Goal: Task Accomplishment & Management: Complete application form

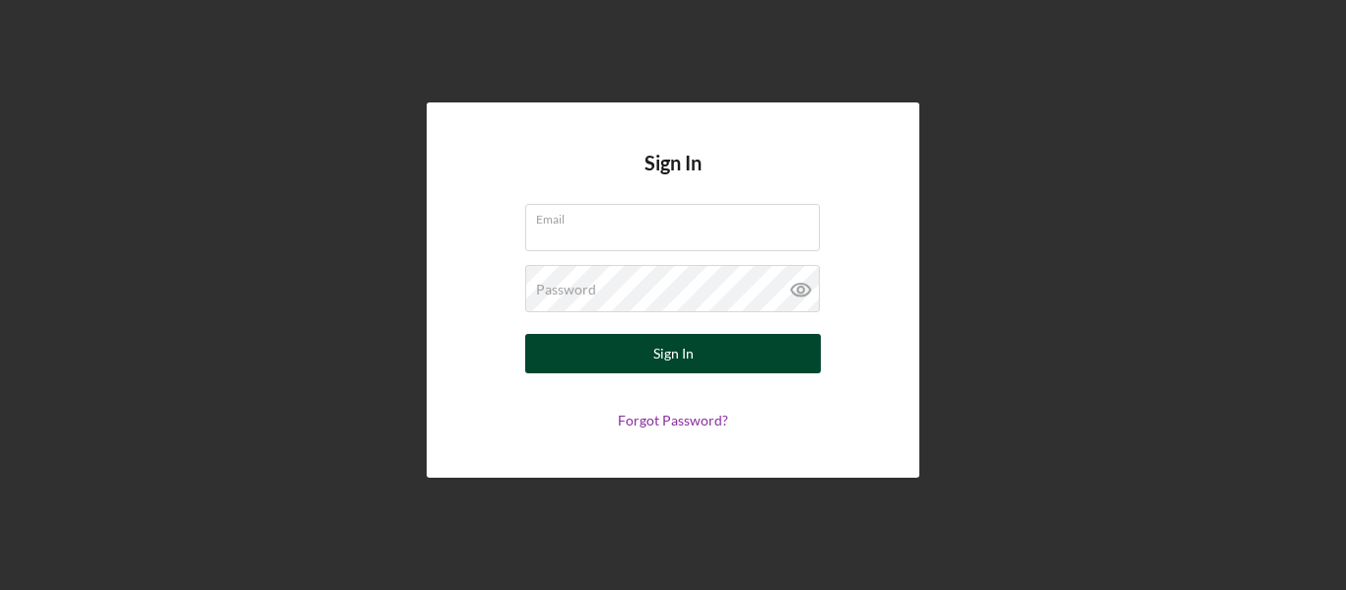
type input "gracegigi685@gmail.com"
click at [698, 352] on button "Sign In" at bounding box center [673, 353] width 296 height 39
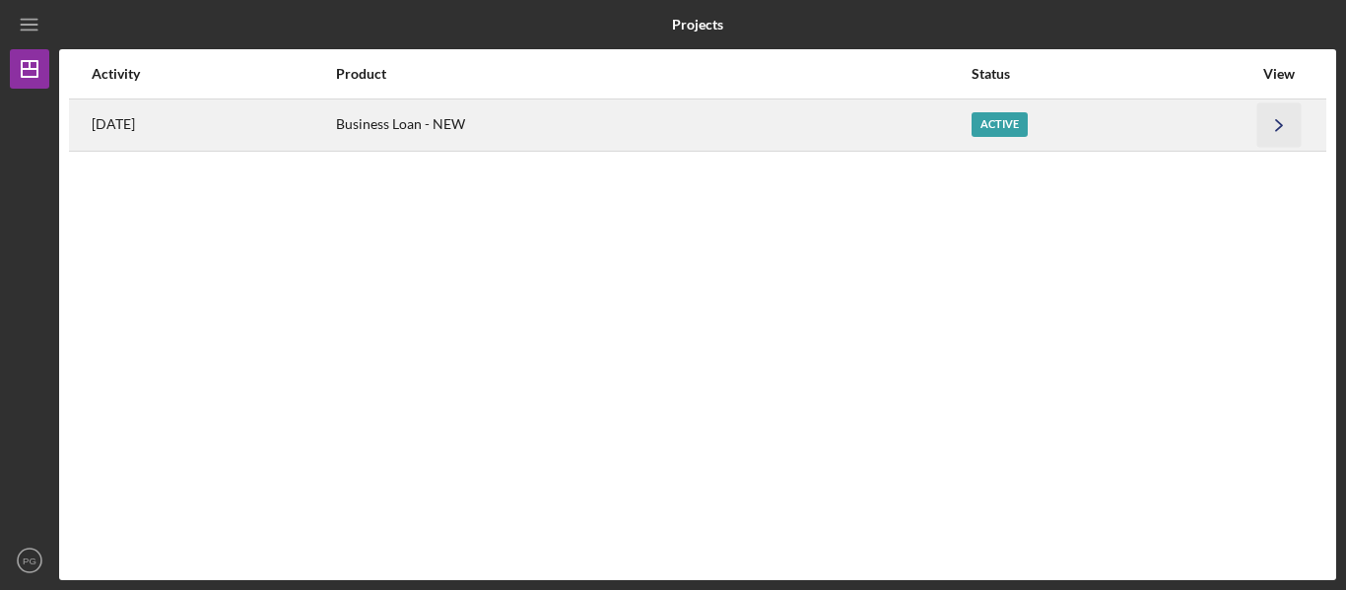
click at [1274, 126] on icon "Icon/Navigate" at bounding box center [1279, 124] width 44 height 44
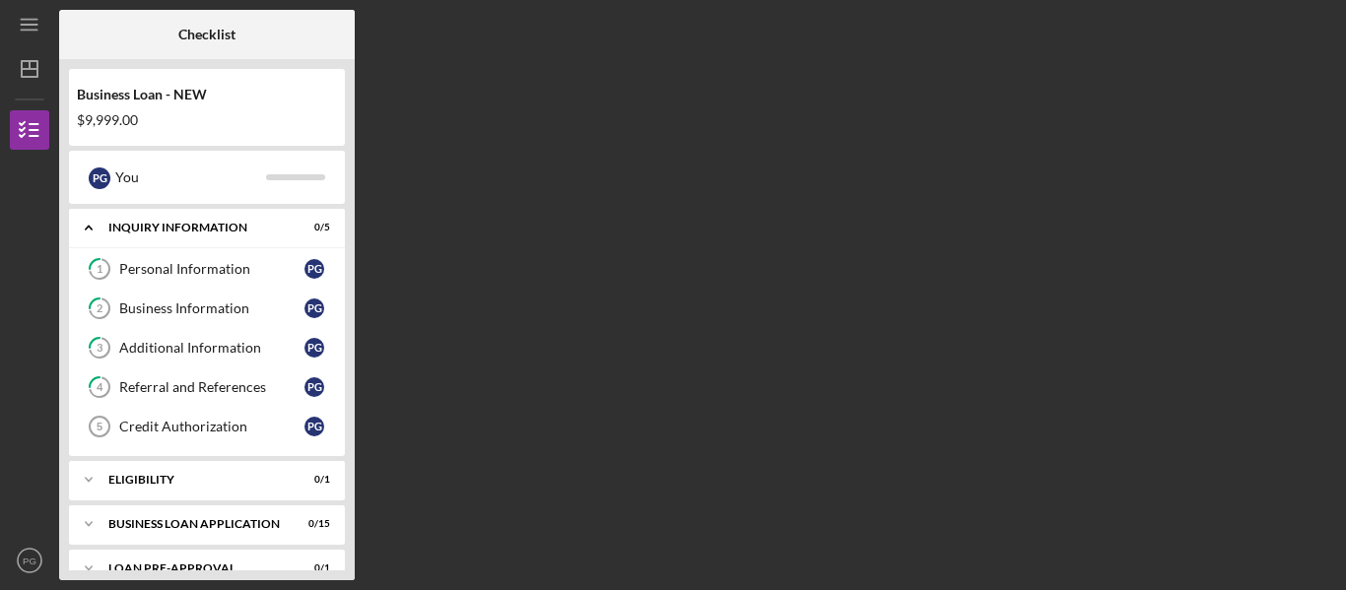
click at [615, 316] on div "Checklist Business Loan - NEW $9,999.00 P G You Icon/Expander INQUIRY INFORMATI…" at bounding box center [697, 295] width 1277 height 571
click at [236, 268] on div "Personal Information" at bounding box center [211, 269] width 185 height 16
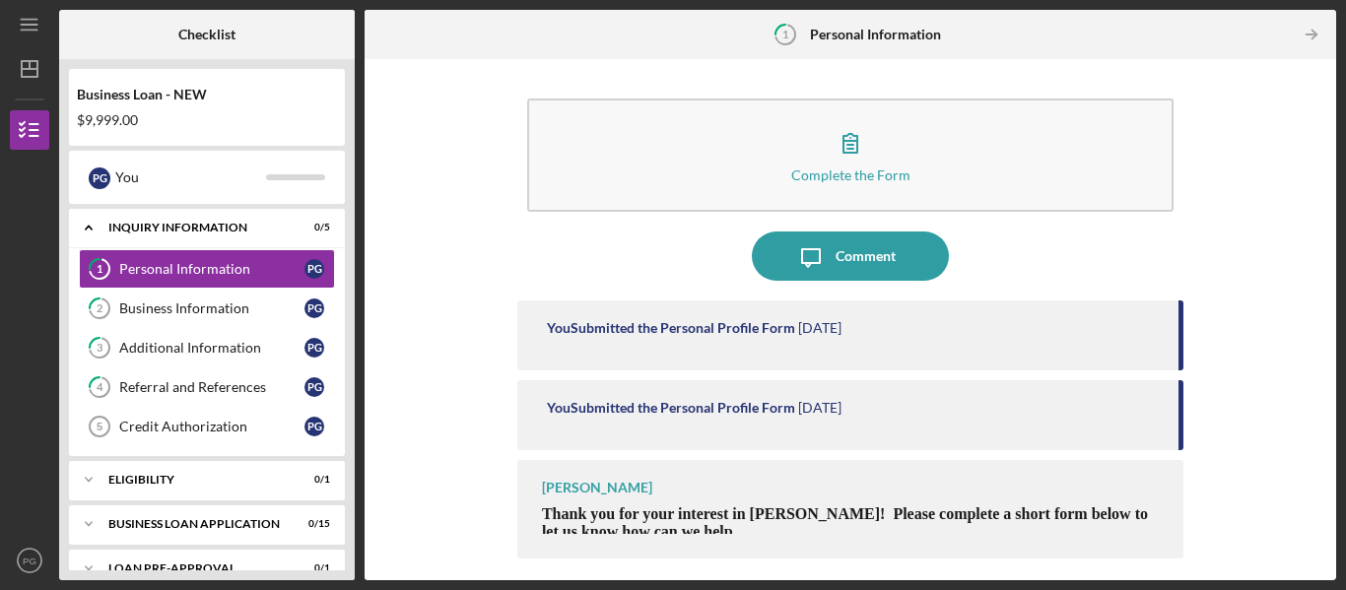
click at [803, 402] on time "[DATE]" at bounding box center [819, 408] width 43 height 16
click at [744, 326] on div "You Submitted the Personal Profile Form" at bounding box center [671, 328] width 248 height 16
click at [922, 313] on div "You Submitted the Personal Profile Form 1 day ago" at bounding box center [850, 336] width 666 height 70
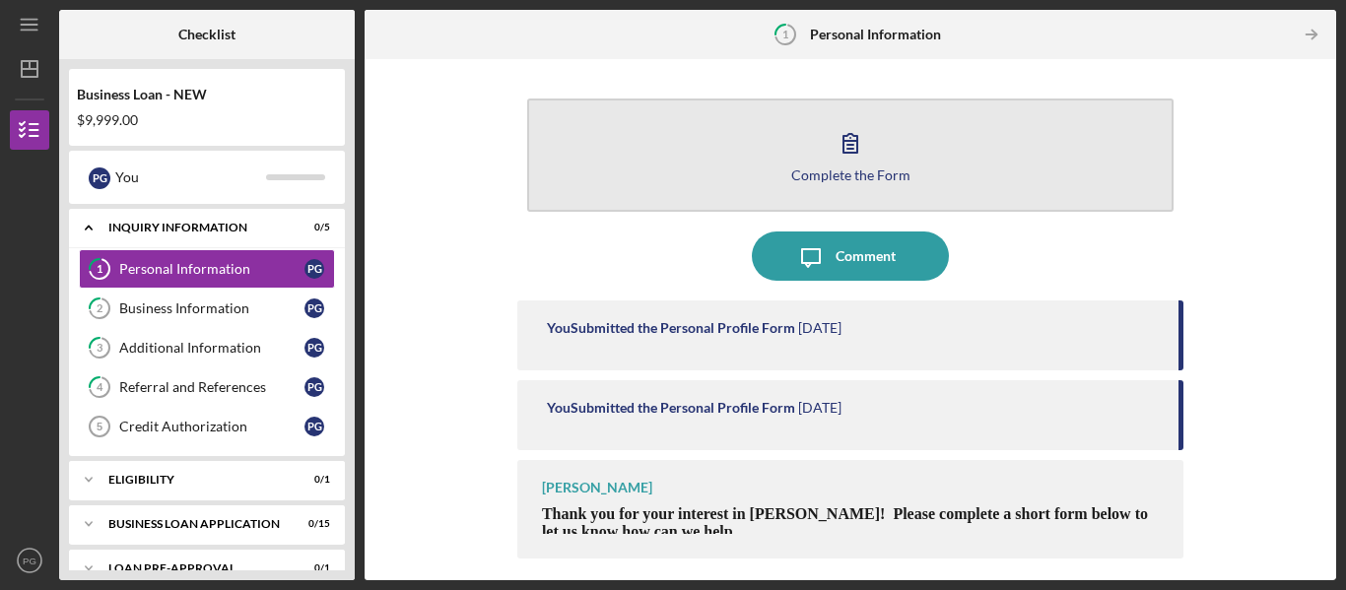
click at [883, 141] on button "Complete the Form Form" at bounding box center [850, 155] width 646 height 113
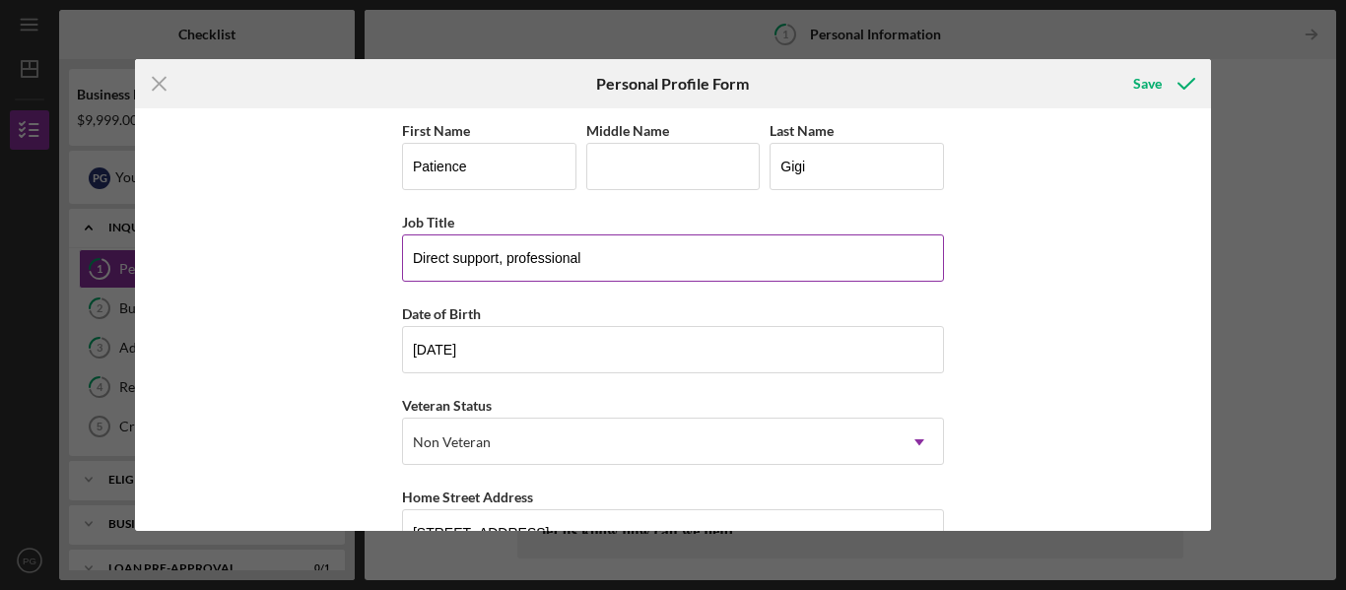
click at [455, 256] on input "Direct support, professional" at bounding box center [673, 258] width 542 height 47
click at [511, 257] on input "Direct Support, professional" at bounding box center [673, 258] width 542 height 47
type input "Direct Support Professional"
click at [1152, 84] on div "Save" at bounding box center [1147, 83] width 29 height 39
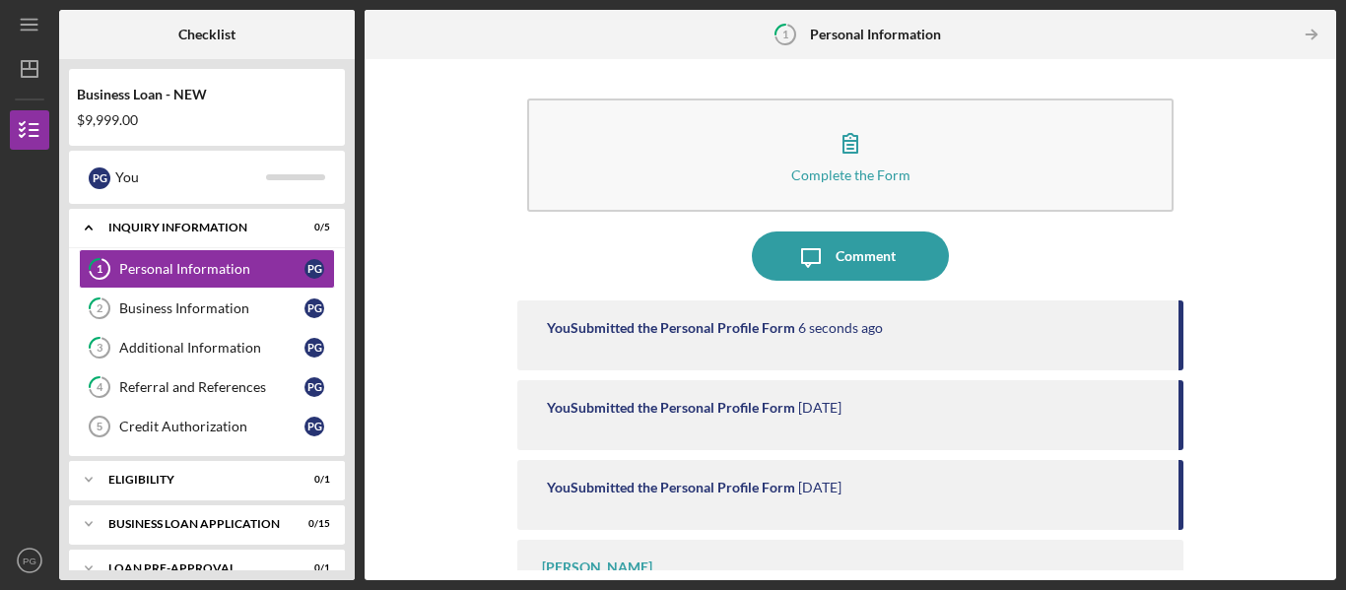
scroll to position [68, 0]
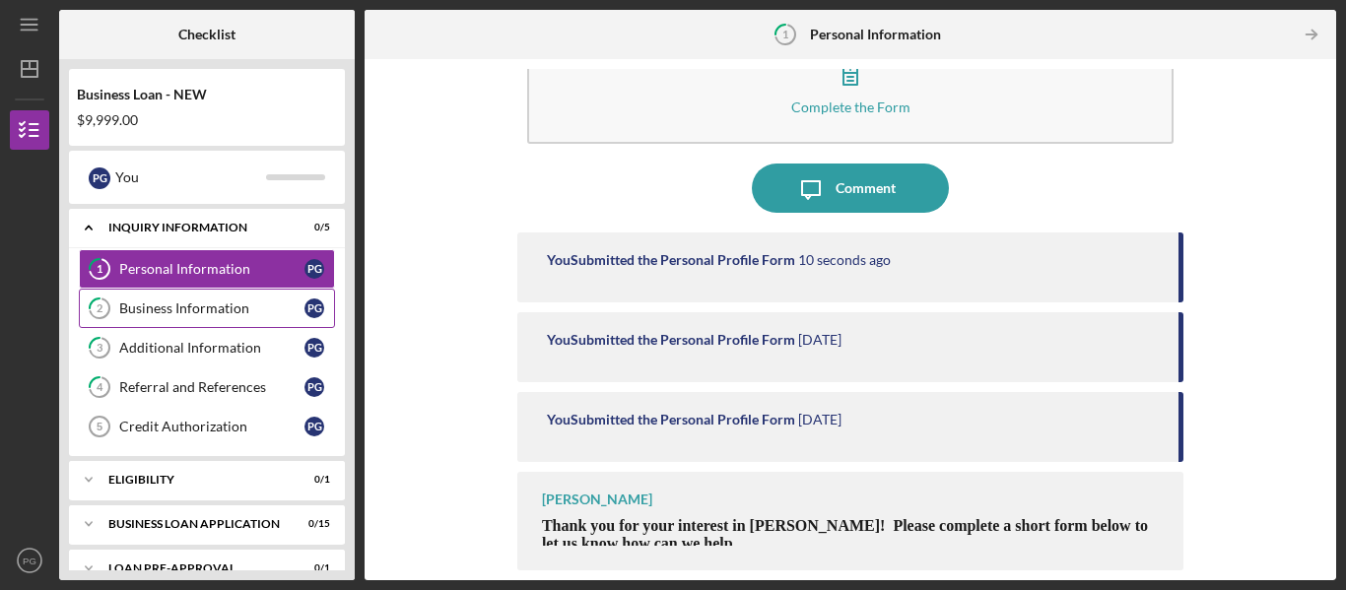
click at [257, 302] on div "Business Information" at bounding box center [211, 309] width 185 height 16
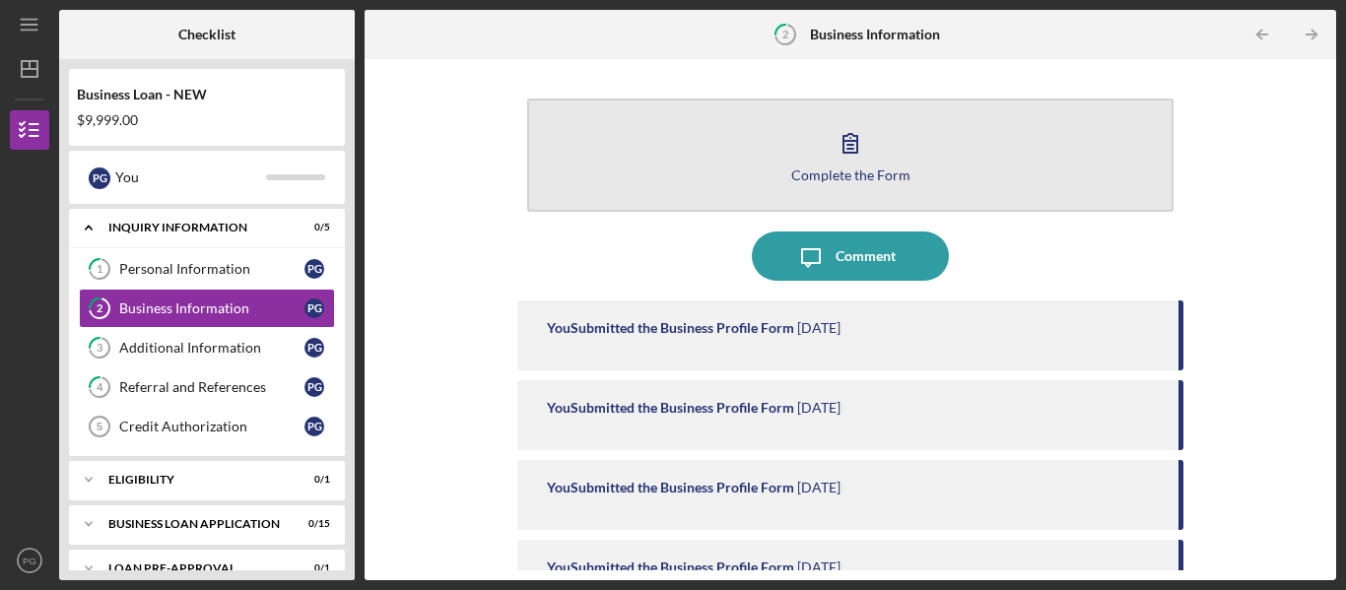
click at [854, 166] on button "Complete the Form Form" at bounding box center [850, 155] width 646 height 113
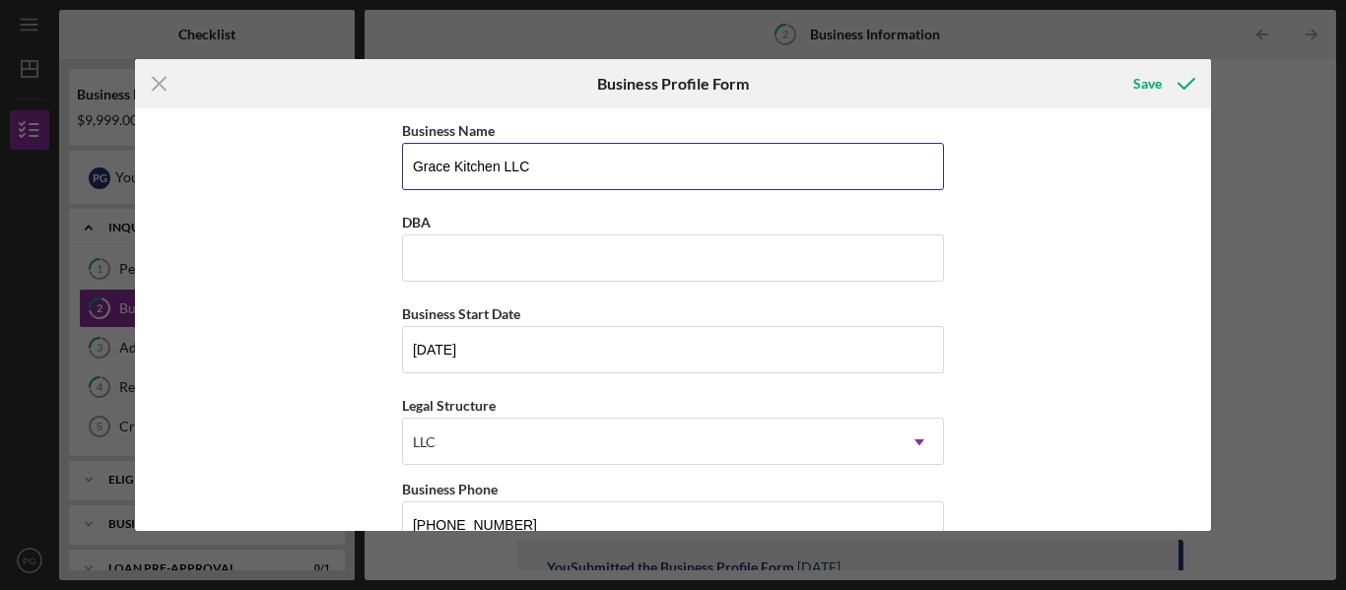
click at [854, 166] on input "Grace Kitchen LLC" at bounding box center [673, 166] width 542 height 47
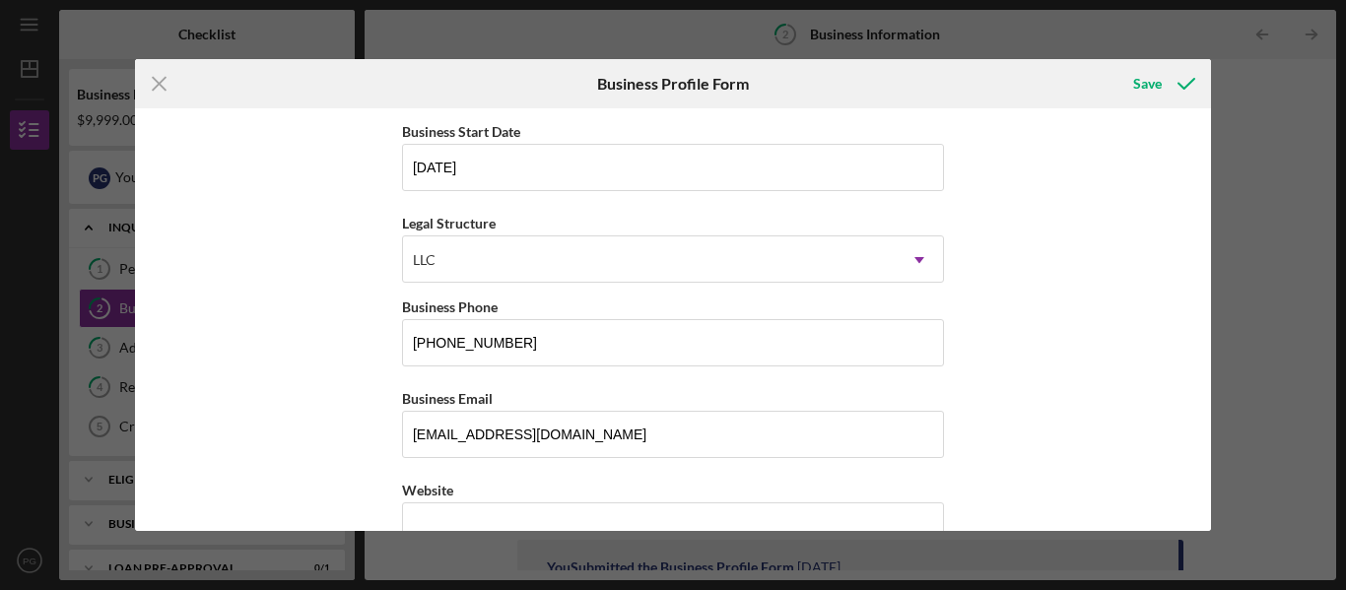
scroll to position [183, 0]
click at [436, 164] on input "04/15/2023" at bounding box center [673, 166] width 542 height 47
type input "04/05/2023"
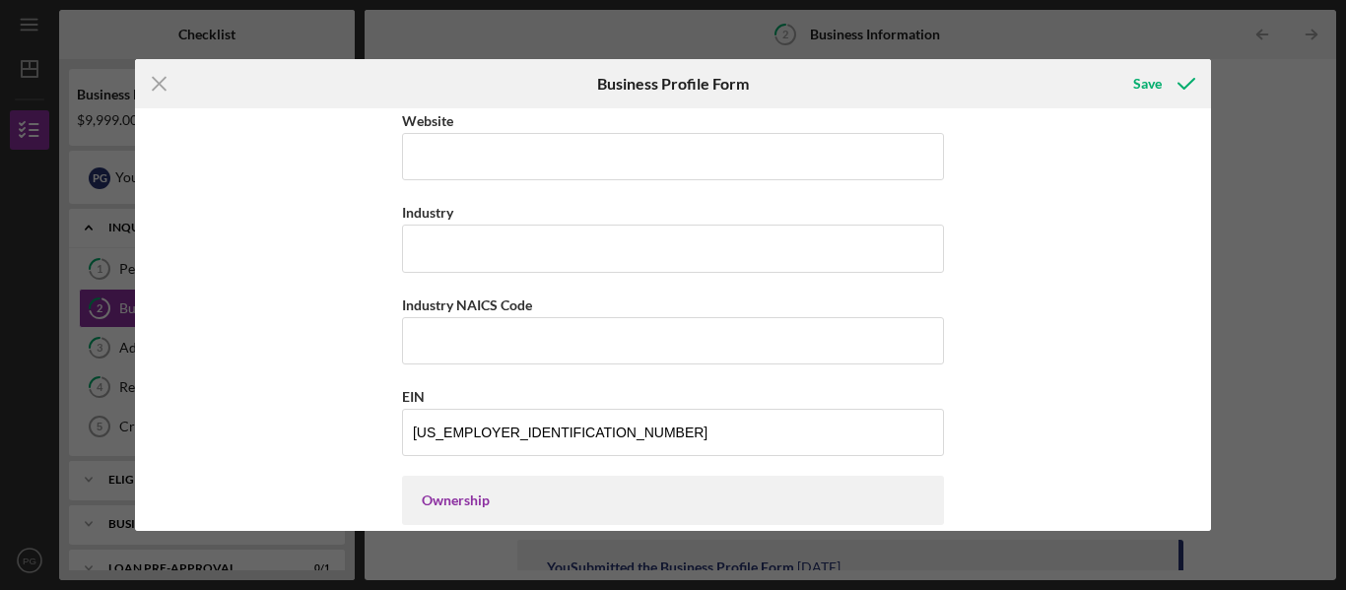
scroll to position [553, 0]
click at [530, 246] on input "Industry" at bounding box center [673, 247] width 542 height 47
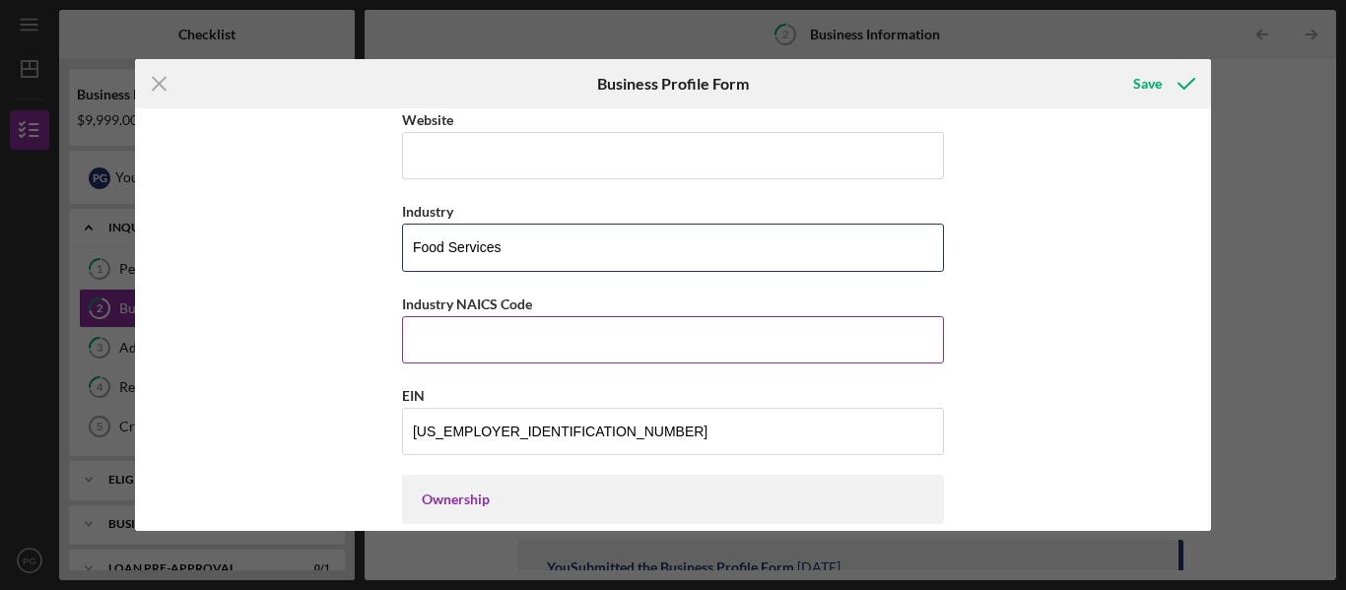
type input "Food Services"
click at [787, 335] on input "Industry NAICS Code" at bounding box center [673, 339] width 542 height 47
type input "722511"
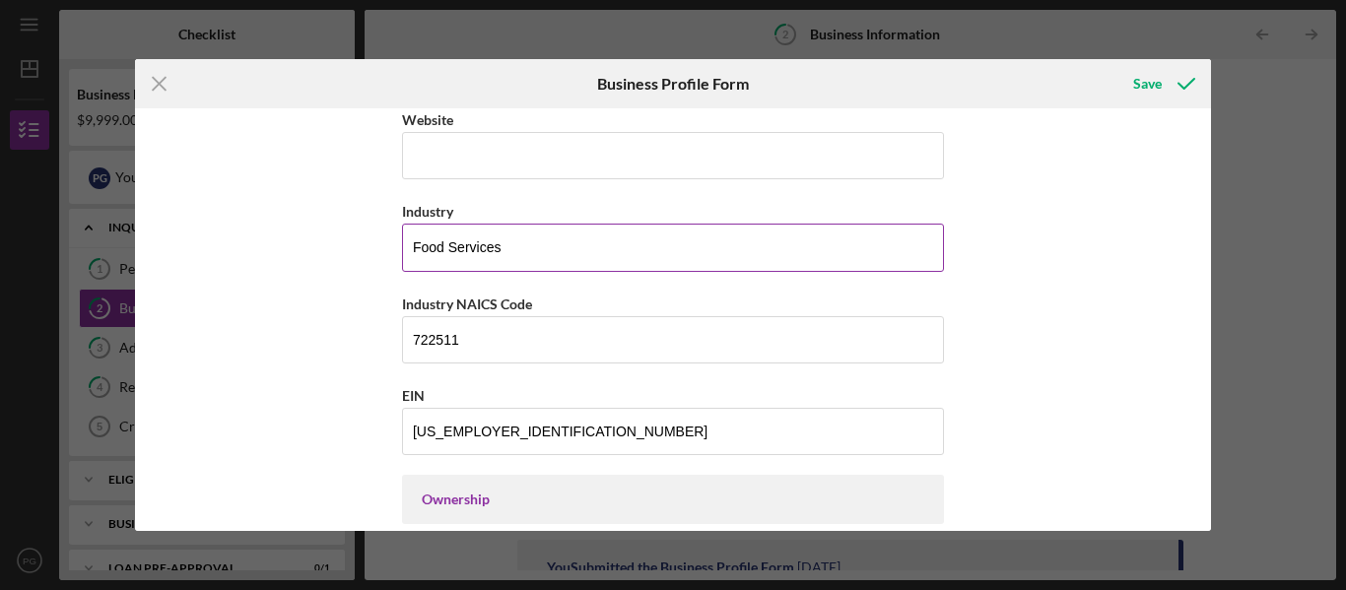
click at [698, 259] on input "Food Services" at bounding box center [673, 247] width 542 height 47
click at [438, 244] on input "Full Service Restaurant" at bounding box center [673, 247] width 542 height 47
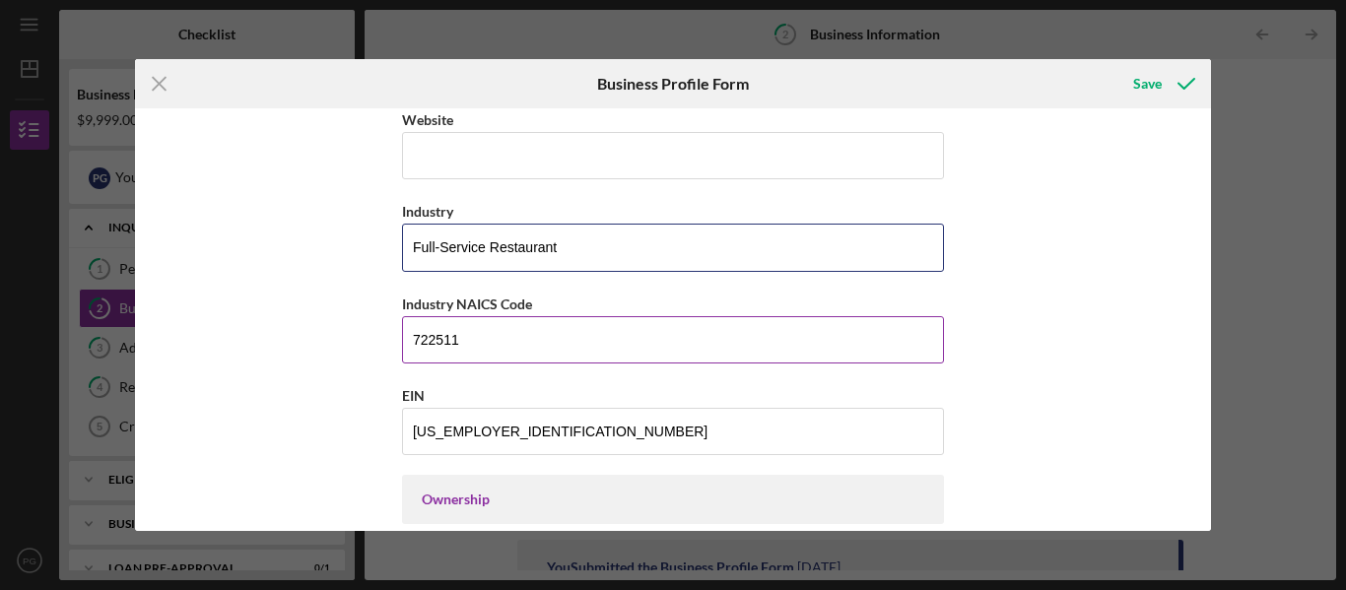
type input "Full-Service Restaurant"
click at [581, 297] on div "Industry NAICS Code" at bounding box center [673, 304] width 542 height 25
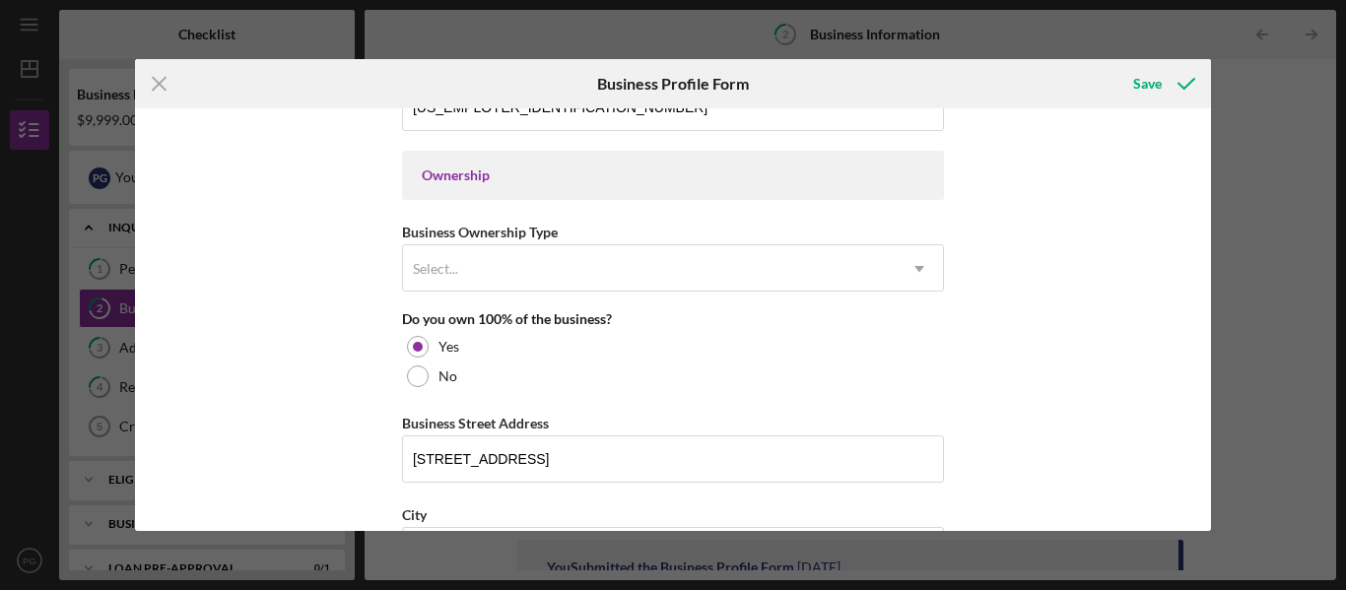
scroll to position [878, 0]
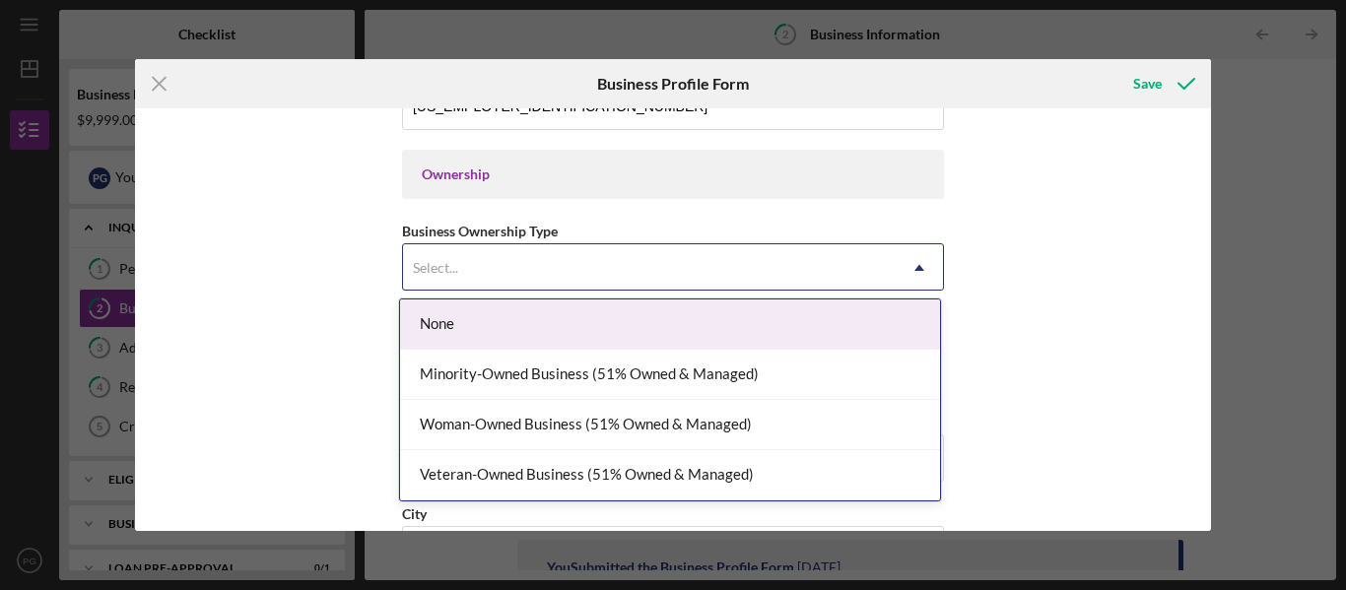
click at [590, 258] on div "Select..." at bounding box center [649, 267] width 493 height 45
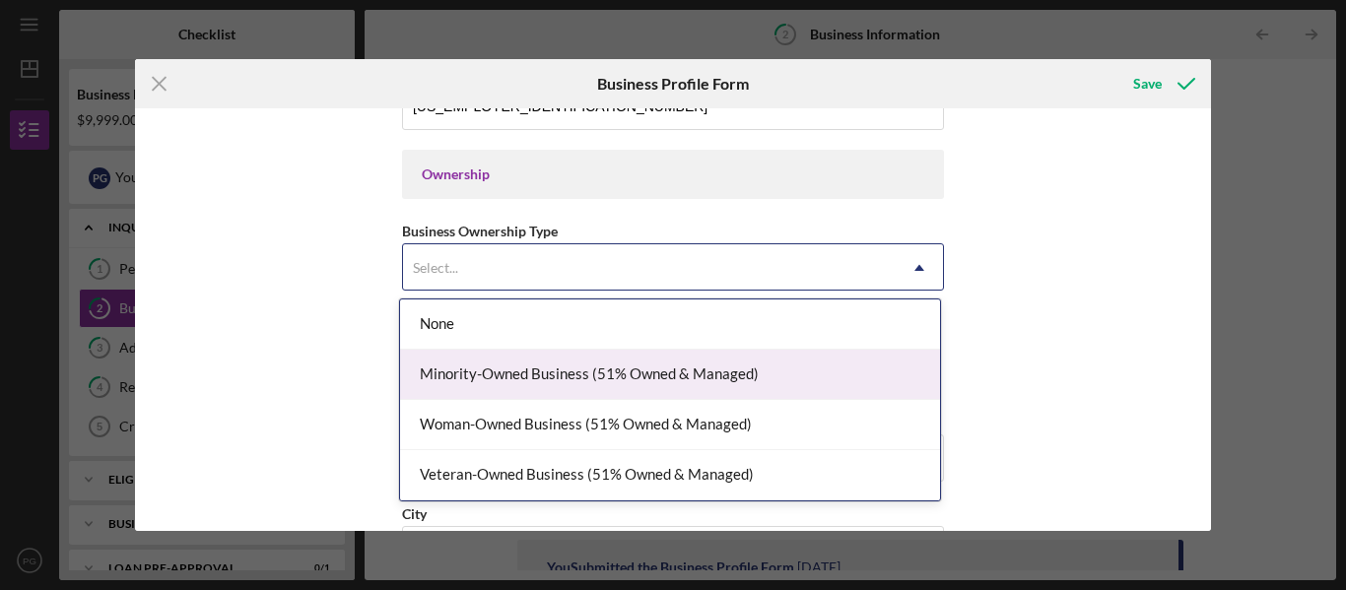
click at [625, 382] on div "Minority-Owned Business (51% Owned & Managed)" at bounding box center [670, 375] width 540 height 50
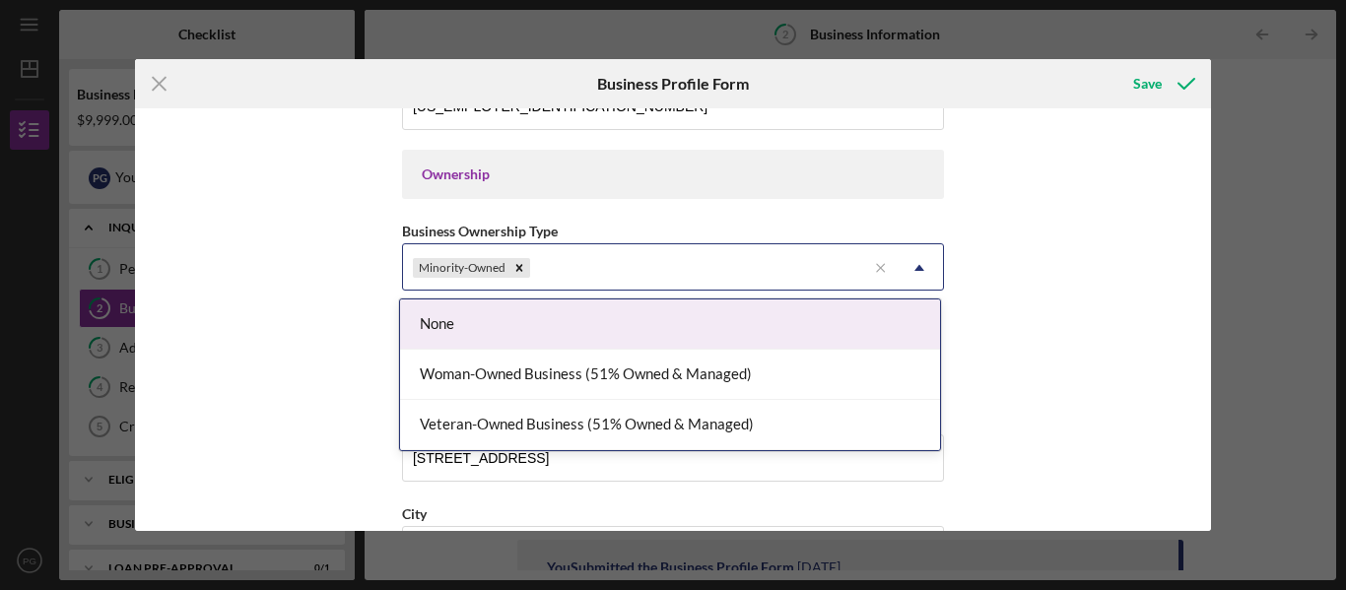
click at [657, 272] on div "Minority-Owned" at bounding box center [634, 267] width 463 height 45
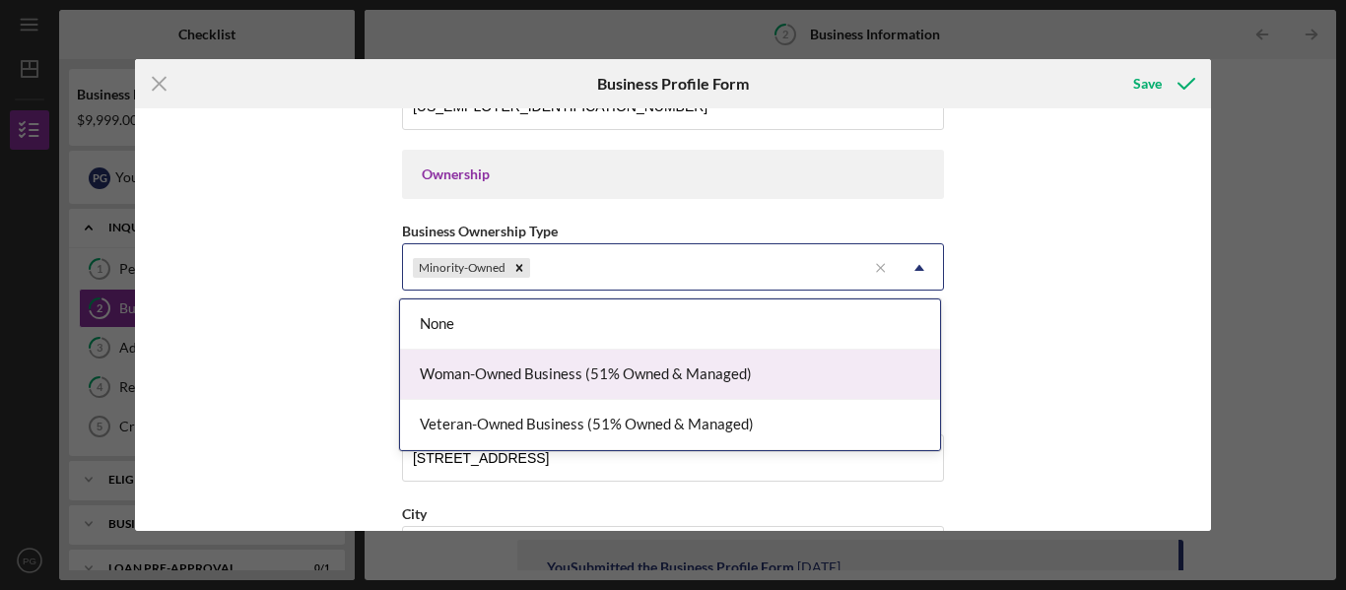
click at [621, 370] on div "Woman-Owned Business (51% Owned & Managed)" at bounding box center [670, 375] width 540 height 50
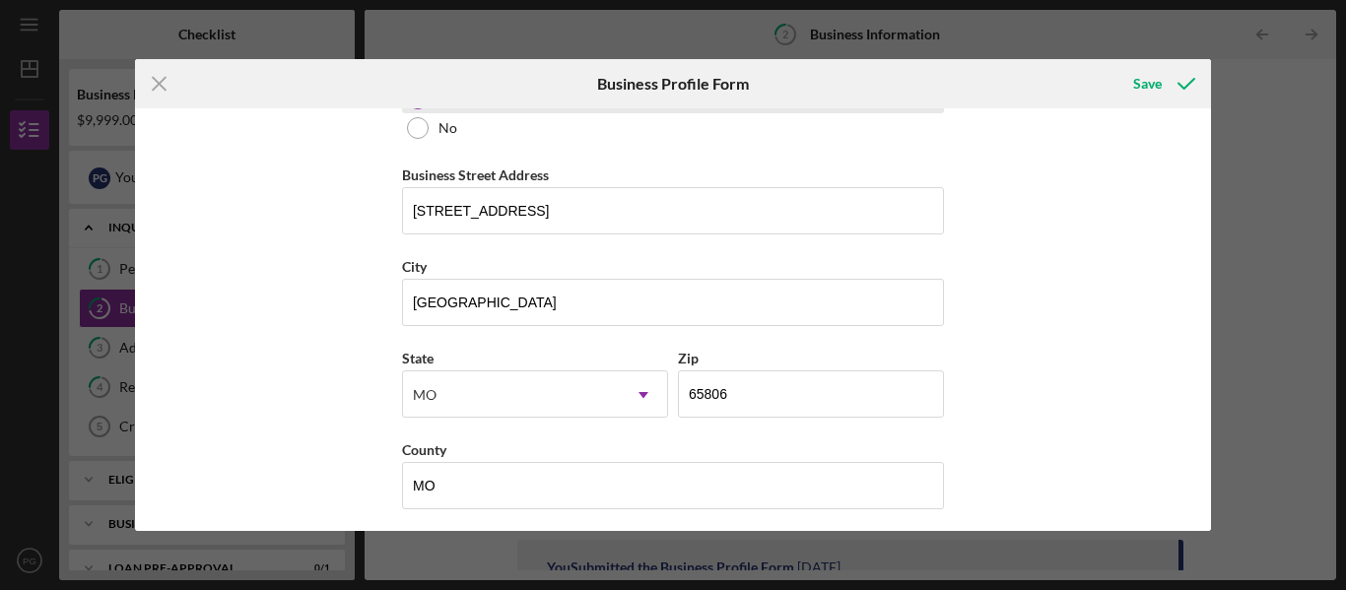
scroll to position [1126, 0]
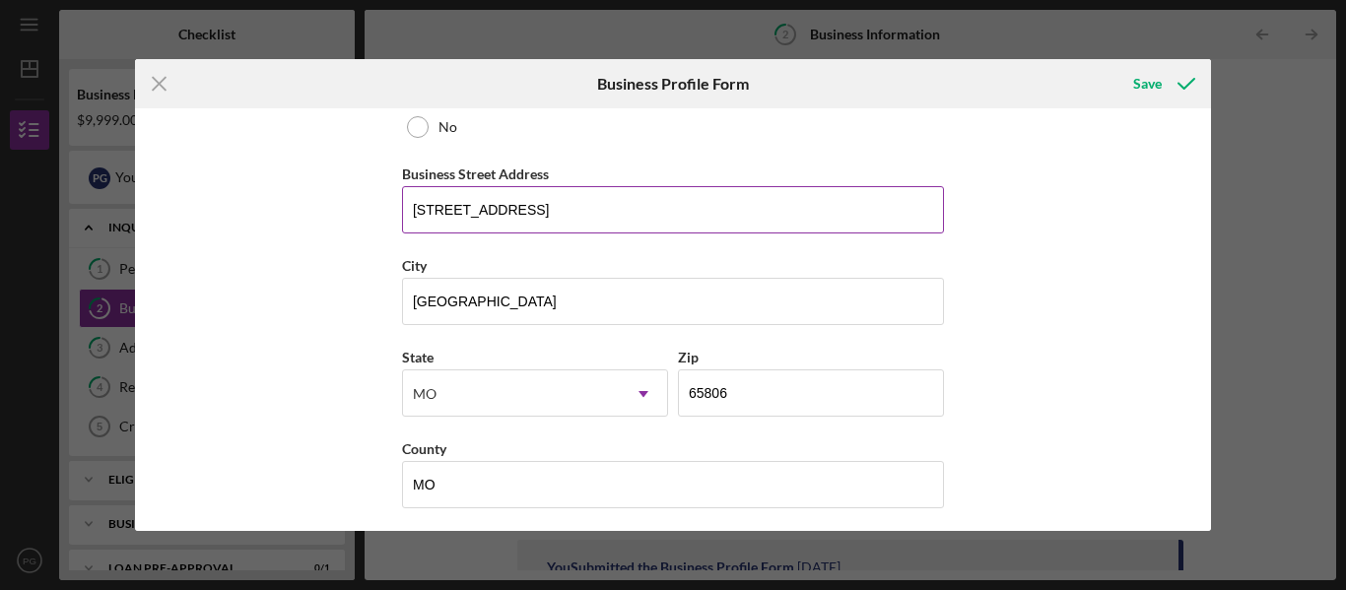
click at [622, 216] on input "431 S Jefferson Avenue" at bounding box center [673, 209] width 542 height 47
type input "431 S Jefferson Avenue, Suite 172"
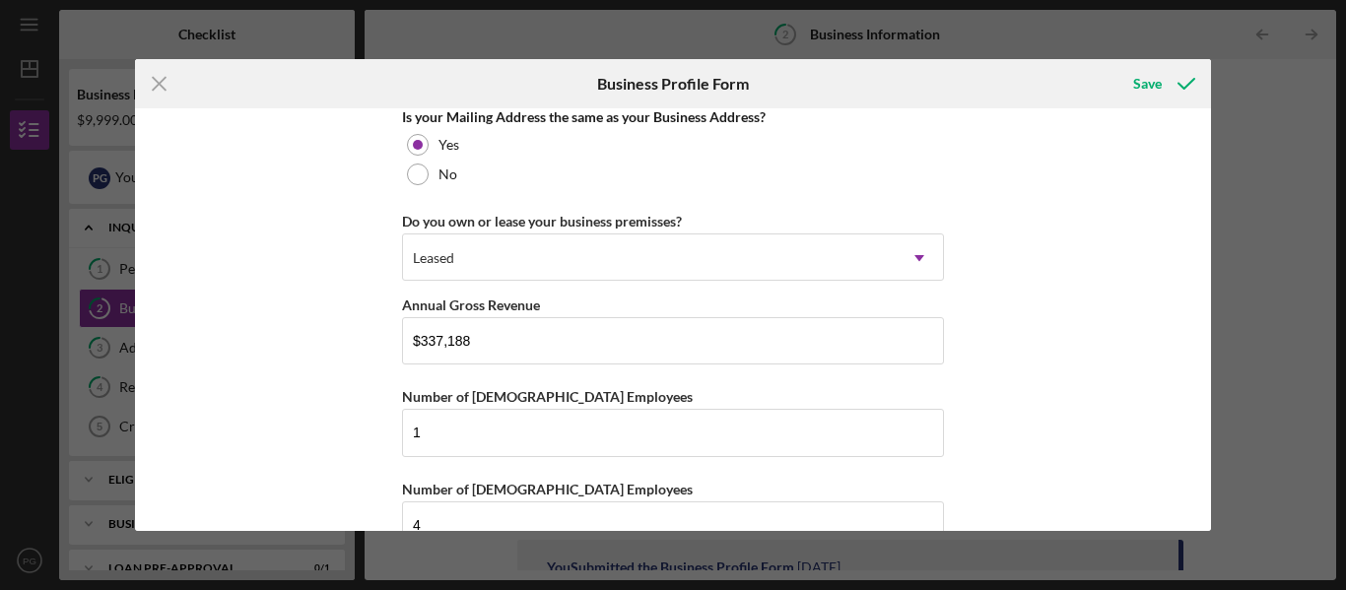
scroll to position [1592, 0]
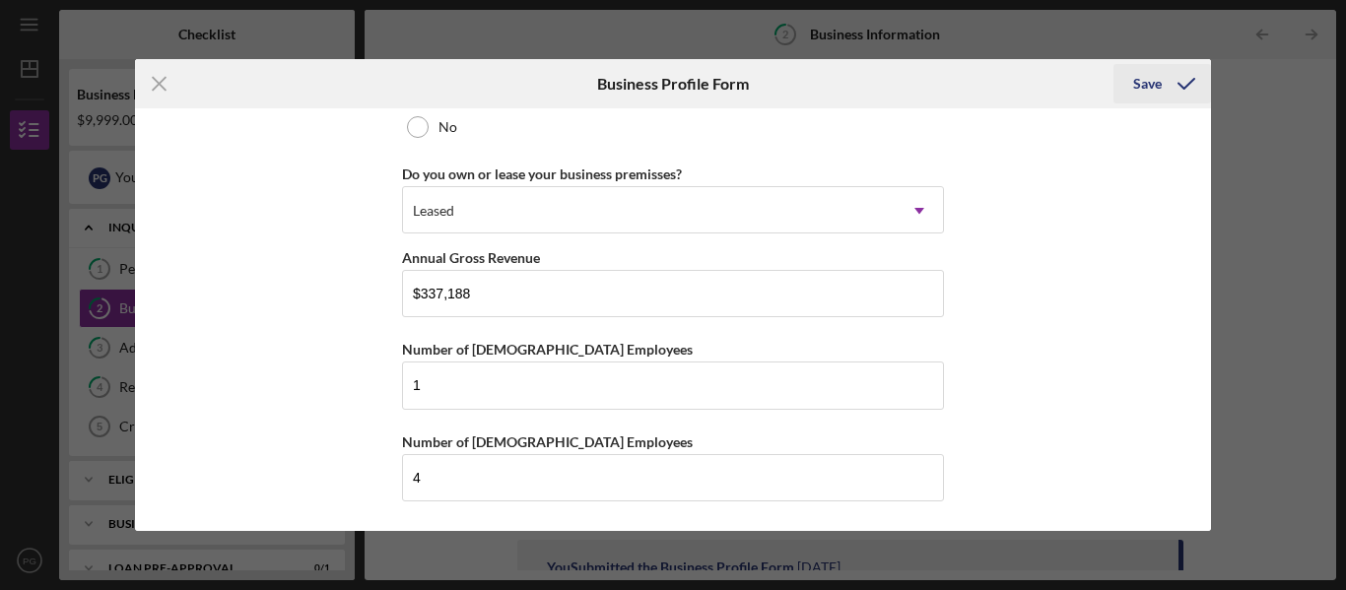
click at [1142, 90] on div "Save" at bounding box center [1147, 83] width 29 height 39
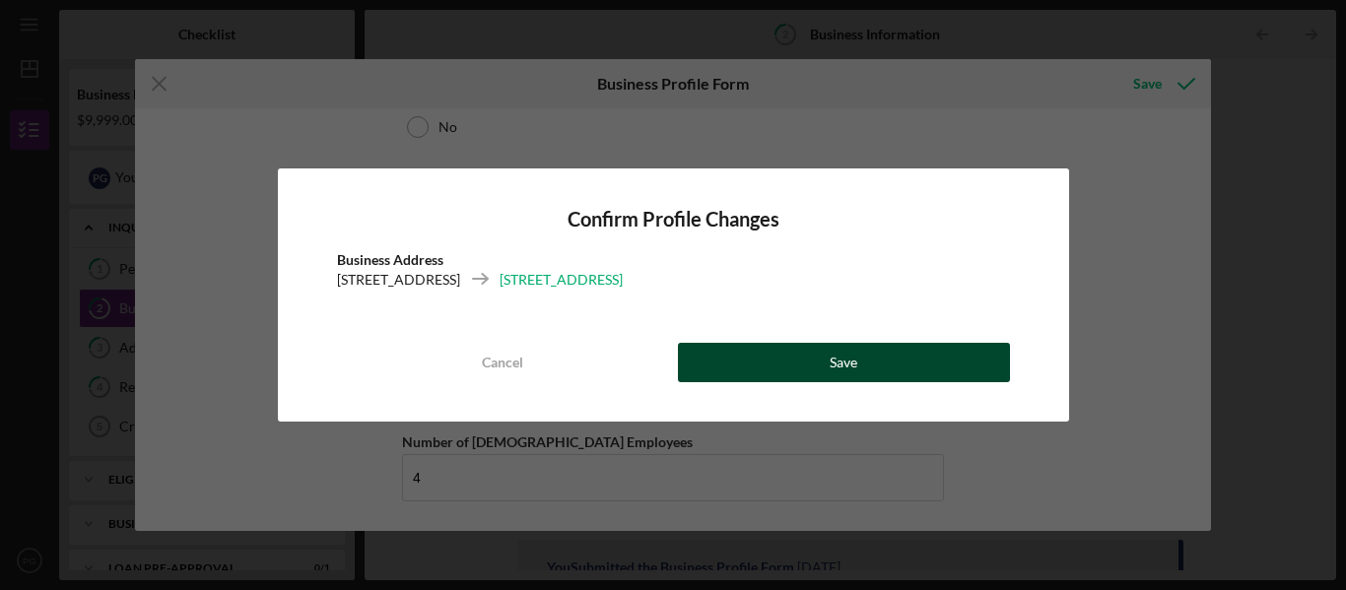
click at [810, 369] on button "Save" at bounding box center [844, 362] width 332 height 39
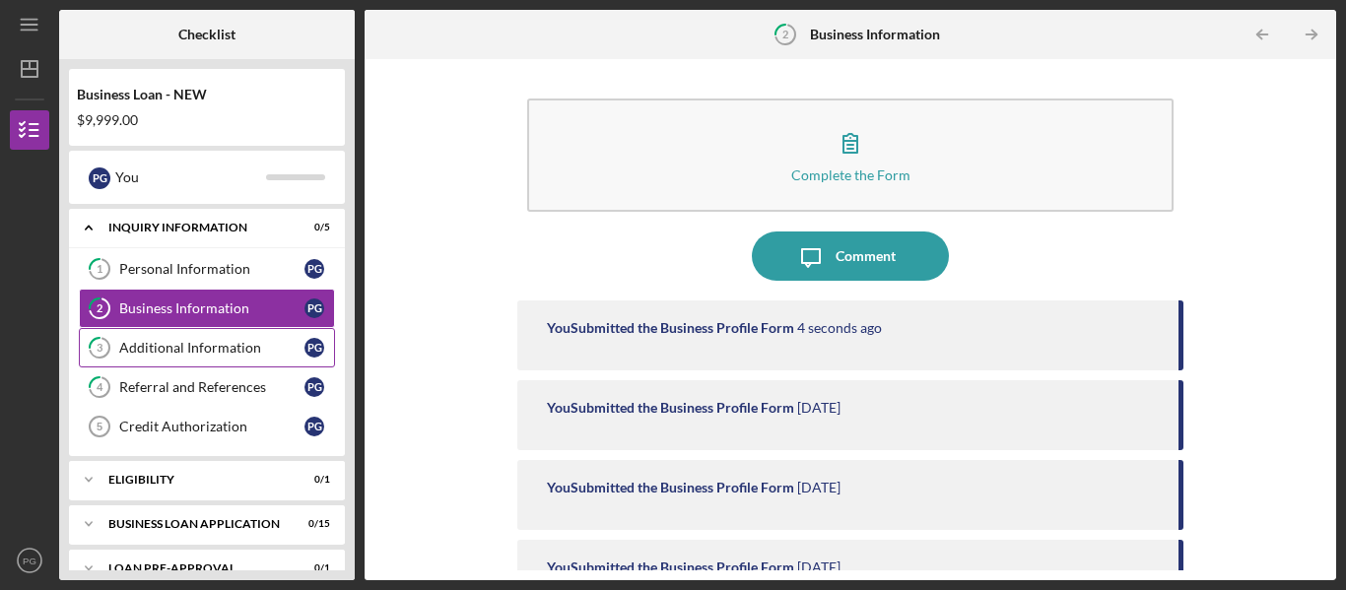
click at [269, 338] on link "3 Additional Information P G" at bounding box center [207, 347] width 256 height 39
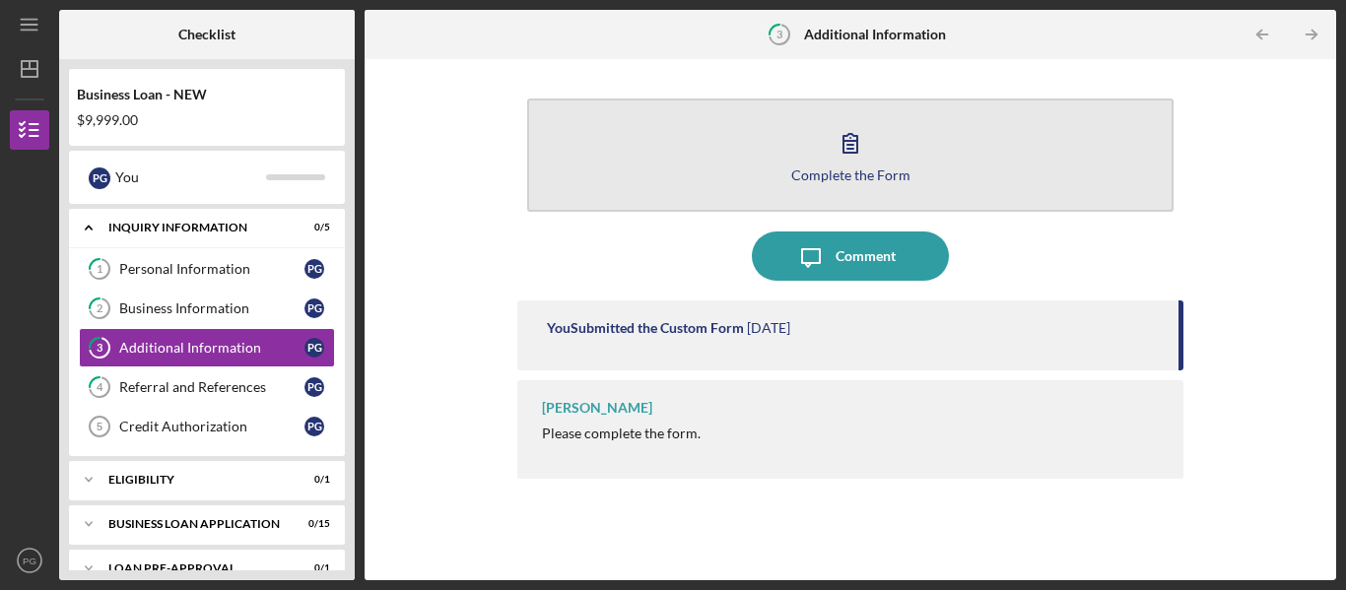
click at [750, 143] on button "Complete the Form Form" at bounding box center [850, 155] width 646 height 113
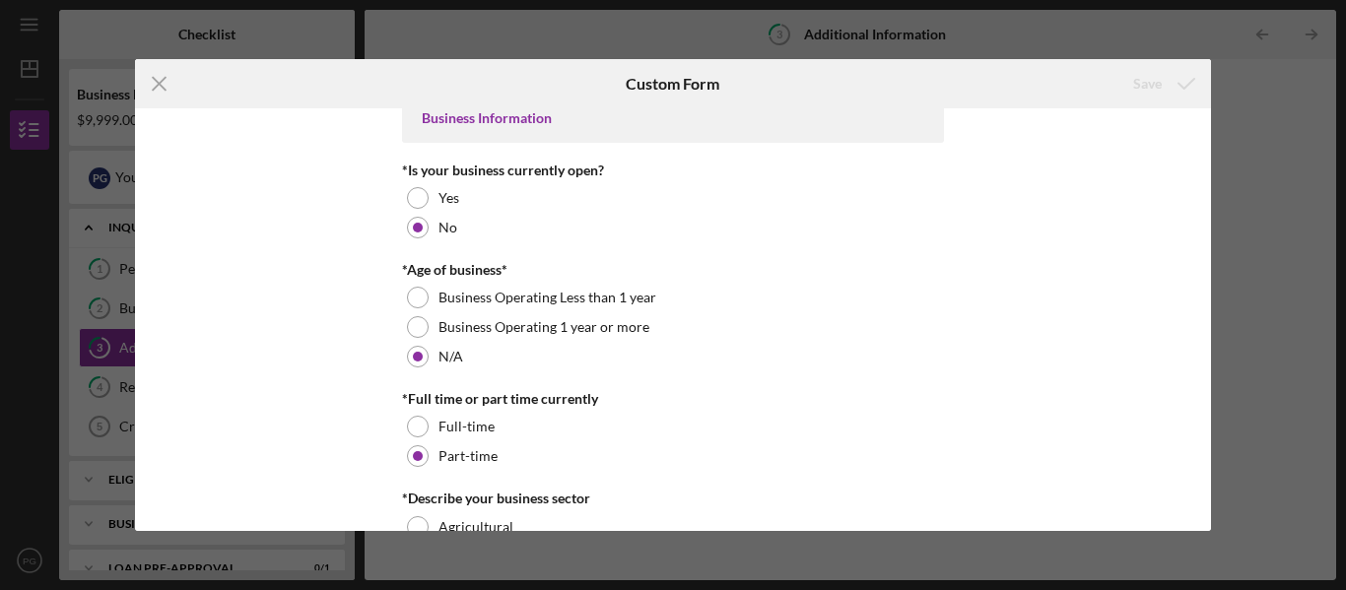
scroll to position [299, 0]
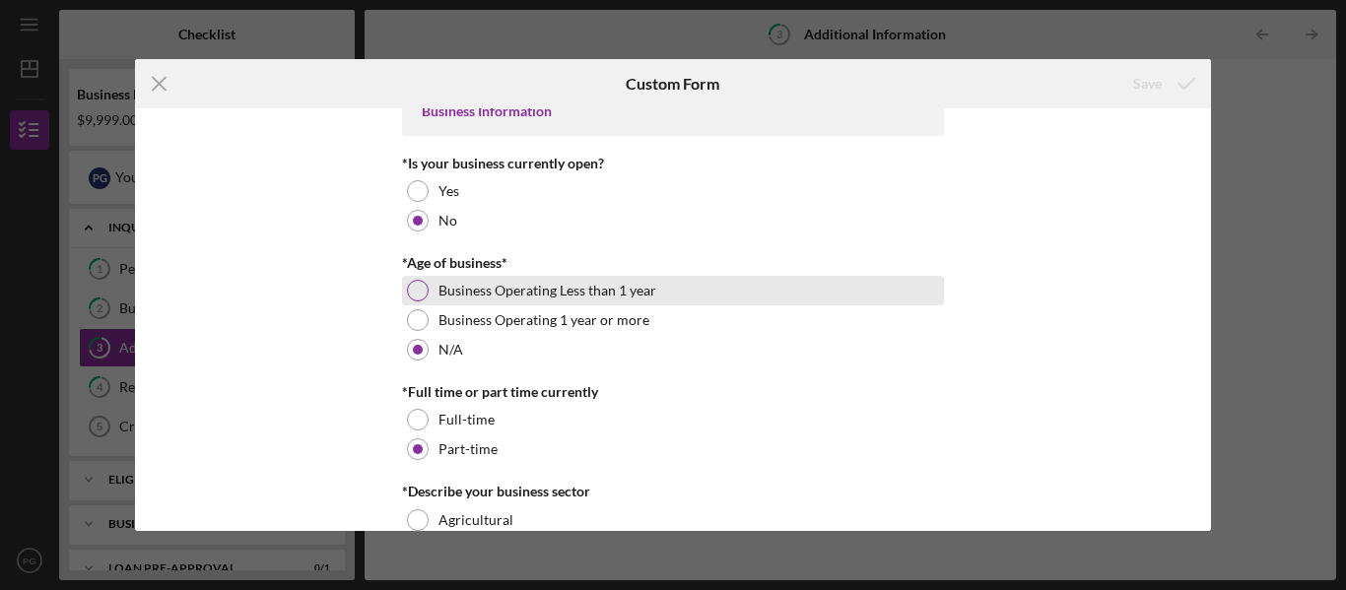
click at [408, 300] on div at bounding box center [418, 291] width 22 height 22
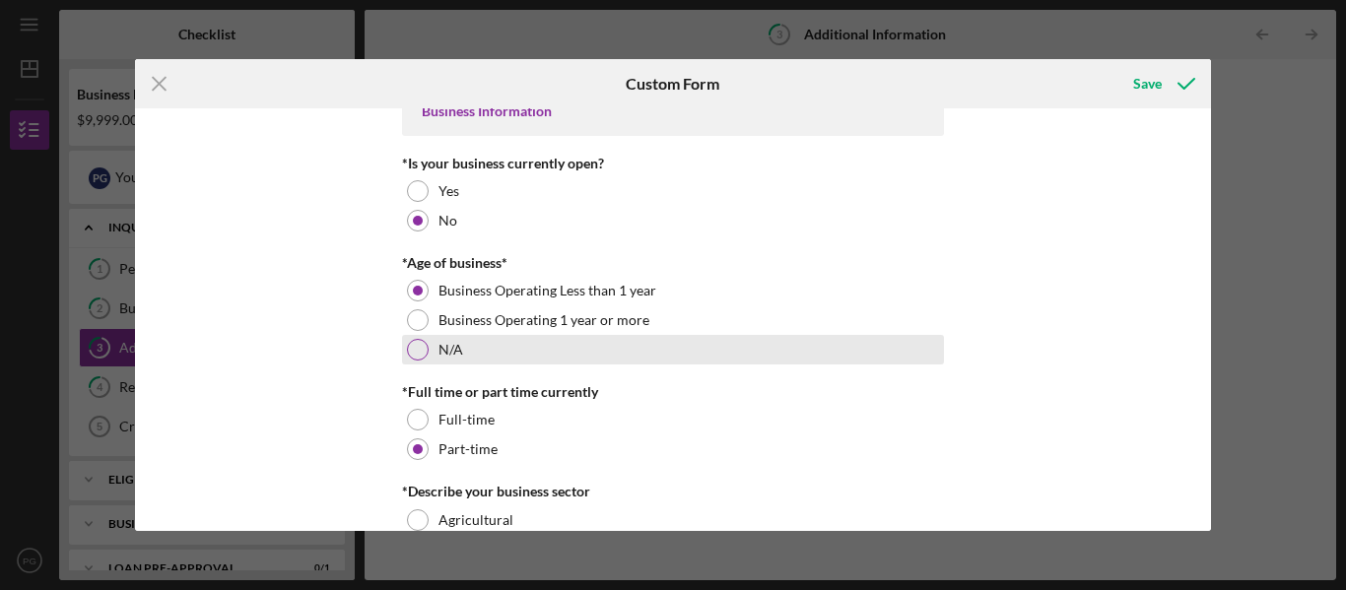
click at [433, 343] on div "N/A" at bounding box center [673, 350] width 542 height 30
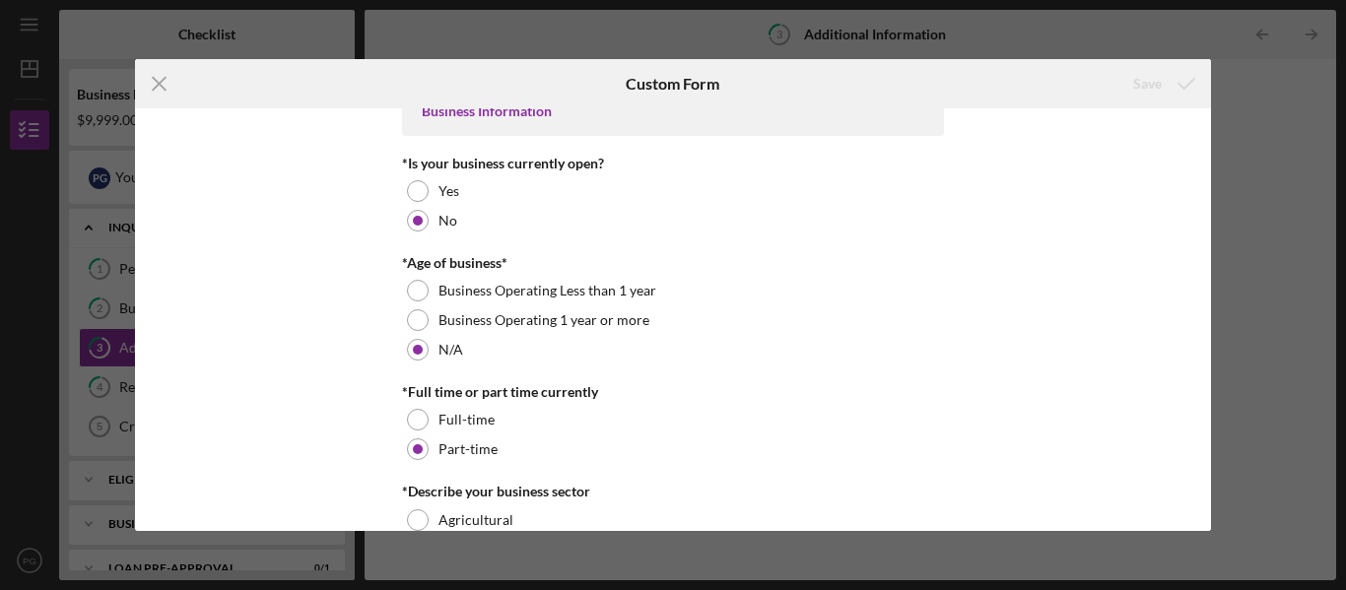
click at [1134, 306] on div "Personal Information *Mobile Phone (417) 771-7879 Phone What is the best number…" at bounding box center [673, 319] width 1077 height 423
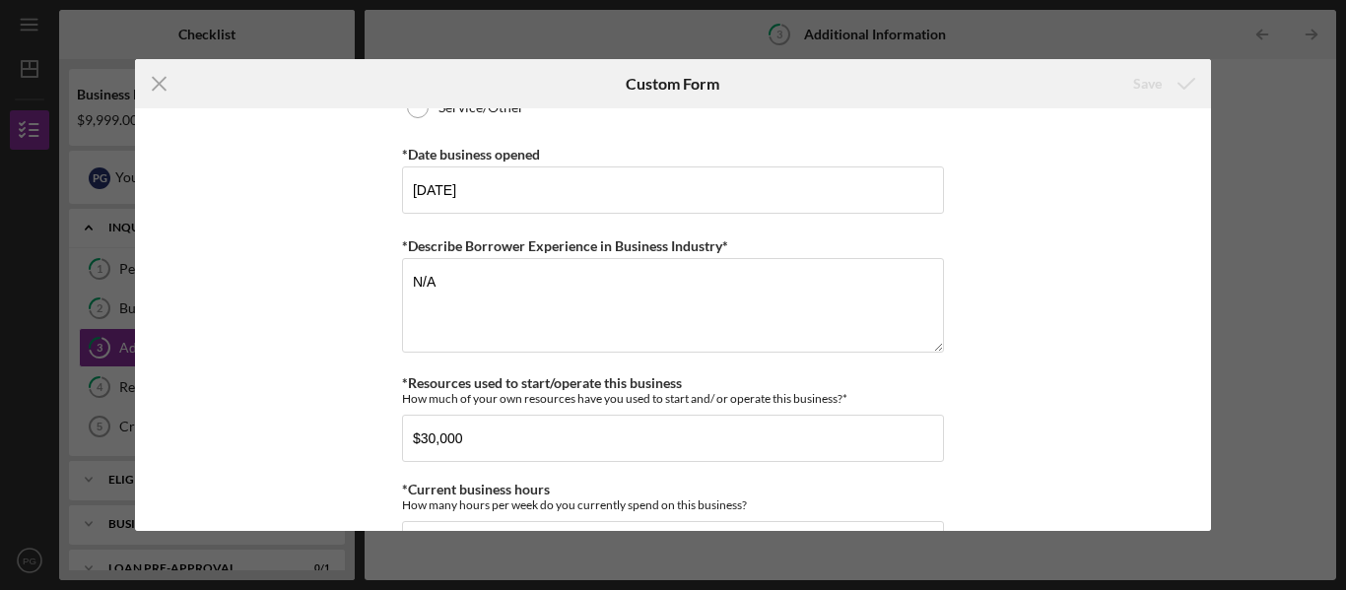
scroll to position [1245, 0]
click at [457, 186] on input "11/11/2925" at bounding box center [673, 189] width 542 height 47
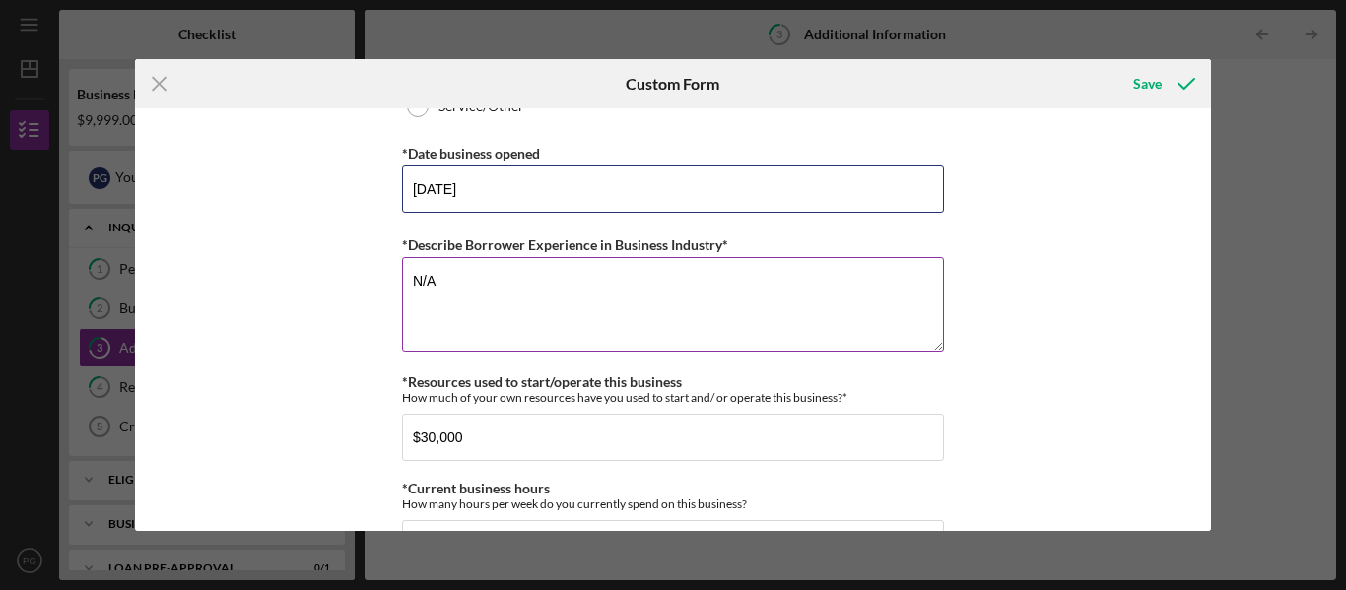
type input "11/11/2025"
click at [578, 235] on div "*Describe Borrower Experience in Business Industry*" at bounding box center [673, 245] width 542 height 25
click at [474, 278] on textarea "N/A" at bounding box center [673, 304] width 542 height 95
type textarea "N"
click at [449, 274] on textarea "Previos catering" at bounding box center [673, 304] width 542 height 95
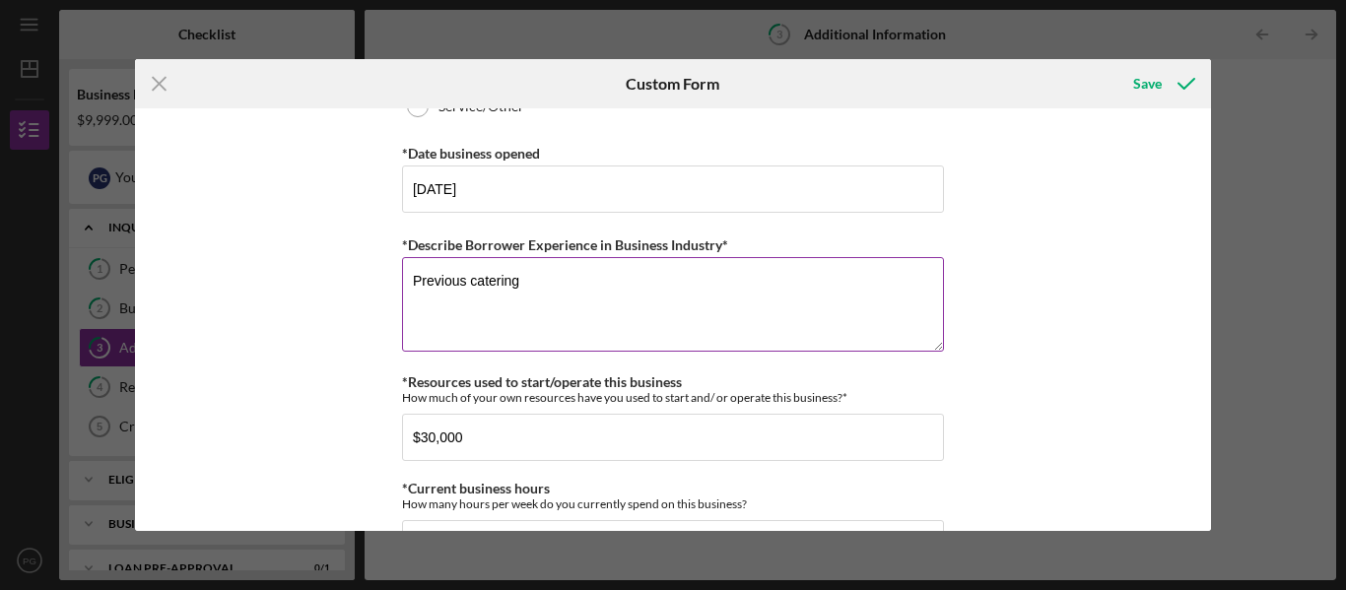
click at [573, 275] on textarea "Previous catering" at bounding box center [673, 304] width 542 height 95
click at [529, 283] on textarea "Previous catering nusiness" at bounding box center [673, 304] width 542 height 95
click at [601, 273] on textarea "Previous catering business" at bounding box center [673, 304] width 542 height 95
drag, startPoint x: 601, startPoint y: 273, endPoint x: 391, endPoint y: 288, distance: 210.4
click at [391, 288] on div "Personal Information *Mobile Phone (417) 771-7879 Phone What is the best number…" at bounding box center [673, 319] width 1077 height 423
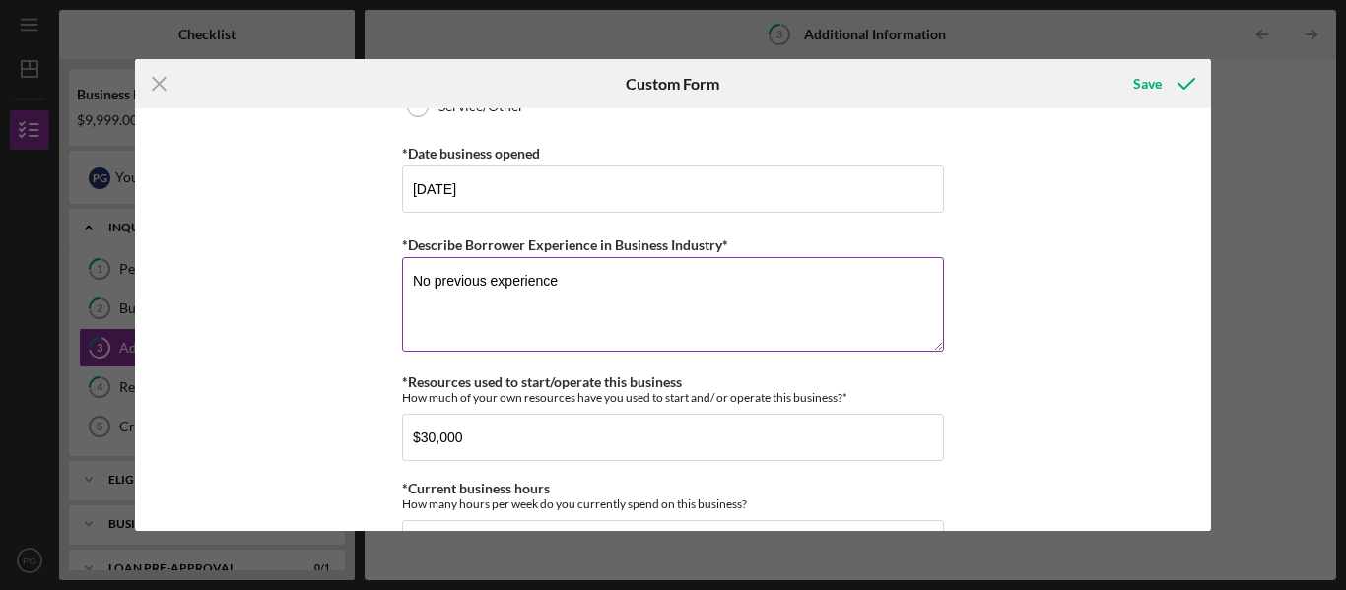
click at [490, 278] on textarea "No previous experience" at bounding box center [673, 304] width 542 height 95
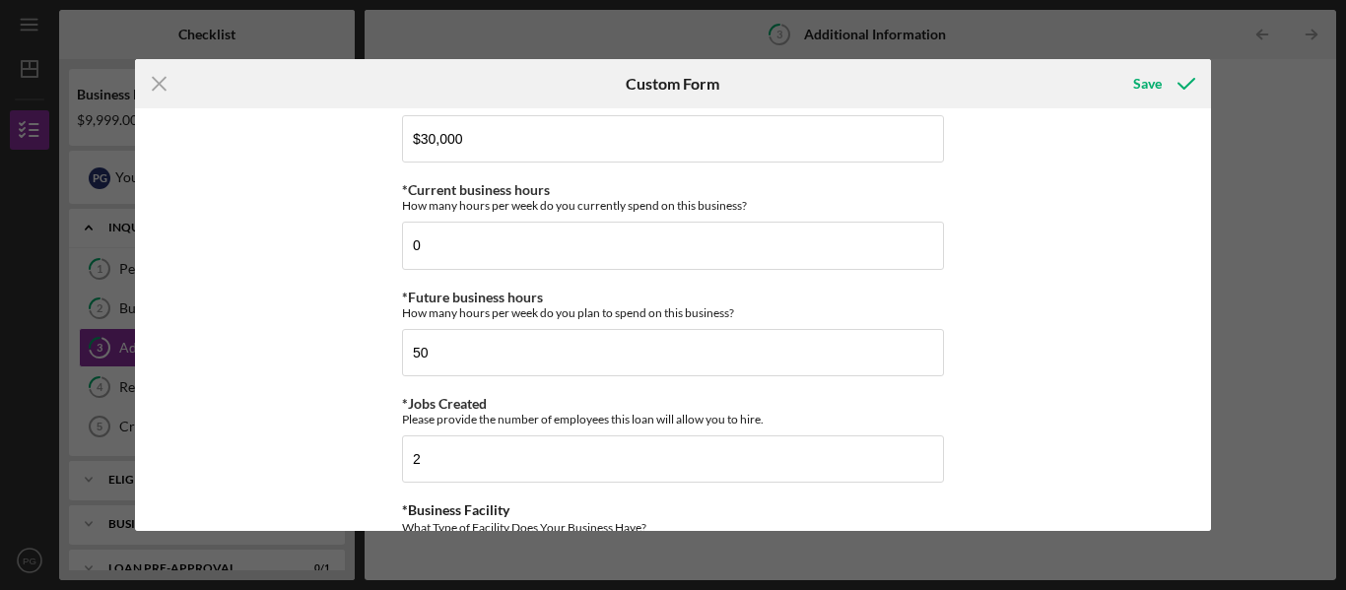
scroll to position [1528, 0]
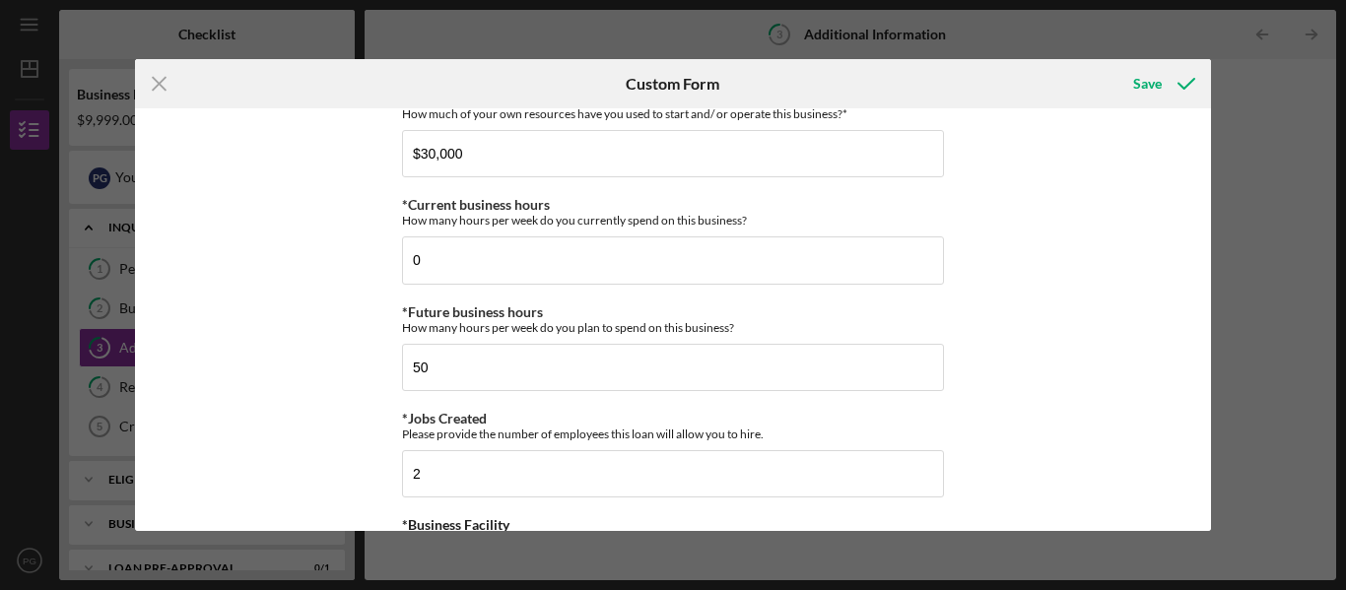
type textarea "No previous business experience"
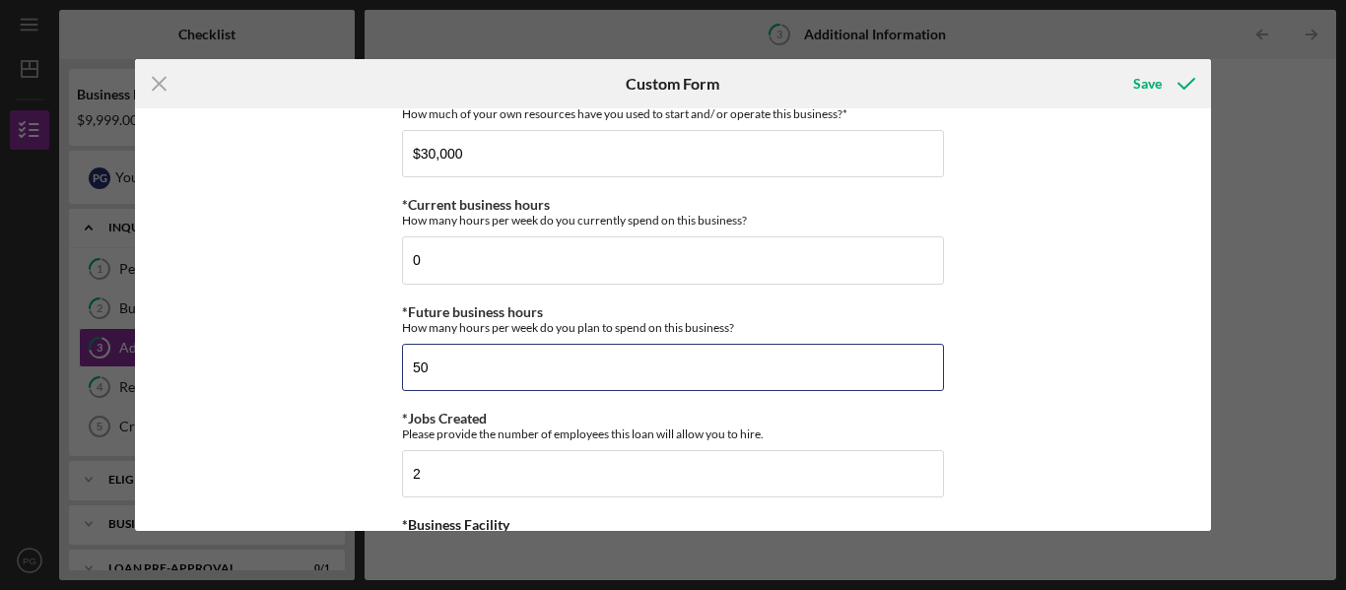
click at [599, 355] on input "50" at bounding box center [673, 367] width 542 height 47
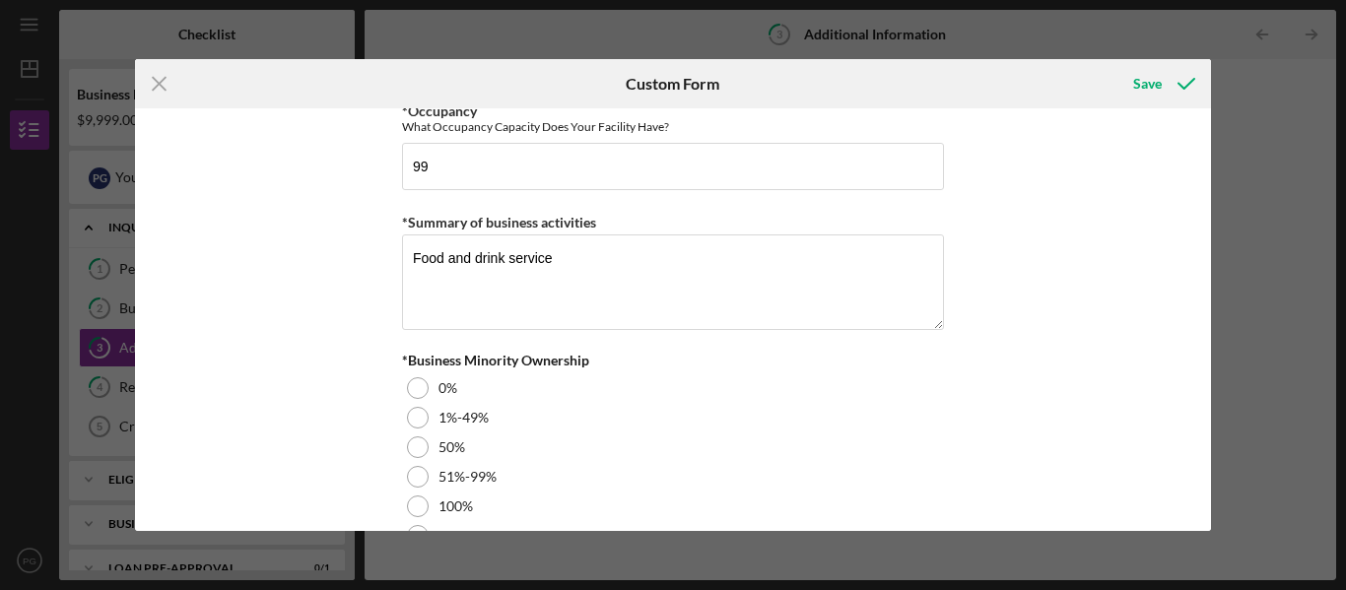
scroll to position [2181, 0]
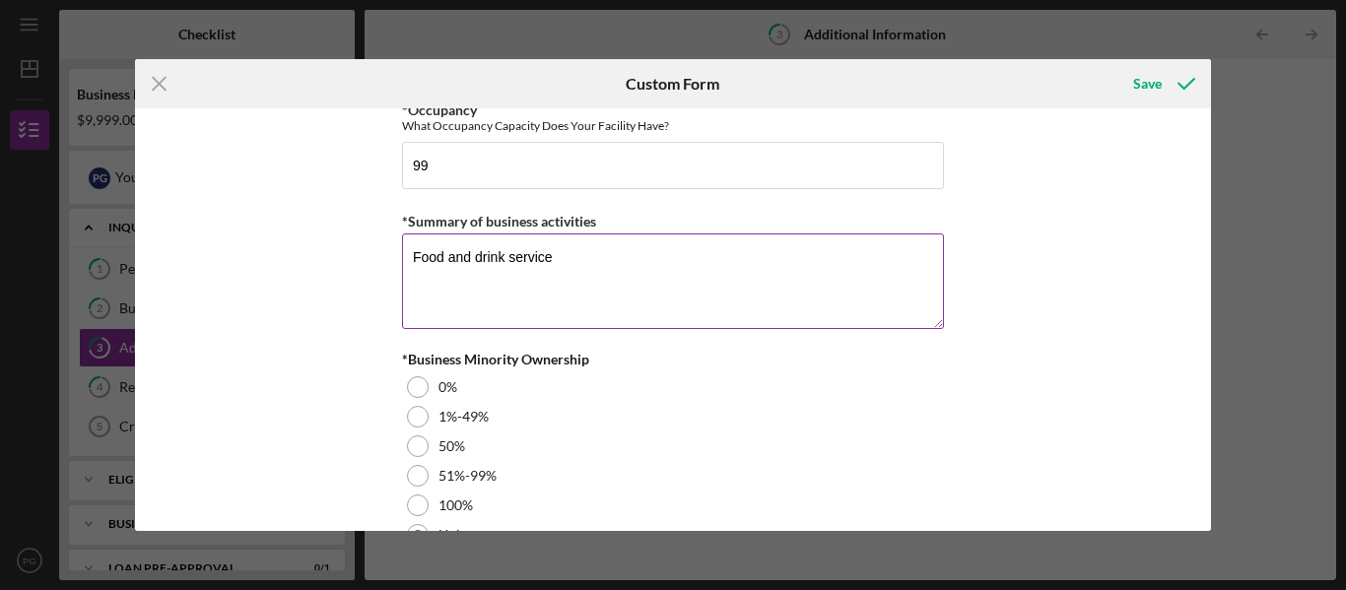
click at [471, 260] on textarea "Food and drink service" at bounding box center [673, 281] width 542 height 95
click at [647, 258] on textarea "Food and nonalcoholic drink service" at bounding box center [673, 281] width 542 height 95
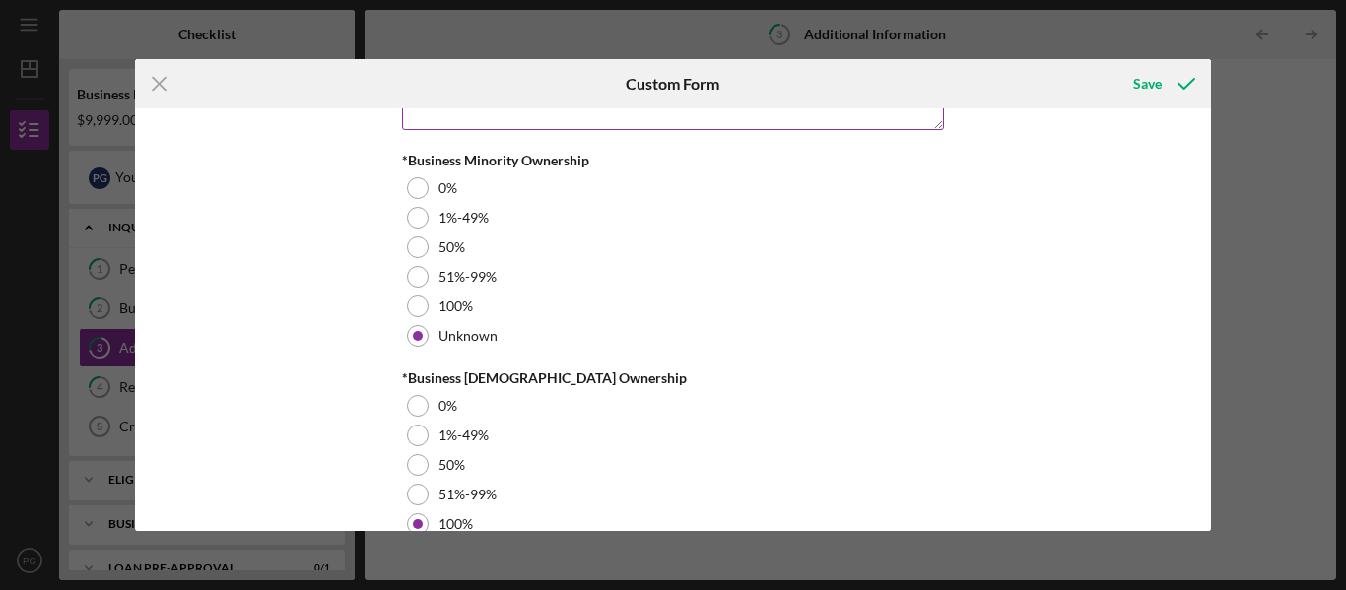
scroll to position [2381, 0]
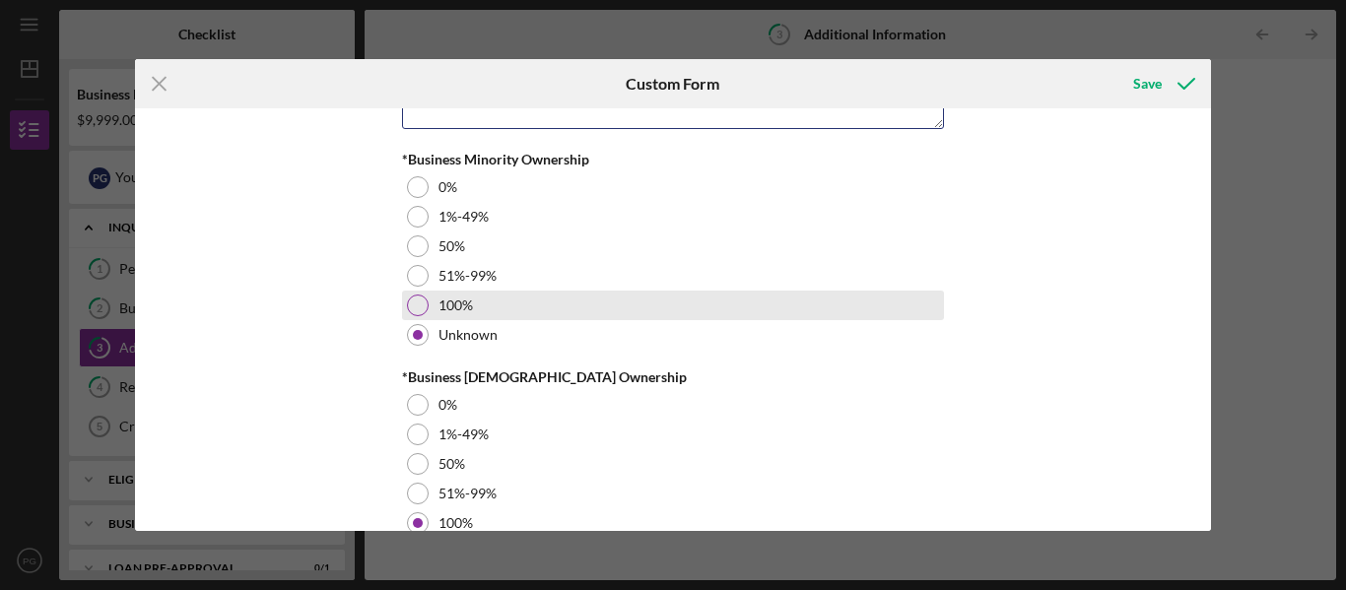
type textarea "Food and nonalcoholic drink service"
click at [415, 307] on div at bounding box center [418, 306] width 22 height 22
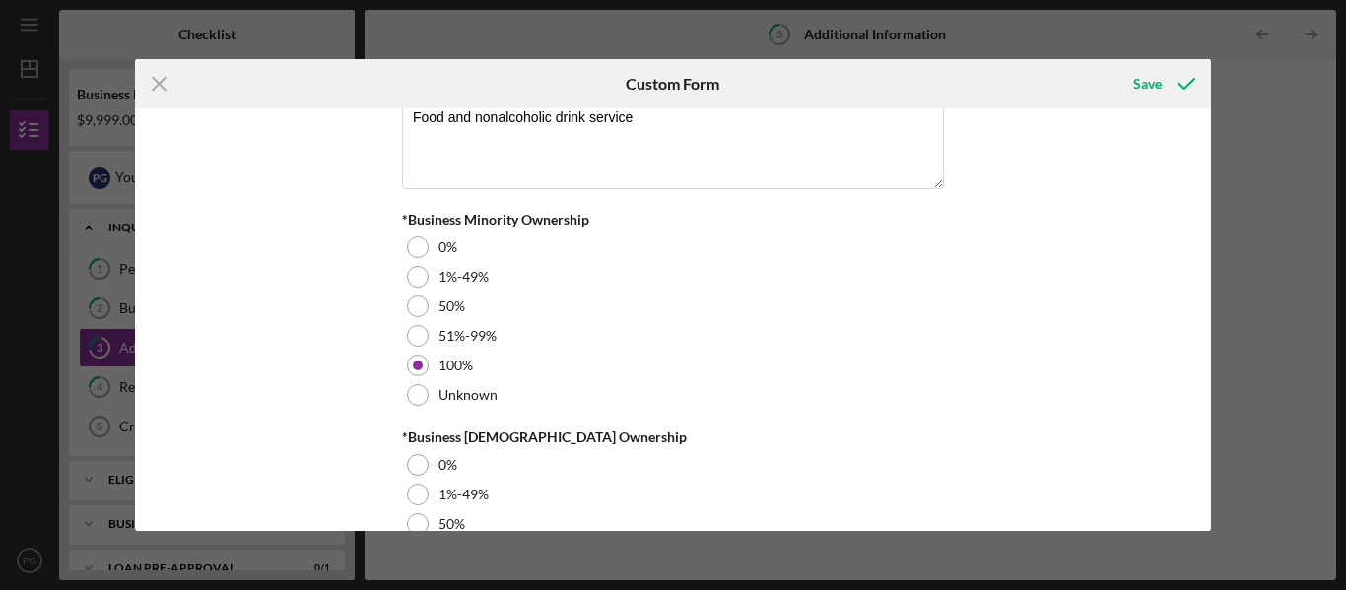
scroll to position [2447, 0]
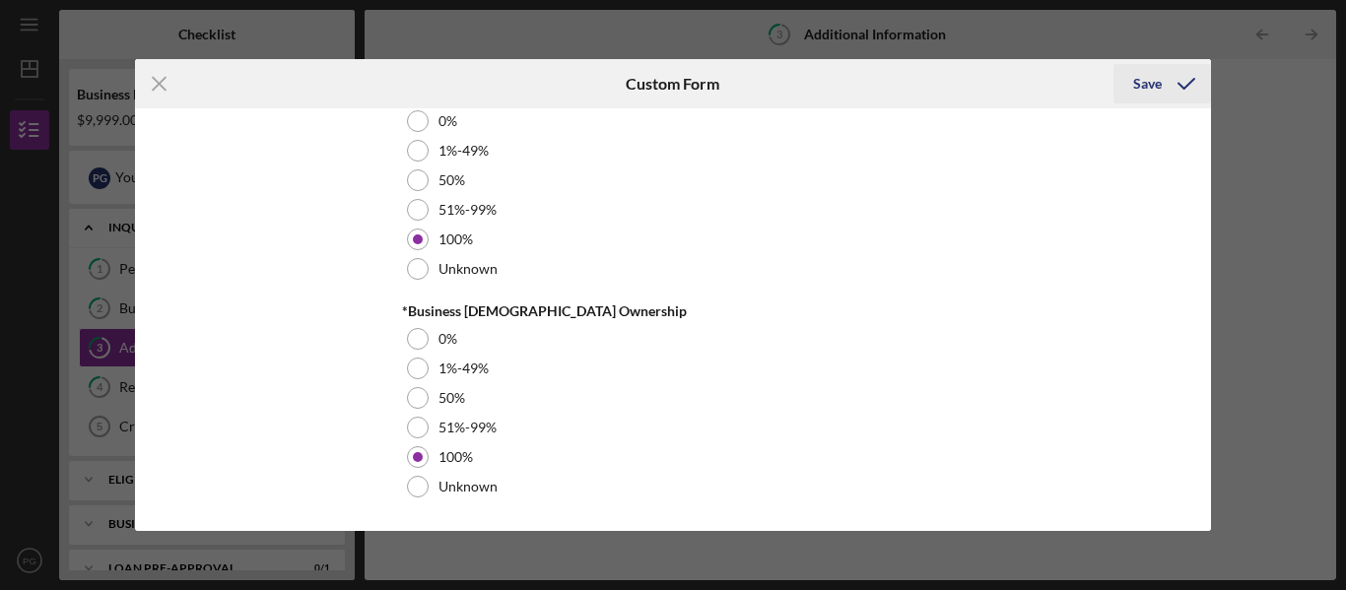
click at [1168, 76] on icon "submit" at bounding box center [1186, 83] width 49 height 49
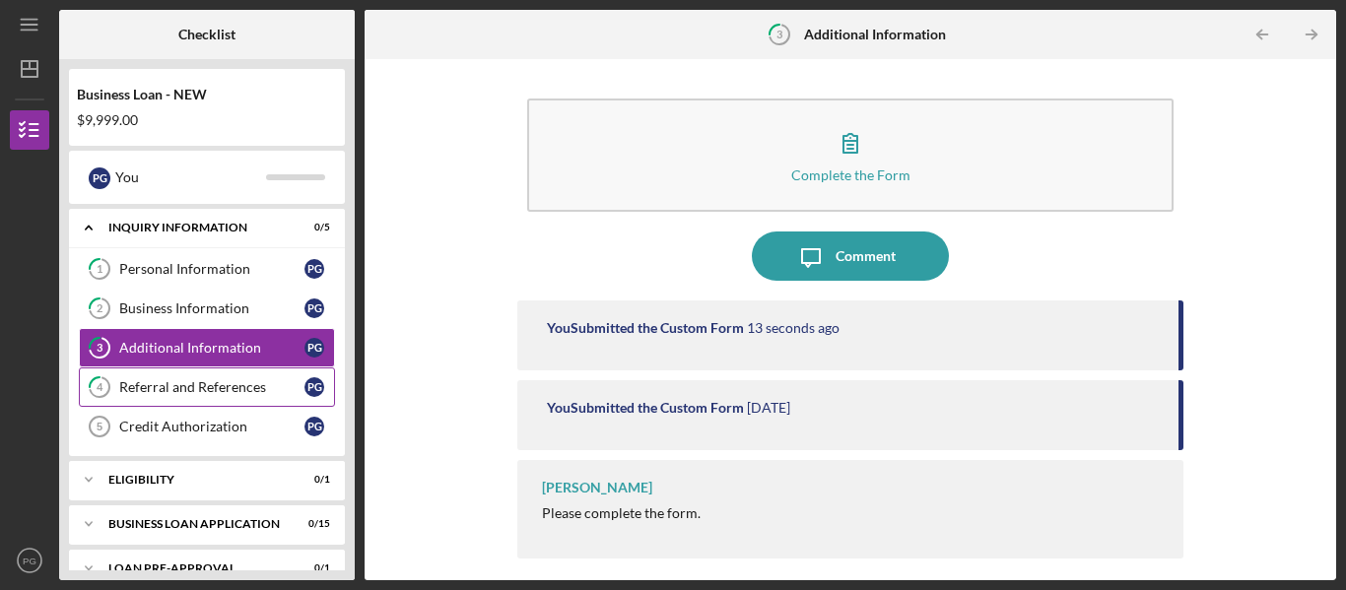
click at [209, 381] on div "Referral and References" at bounding box center [211, 387] width 185 height 16
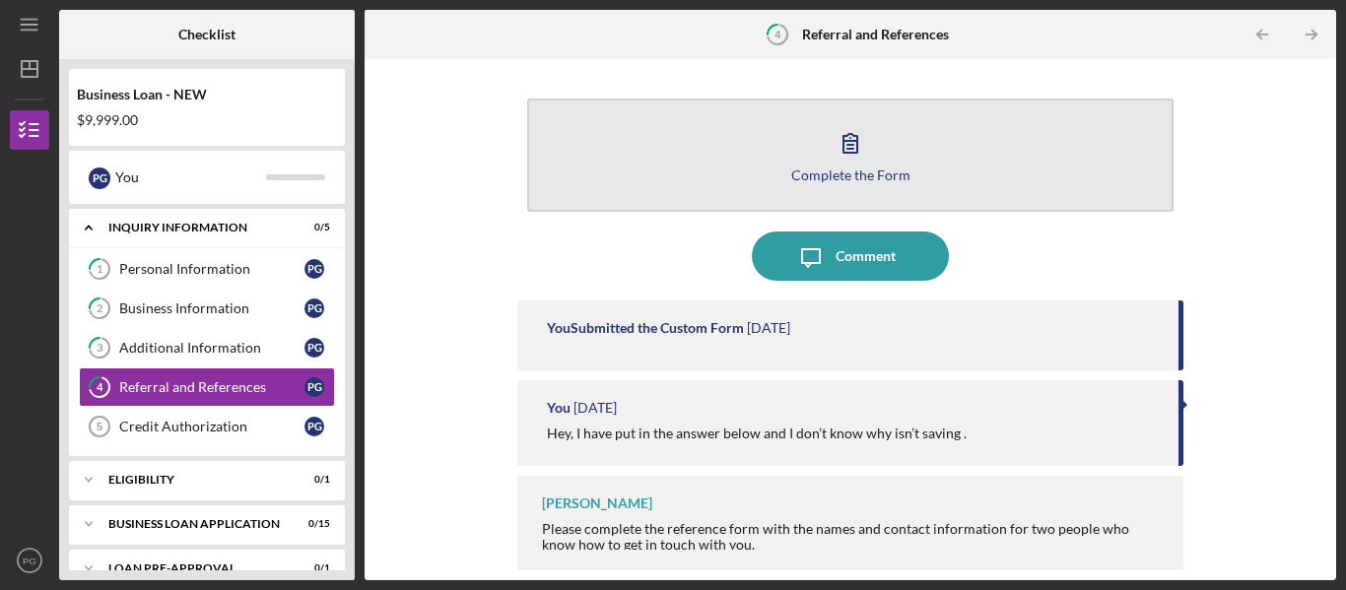
click at [824, 176] on div "Complete the Form" at bounding box center [850, 175] width 119 height 15
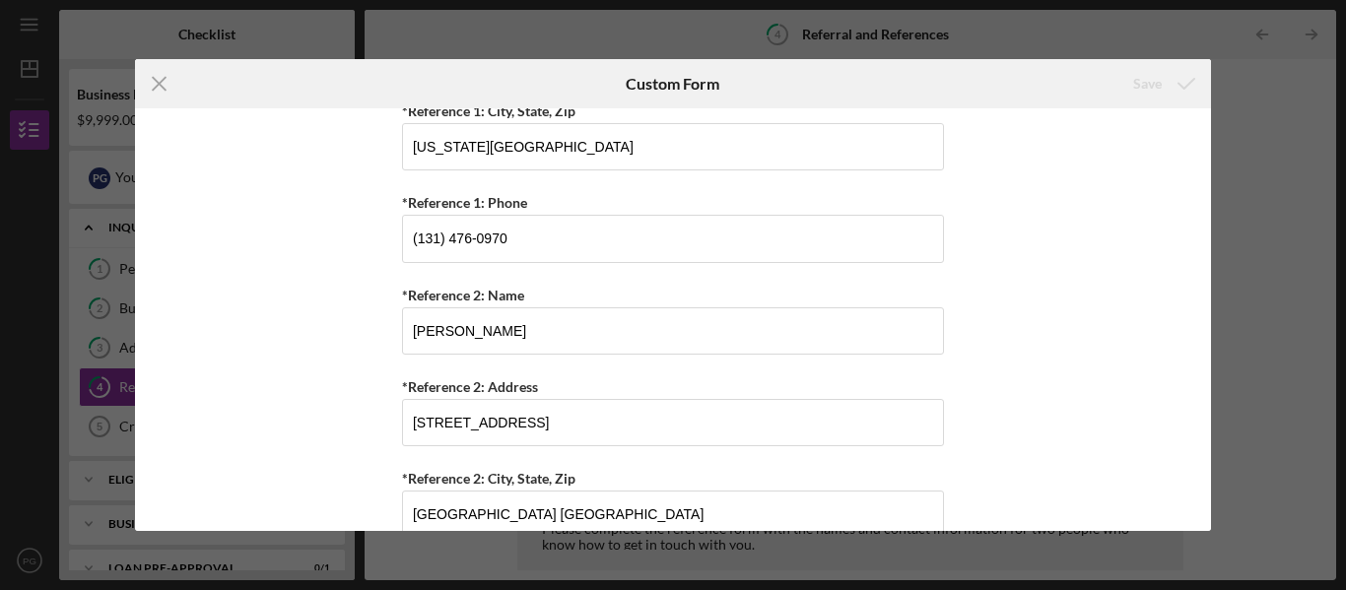
scroll to position [891, 0]
drag, startPoint x: 524, startPoint y: 327, endPoint x: 368, endPoint y: 336, distance: 156.9
click at [368, 336] on div "Referral *Referral Type How did you hear about Justine PETERSEN? JP Client JP P…" at bounding box center [673, 319] width 1077 height 423
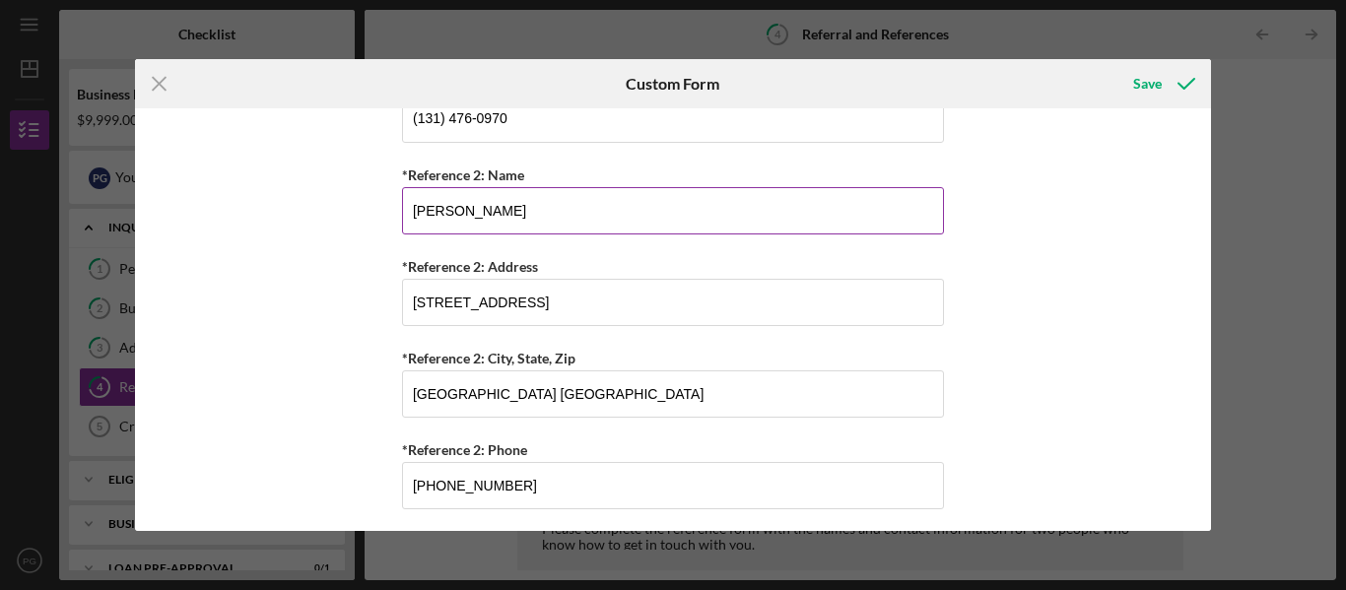
scroll to position [1020, 0]
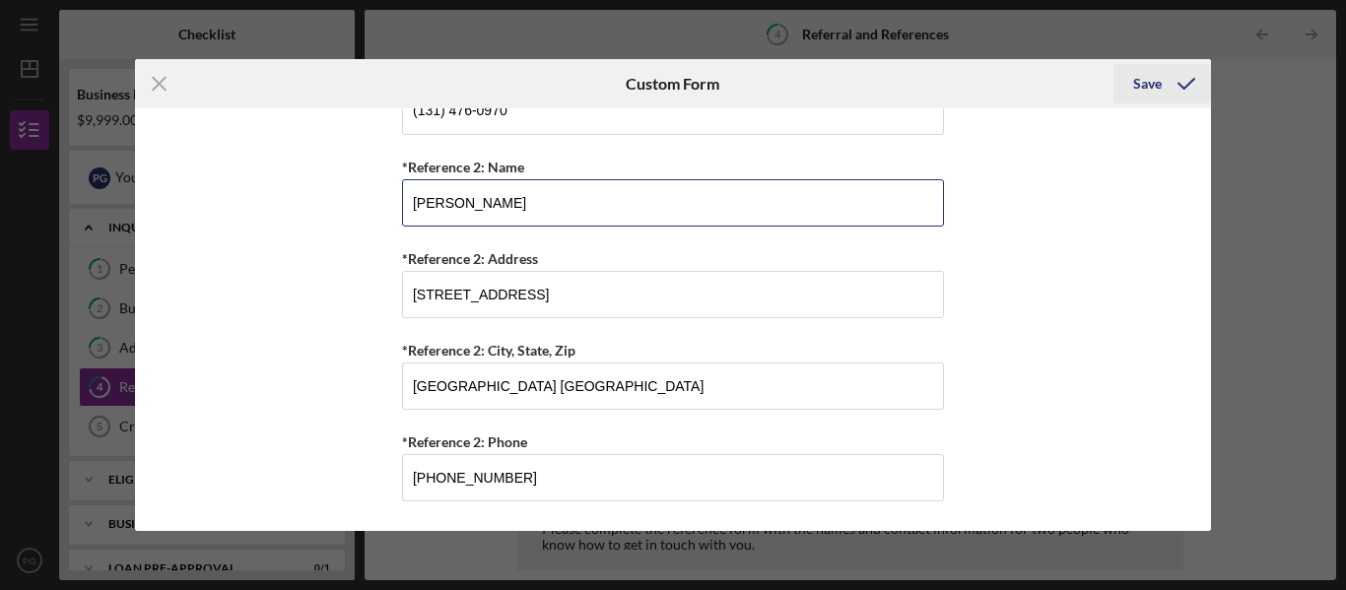
type input "Racheal Dami"
click at [1158, 87] on div "Save" at bounding box center [1147, 83] width 29 height 39
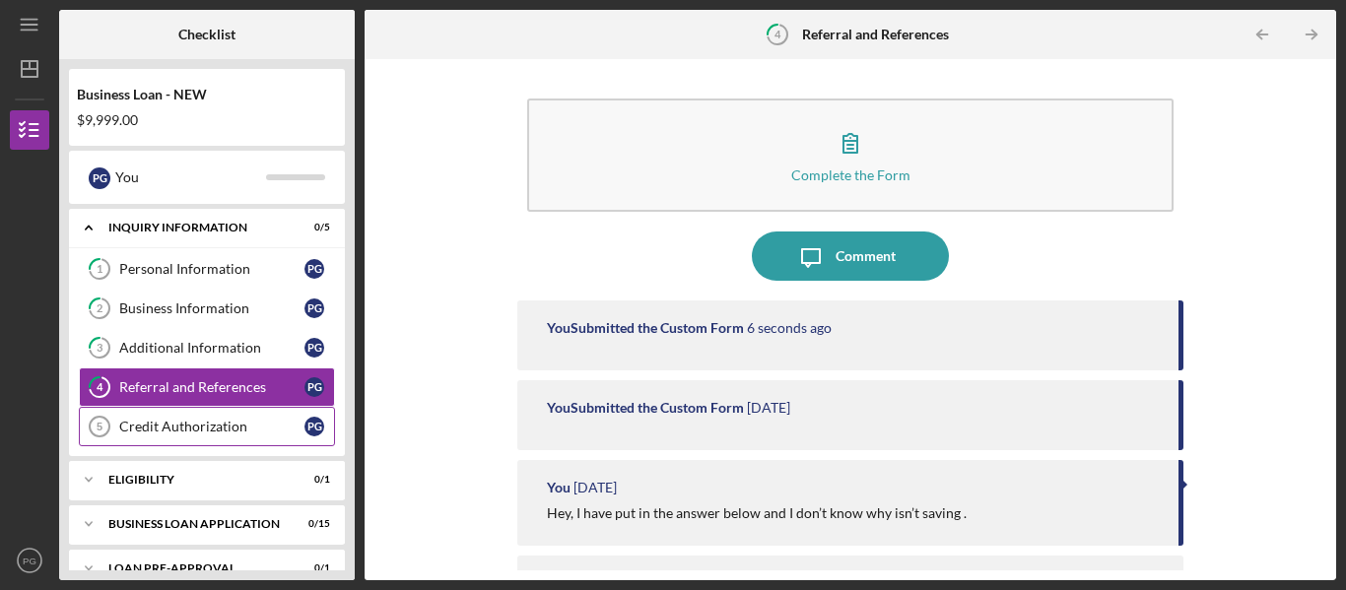
click at [259, 419] on div "Credit Authorization" at bounding box center [211, 427] width 185 height 16
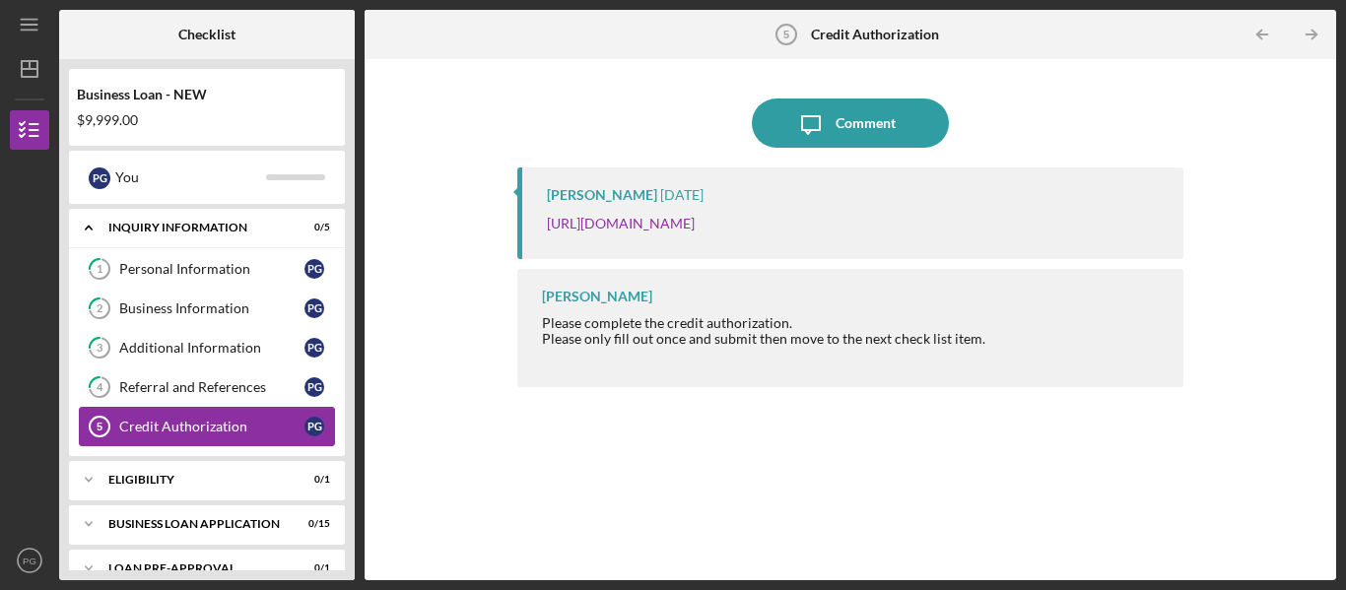
scroll to position [117, 0]
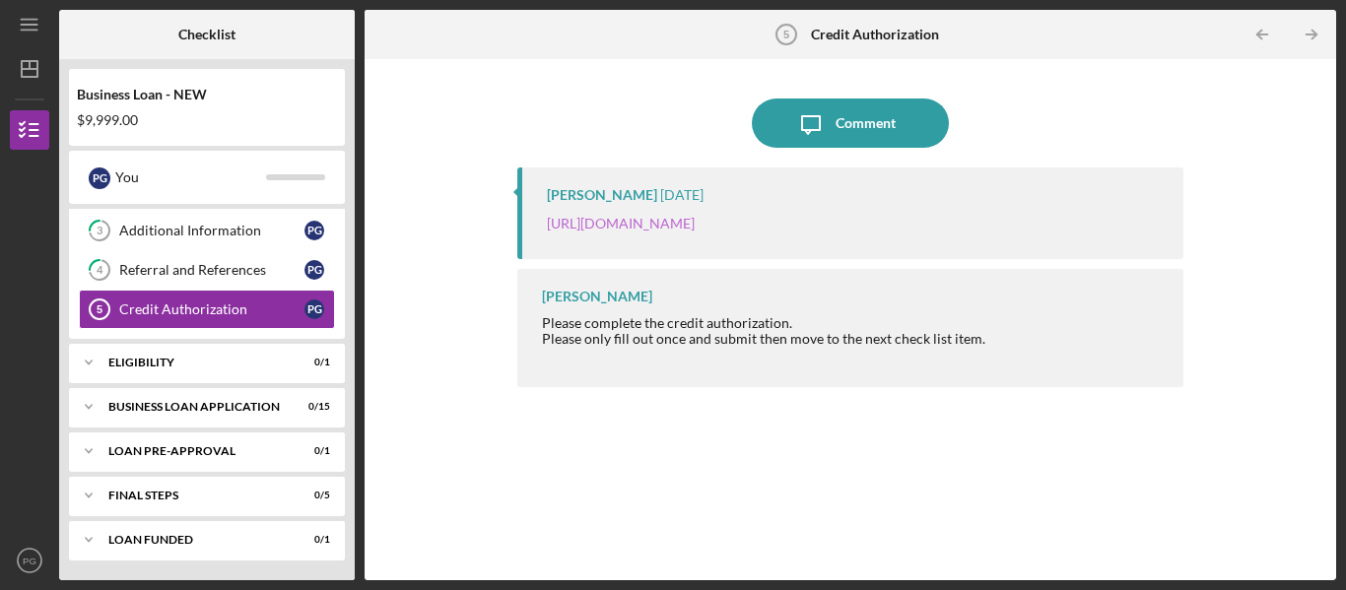
click at [695, 218] on link "[URL][DOMAIN_NAME]" at bounding box center [621, 223] width 148 height 17
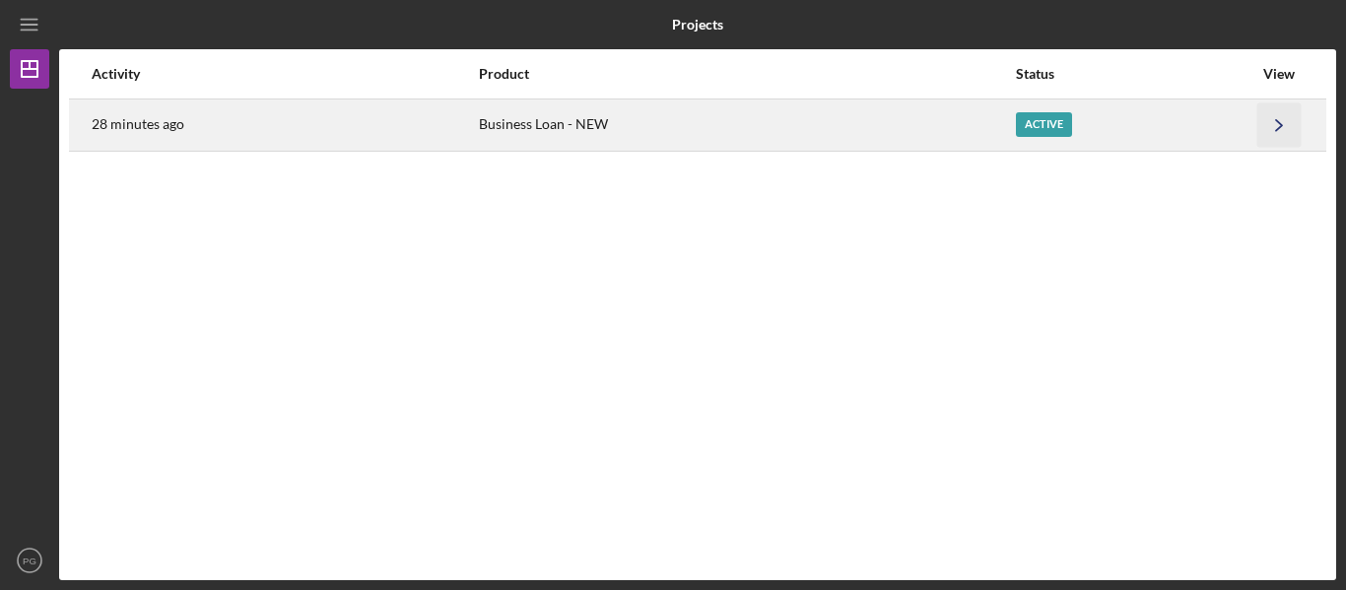
click at [1273, 125] on icon "Icon/Navigate" at bounding box center [1279, 124] width 44 height 44
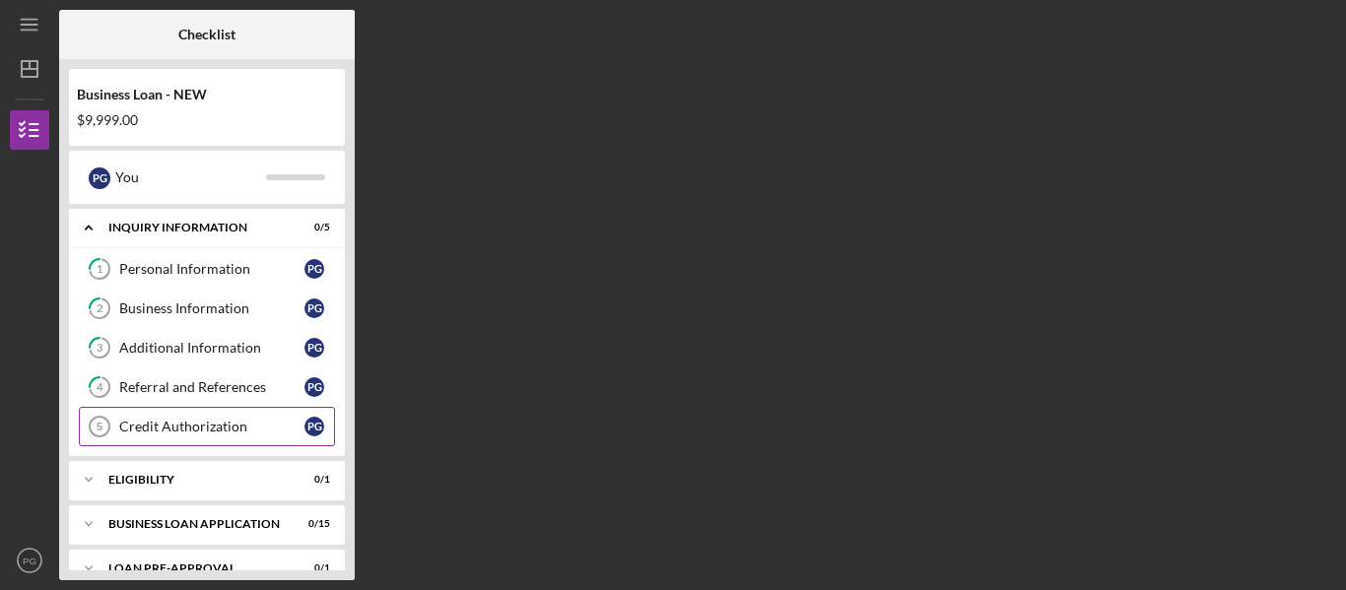
click at [226, 426] on div "Credit Authorization" at bounding box center [211, 427] width 185 height 16
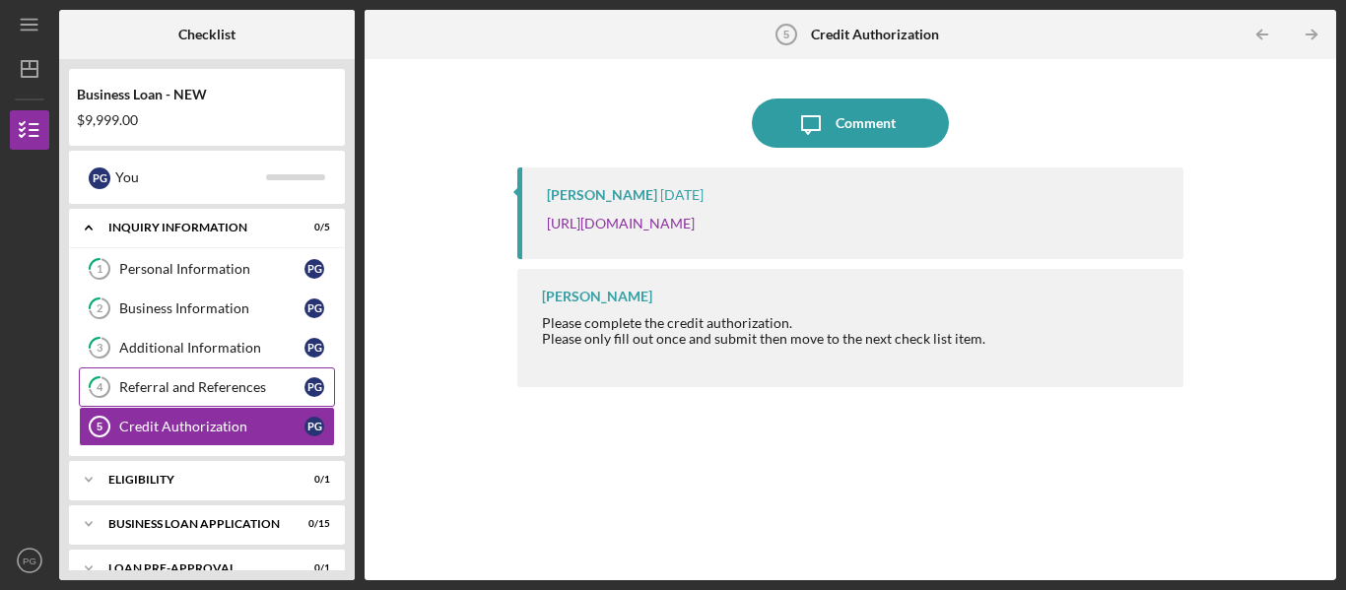
scroll to position [117, 0]
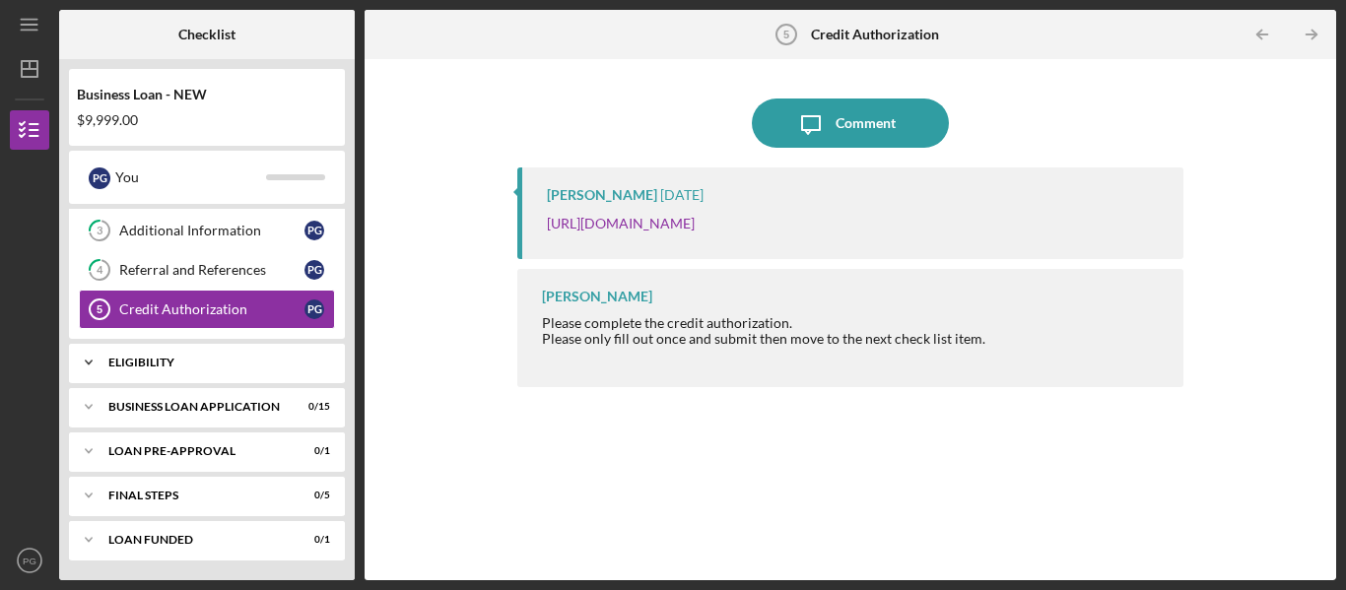
click at [237, 368] on div "ELIGIBILITY" at bounding box center [214, 363] width 212 height 12
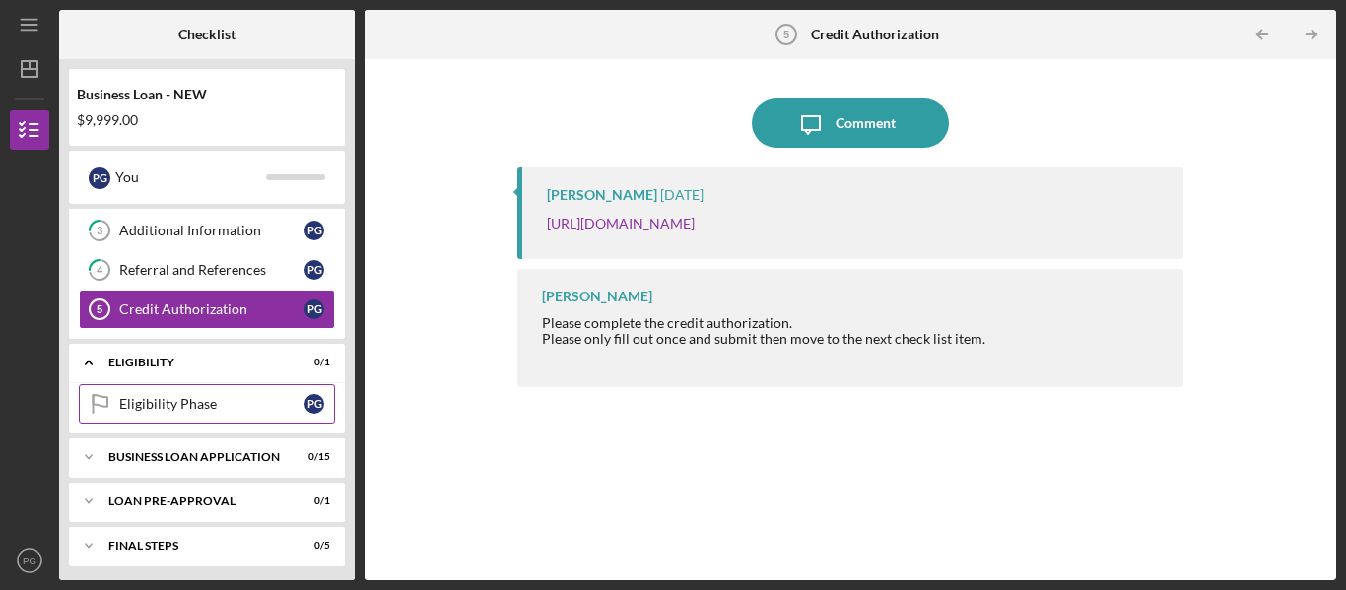
click at [208, 407] on div "Eligibility Phase" at bounding box center [211, 404] width 185 height 16
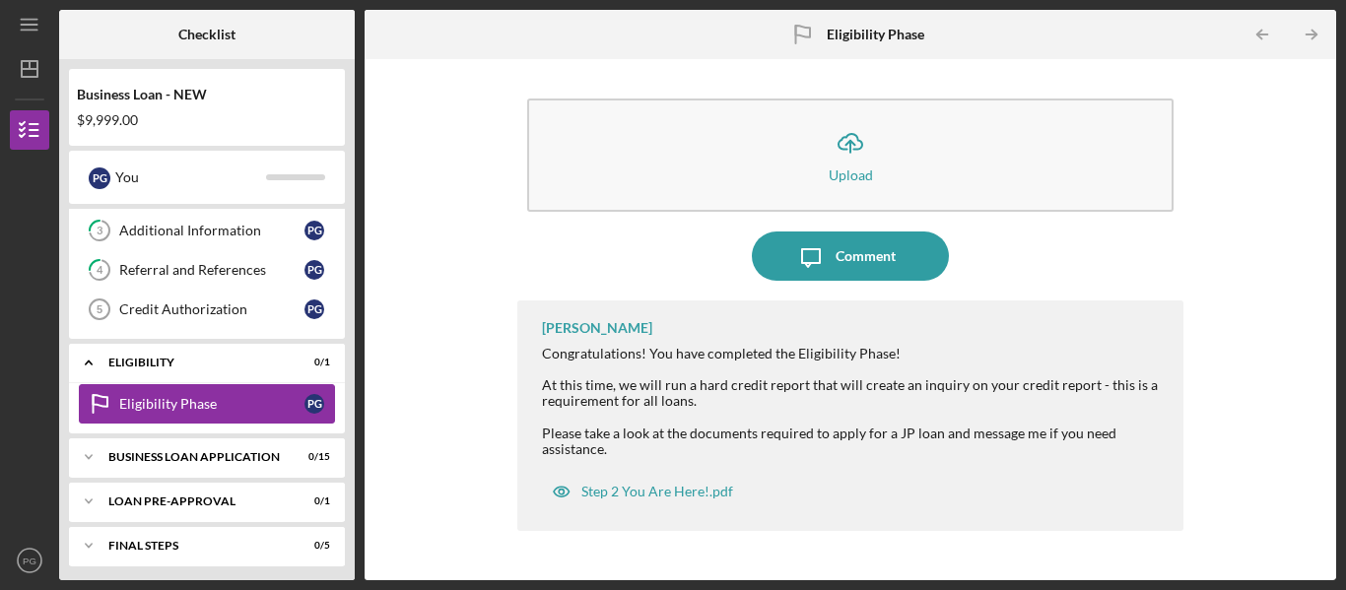
scroll to position [168, 0]
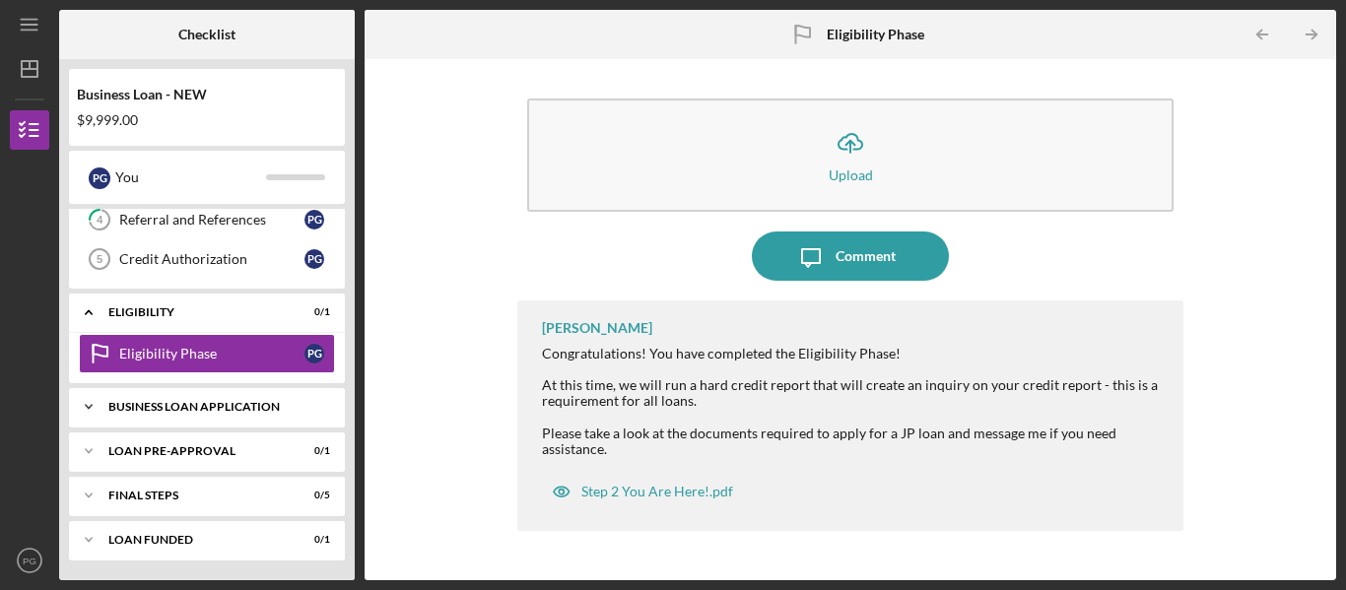
click at [231, 402] on div "BUSINESS LOAN APPLICATION" at bounding box center [214, 407] width 212 height 12
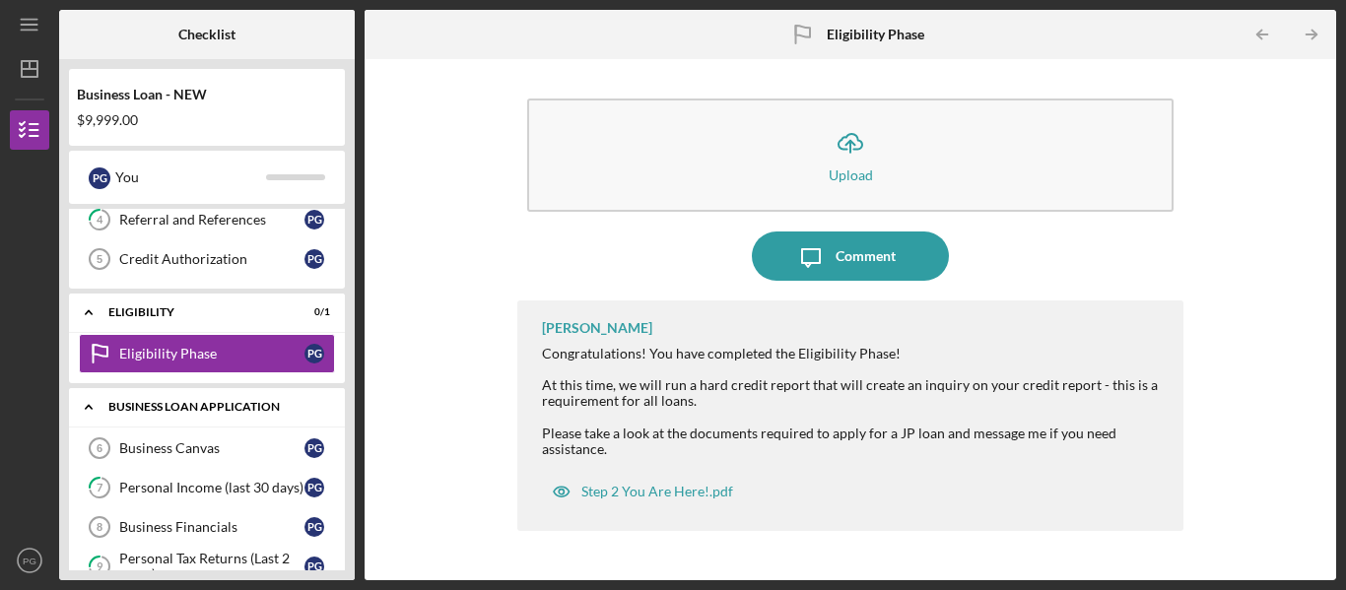
scroll to position [345, 0]
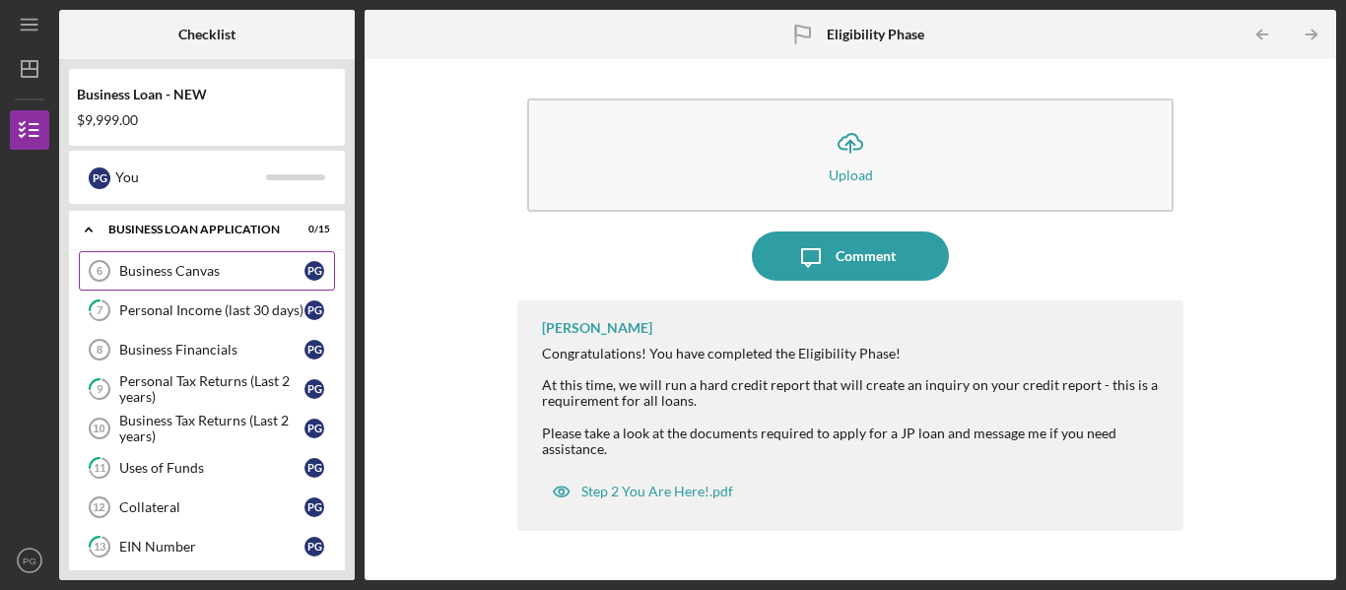
click at [251, 272] on div "Business Canvas" at bounding box center [211, 271] width 185 height 16
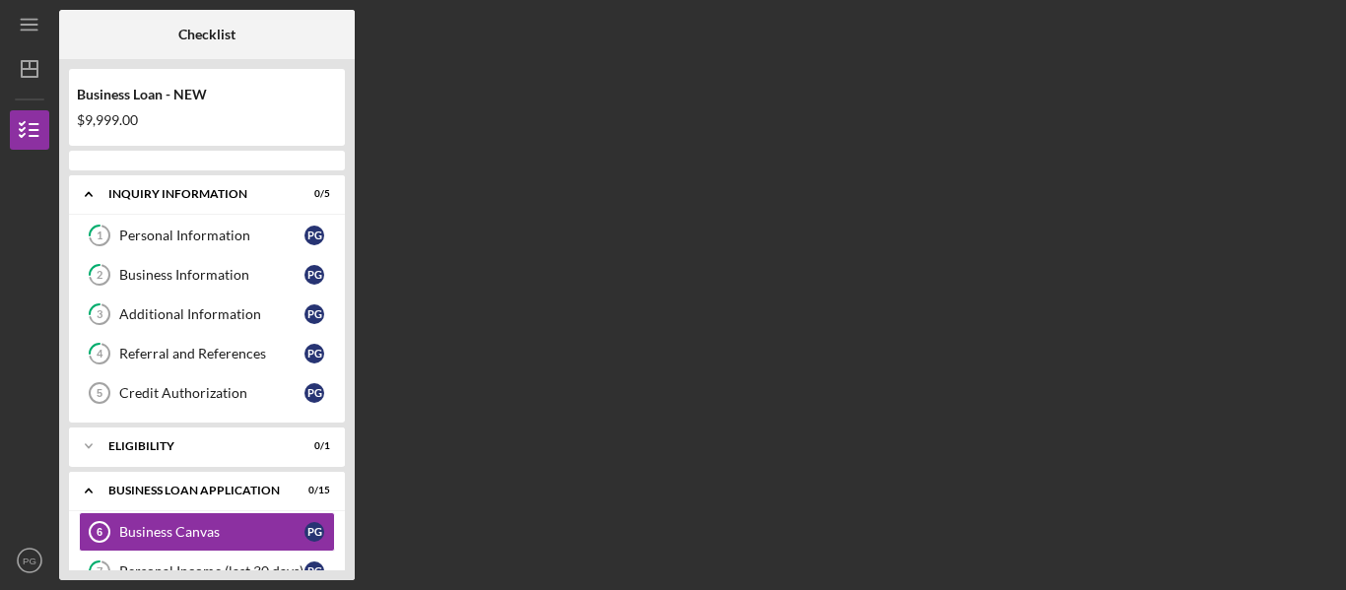
scroll to position [160, 0]
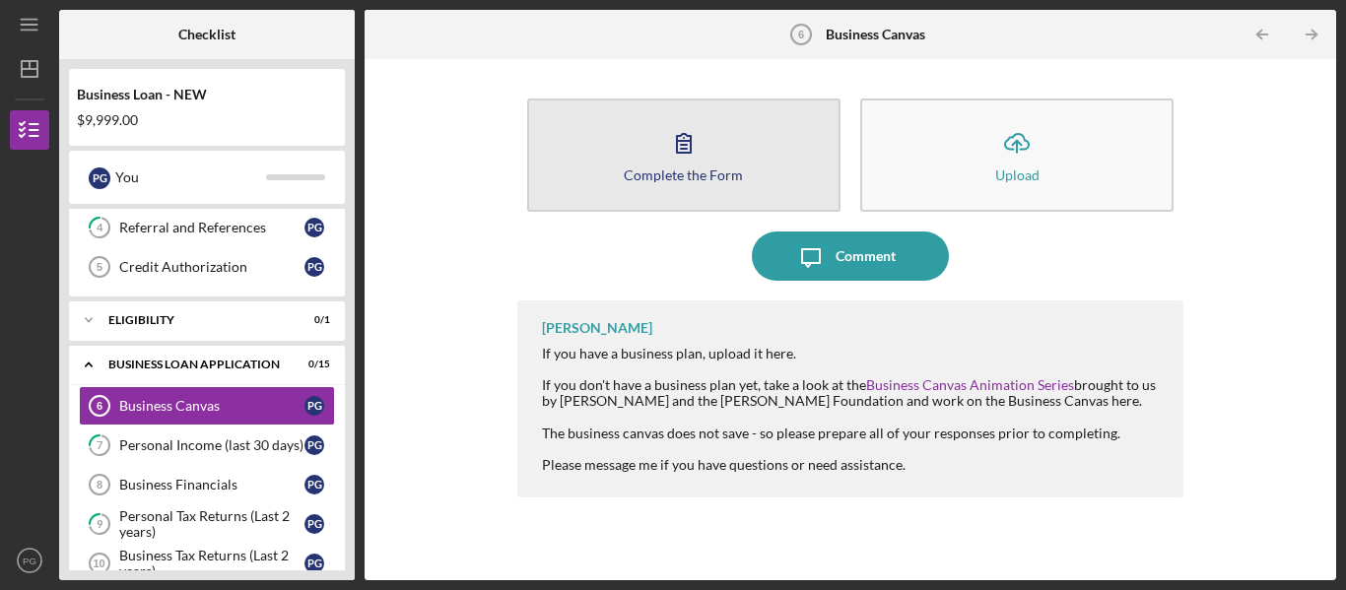
click at [664, 161] on icon "button" at bounding box center [683, 142] width 49 height 49
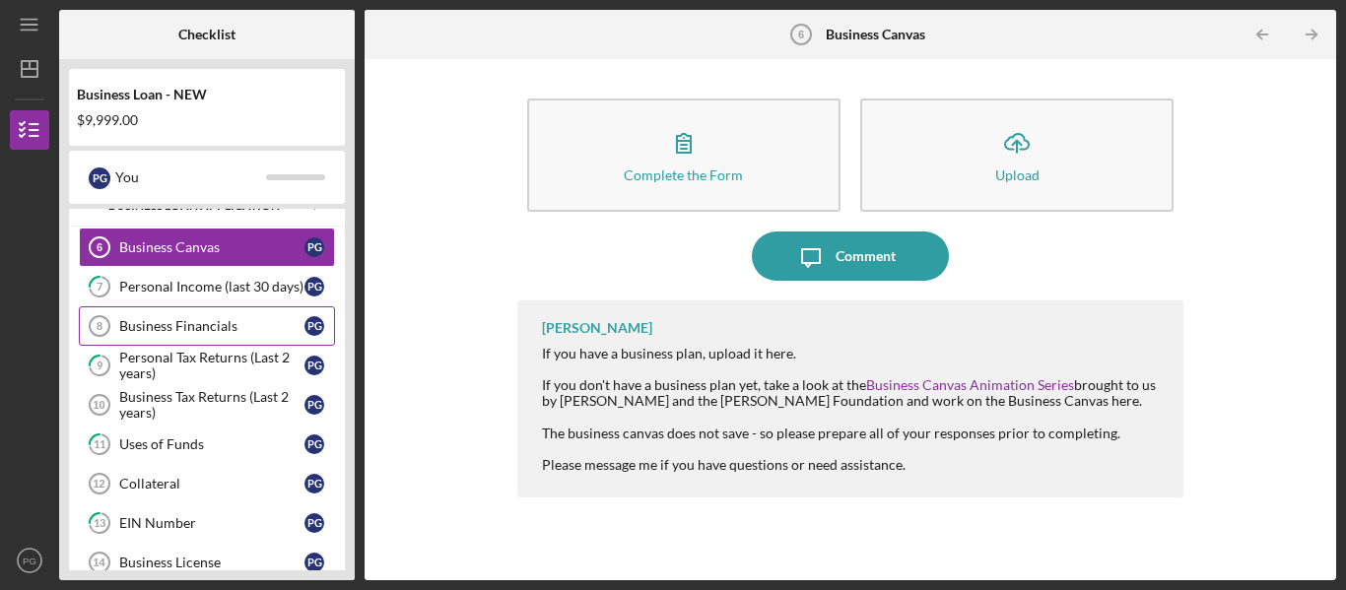
scroll to position [335, 0]
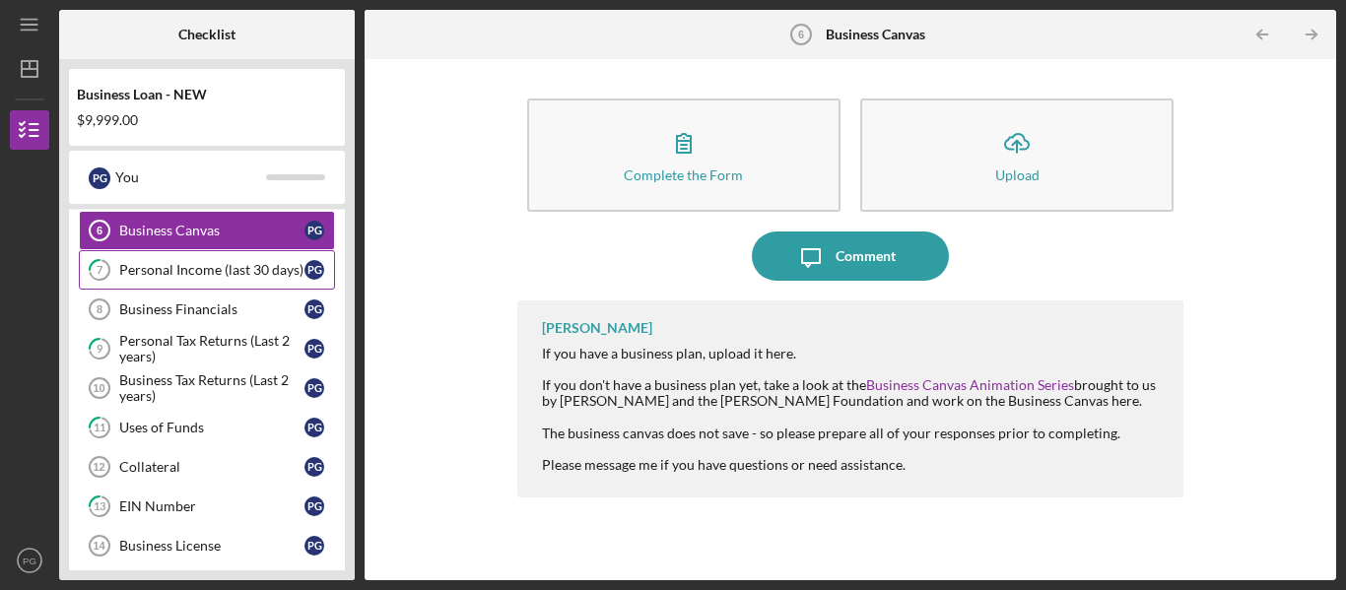
click at [210, 277] on div "Personal Income (last 30 days)" at bounding box center [211, 270] width 185 height 16
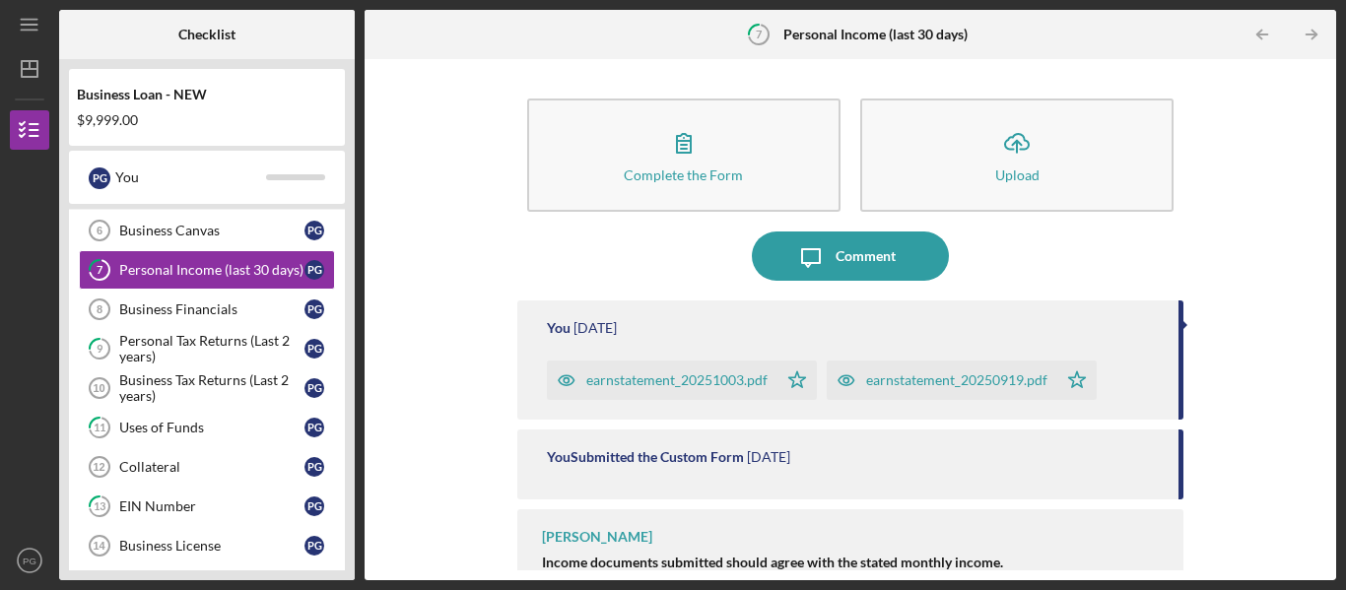
scroll to position [37, 0]
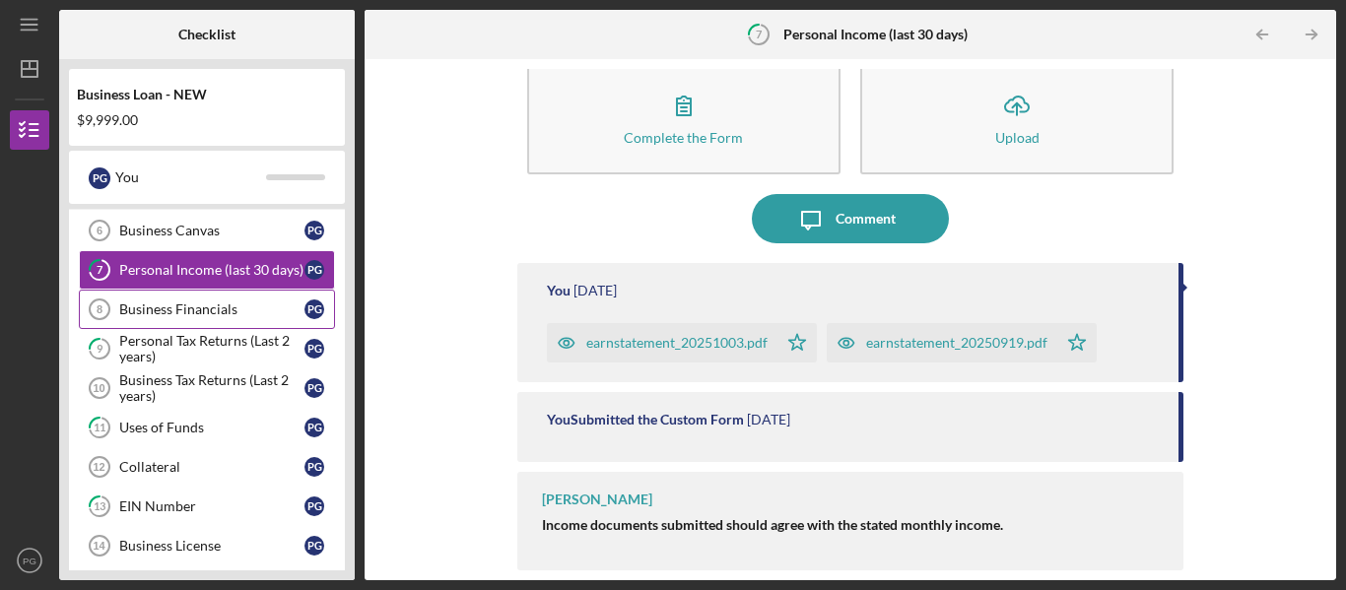
click at [179, 302] on div "Business Financials" at bounding box center [211, 310] width 185 height 16
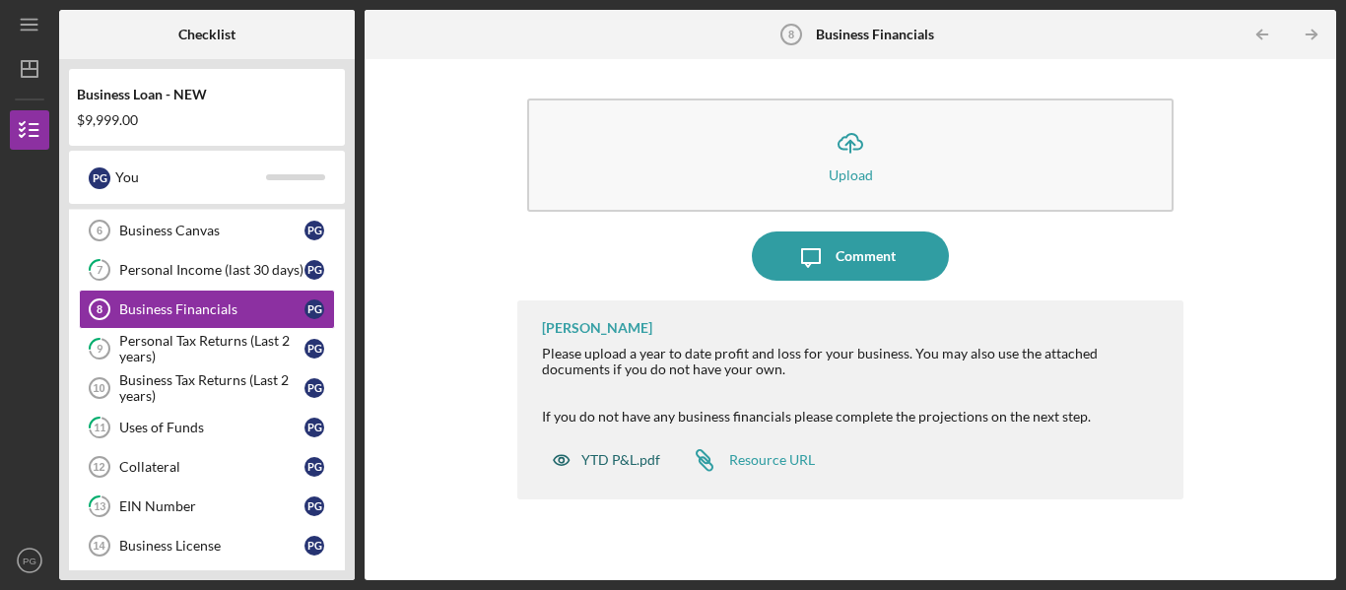
click at [626, 459] on div "YTD P&L.pdf" at bounding box center [620, 460] width 79 height 16
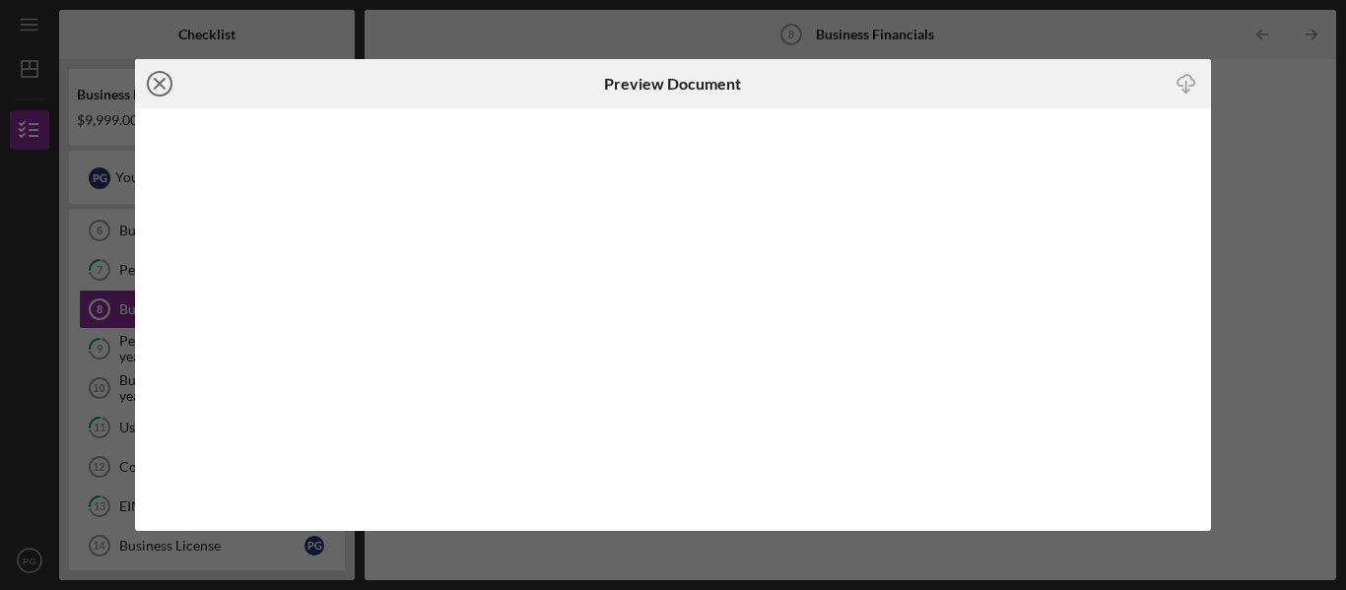
click at [155, 90] on icon "Icon/Close" at bounding box center [159, 83] width 49 height 49
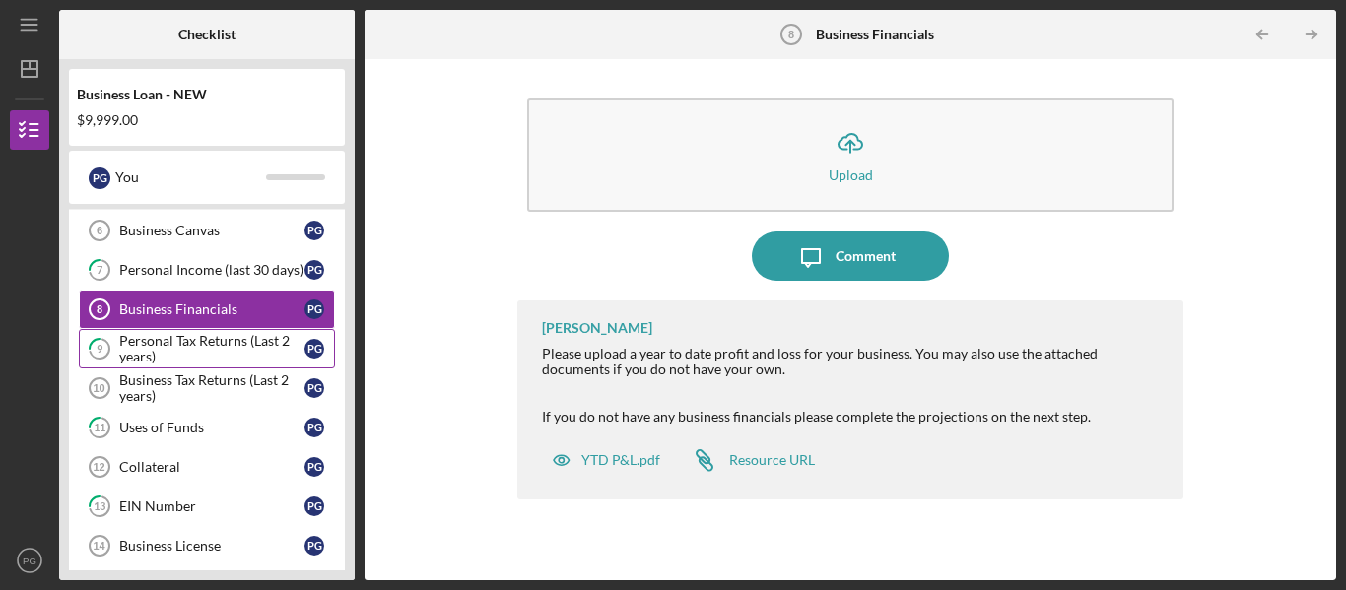
click at [181, 351] on div "Personal Tax Returns (Last 2 years)" at bounding box center [211, 349] width 185 height 32
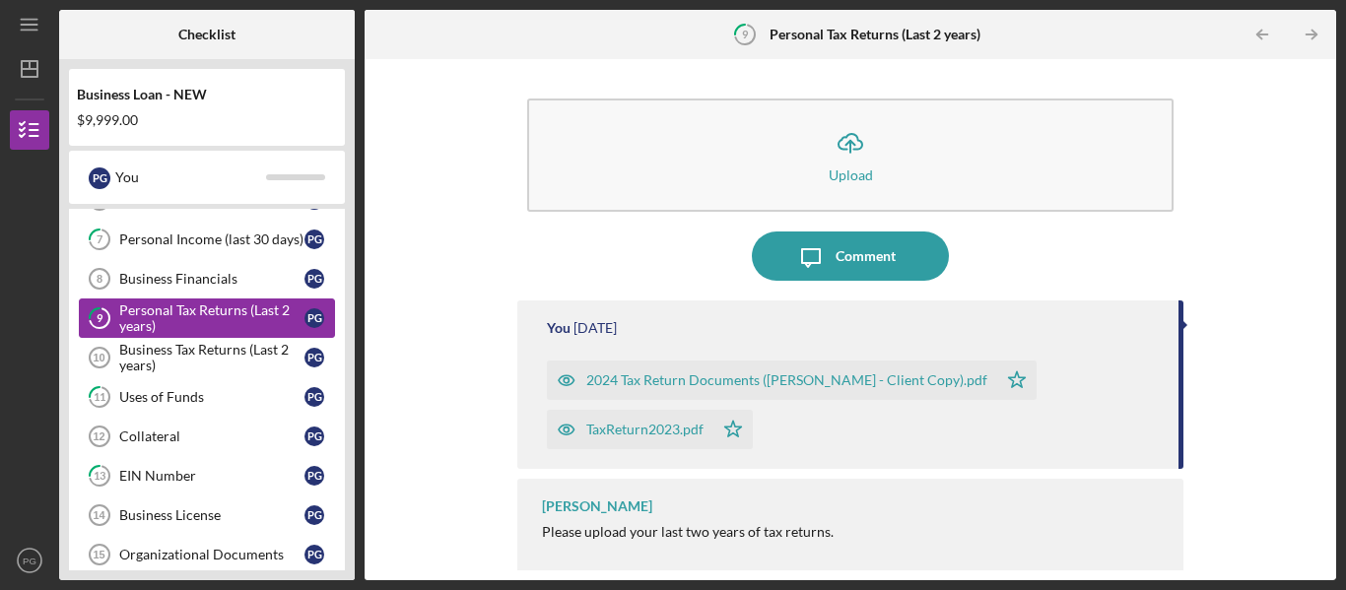
scroll to position [365, 0]
click at [189, 282] on div "Business Financials" at bounding box center [211, 280] width 185 height 16
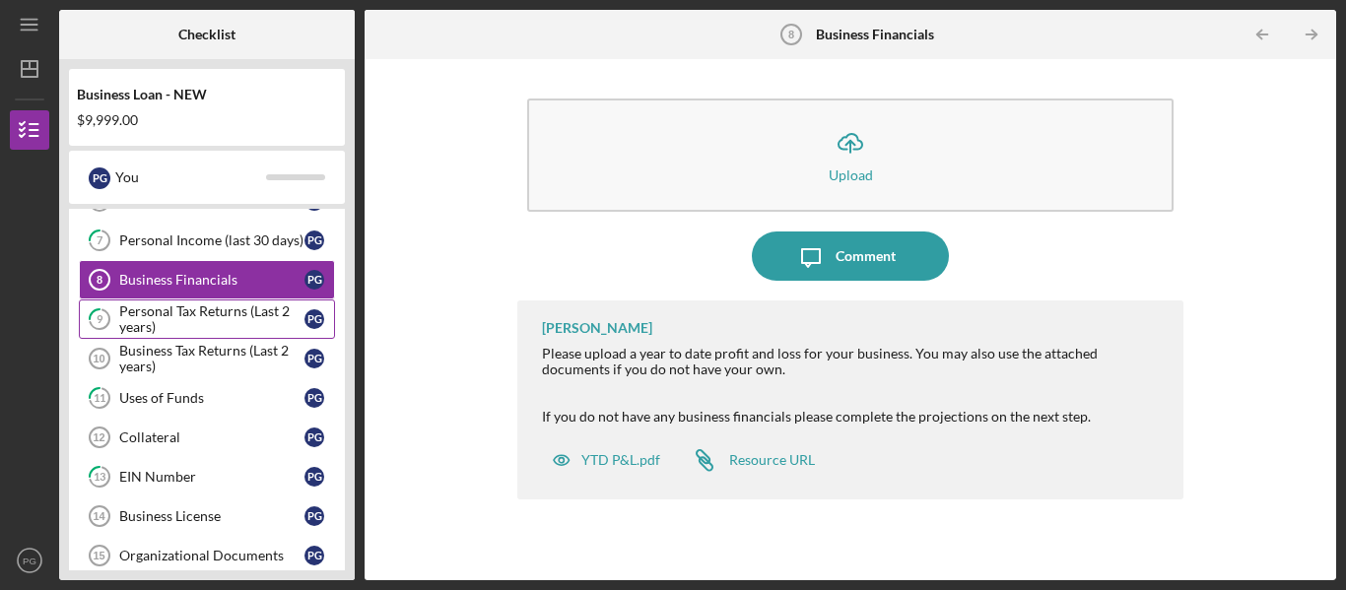
click at [209, 306] on div "Personal Tax Returns (Last 2 years)" at bounding box center [211, 319] width 185 height 32
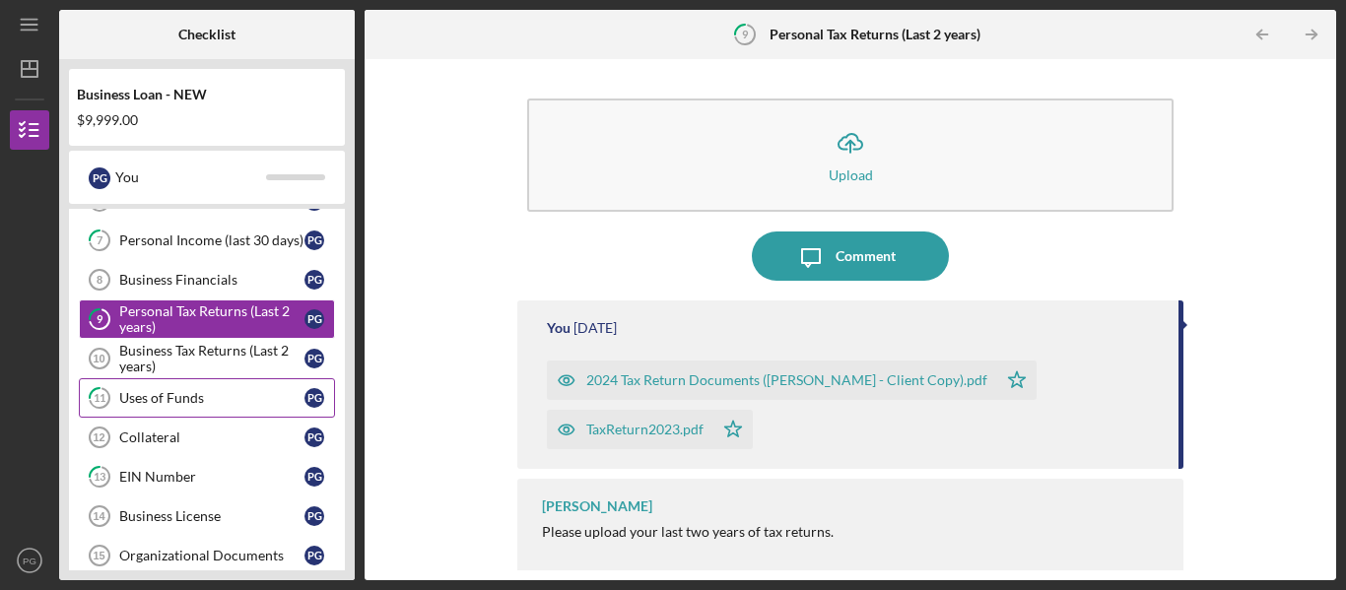
click at [195, 395] on div "Uses of Funds" at bounding box center [211, 398] width 185 height 16
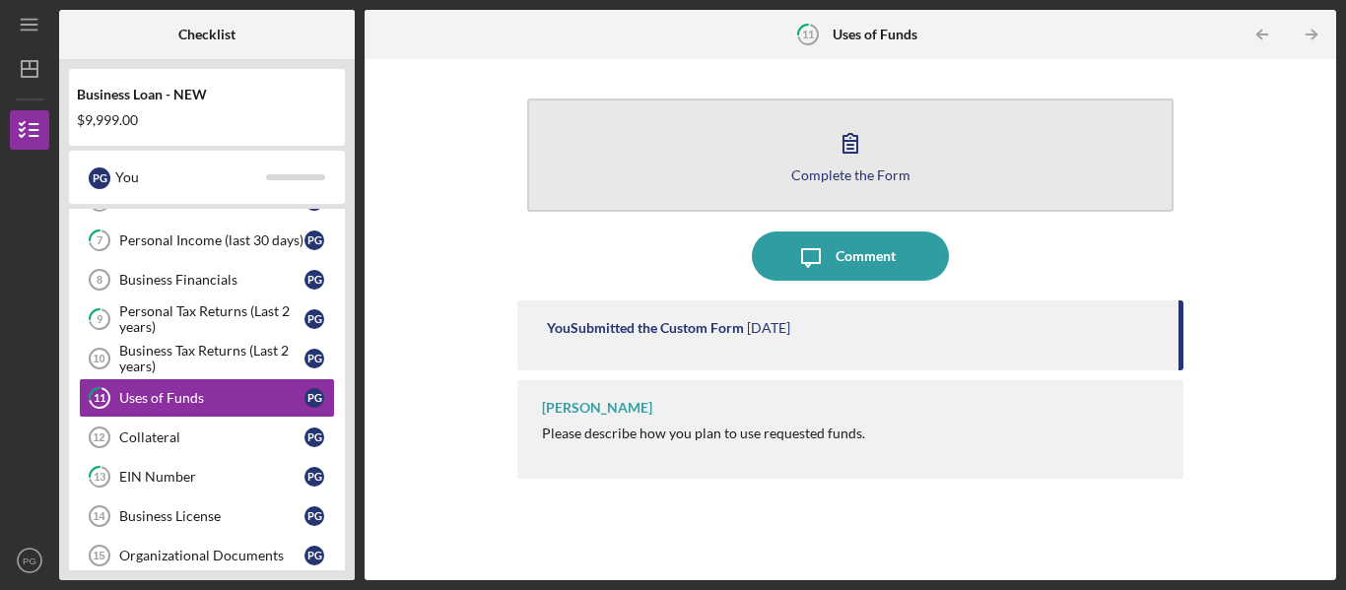
click at [647, 170] on button "Complete the Form Form" at bounding box center [850, 155] width 646 height 113
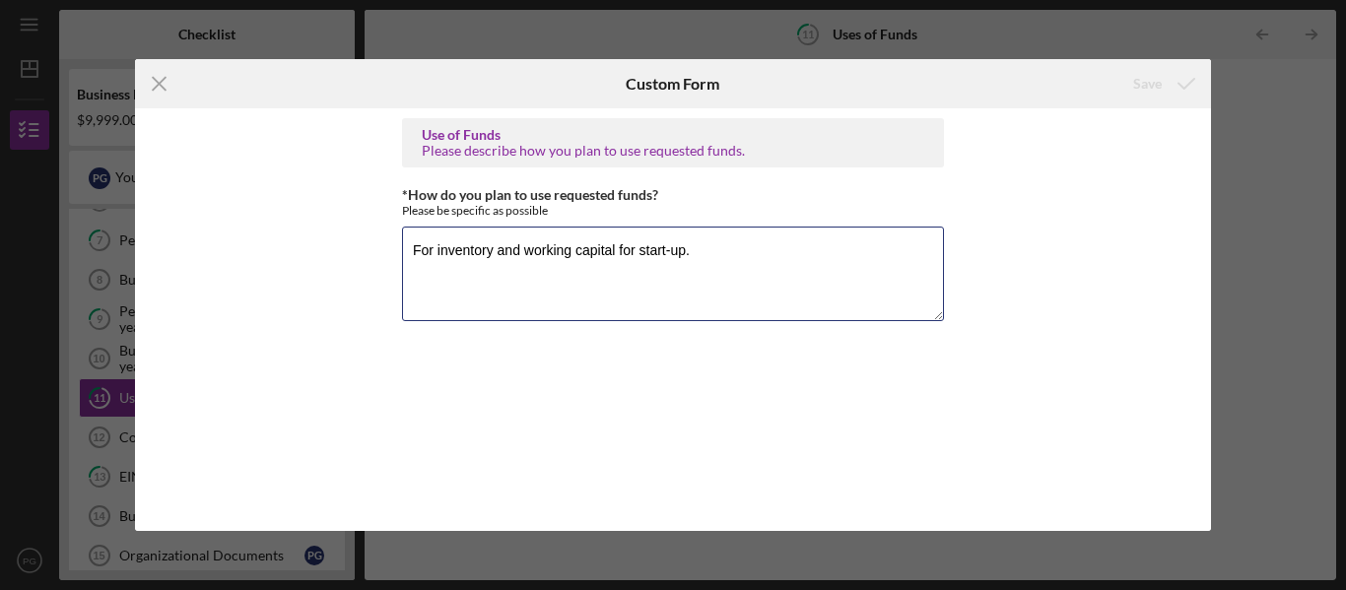
drag, startPoint x: 716, startPoint y: 250, endPoint x: 398, endPoint y: 236, distance: 318.6
click at [398, 236] on div "Use of Funds Please describe how you plan to use requested funds. *How do you p…" at bounding box center [673, 319] width 1077 height 423
paste textarea "od & Beverage Inventory $4,000"
click at [411, 263] on textarea "Food & Beverage Inventory $4,000" at bounding box center [673, 274] width 542 height 95
click at [675, 247] on textarea "Food & Beverage Inventory - $4,000" at bounding box center [673, 274] width 542 height 95
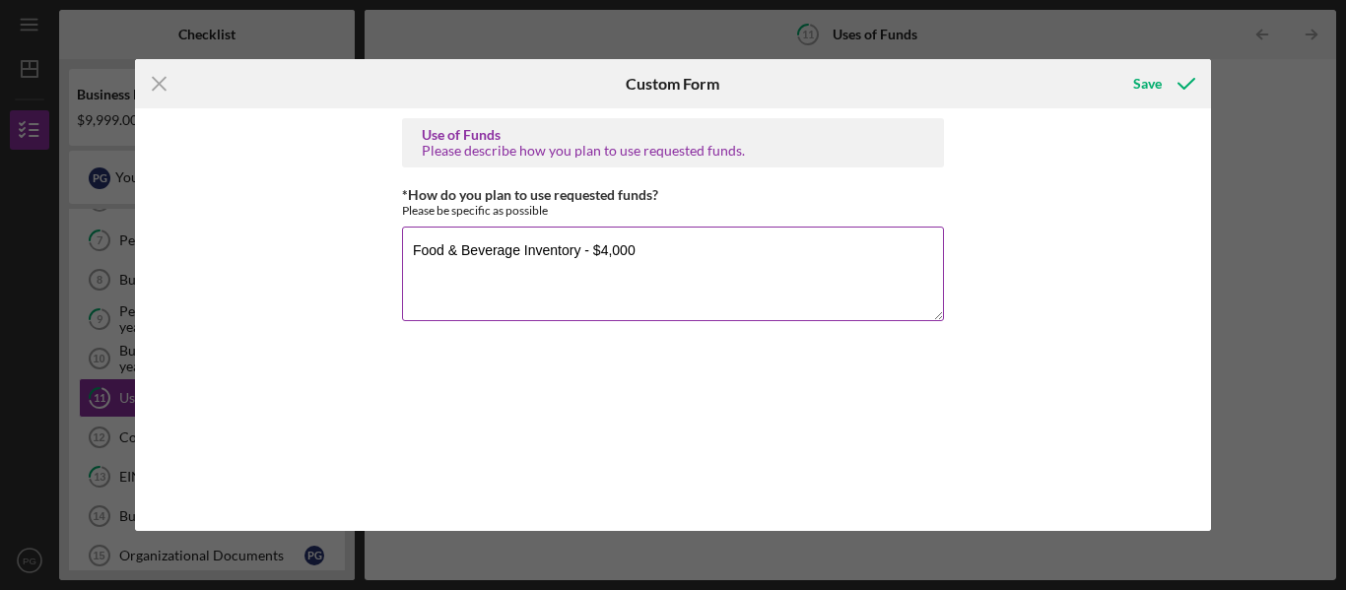
paste textarea "Payroll (First 2 Months) $3,500"
click at [410, 279] on textarea "Food & Beverage Inventory - $4,000 Payroll (First 2 Months) $3,500" at bounding box center [673, 274] width 542 height 95
click at [417, 288] on textarea "Food & Beverage Inventory - $4,000 Payroll (First 2 Months) - $3,500" at bounding box center [673, 274] width 542 height 95
paste textarea "Marketing & Launch Expenses $1,000"
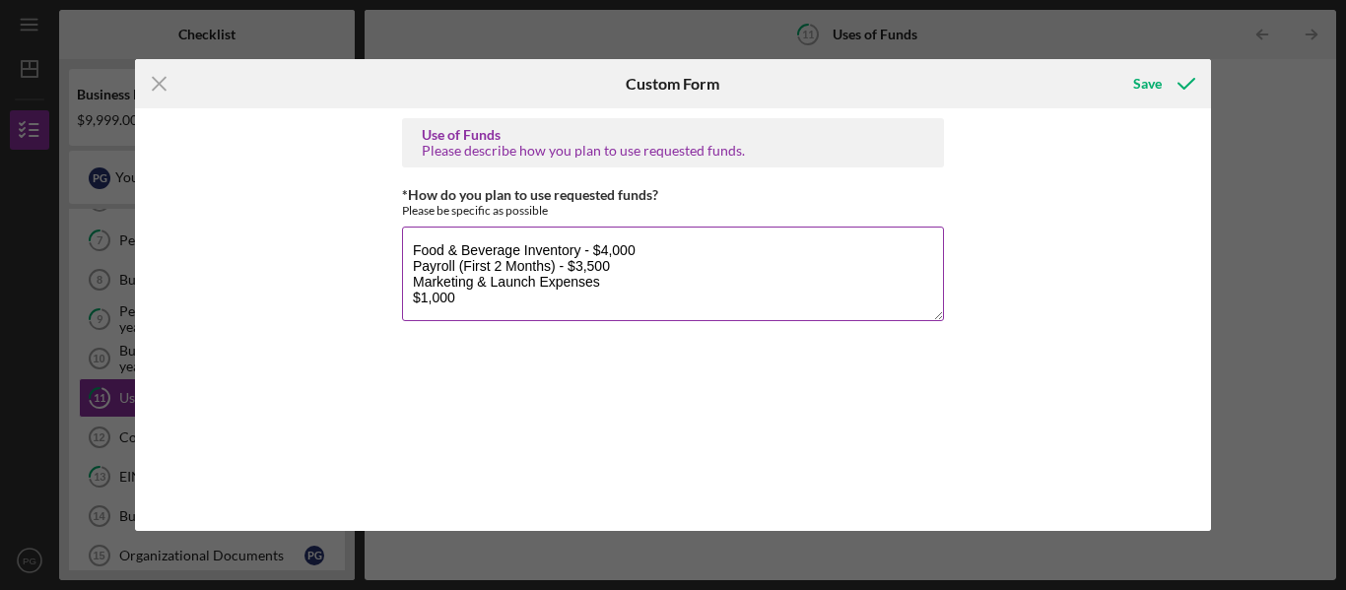
scroll to position [0, 0]
click at [582, 264] on textarea "Food & Beverage Inventory - $4,000 Payroll (First 2 Months) - $3,500 Marketing …" at bounding box center [673, 274] width 542 height 95
click at [405, 300] on textarea "Food & Beverage Inventory - $4,000 Payroll (First 2 Months) - $4,500 Marketing …" at bounding box center [673, 274] width 542 height 95
click at [485, 303] on textarea "Food & Beverage Inventory - $4,000 Payroll (First 2 Months) - $4,500 Marketing …" at bounding box center [673, 274] width 542 height 95
paste textarea "Permits, Insurance & Fees $500"
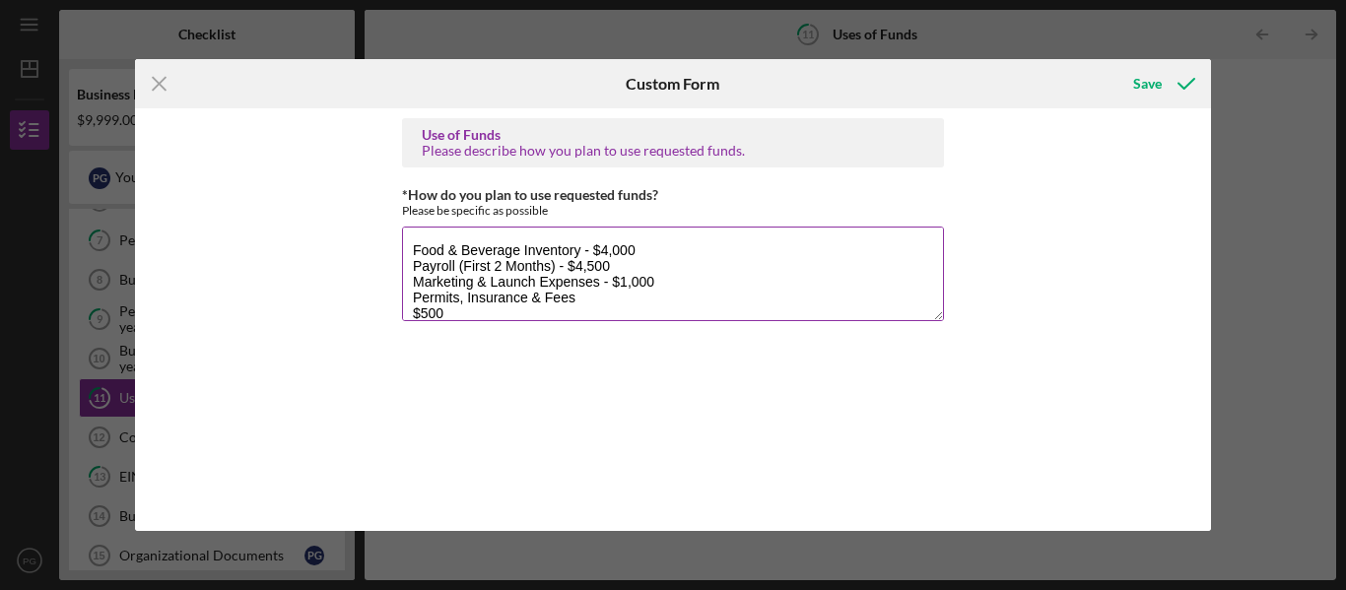
scroll to position [34, 0]
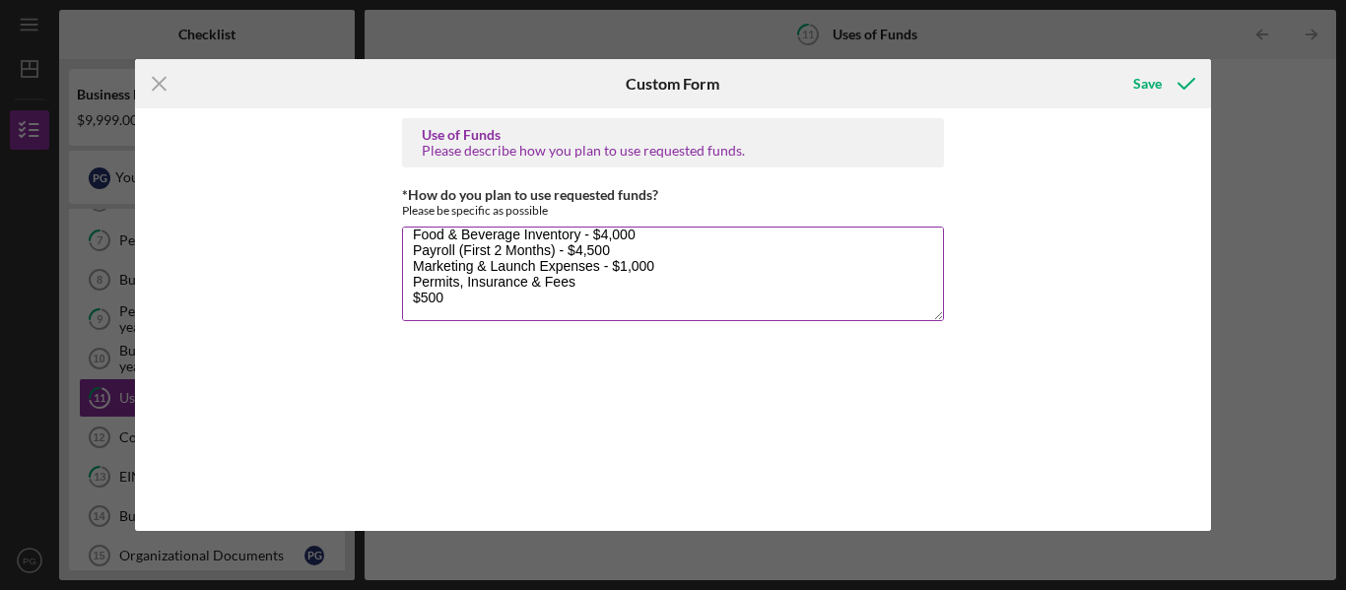
click at [409, 279] on textarea "Food & Beverage Inventory - $4,000 Payroll (First 2 Months) - $4,500 Marketing …" at bounding box center [673, 274] width 542 height 95
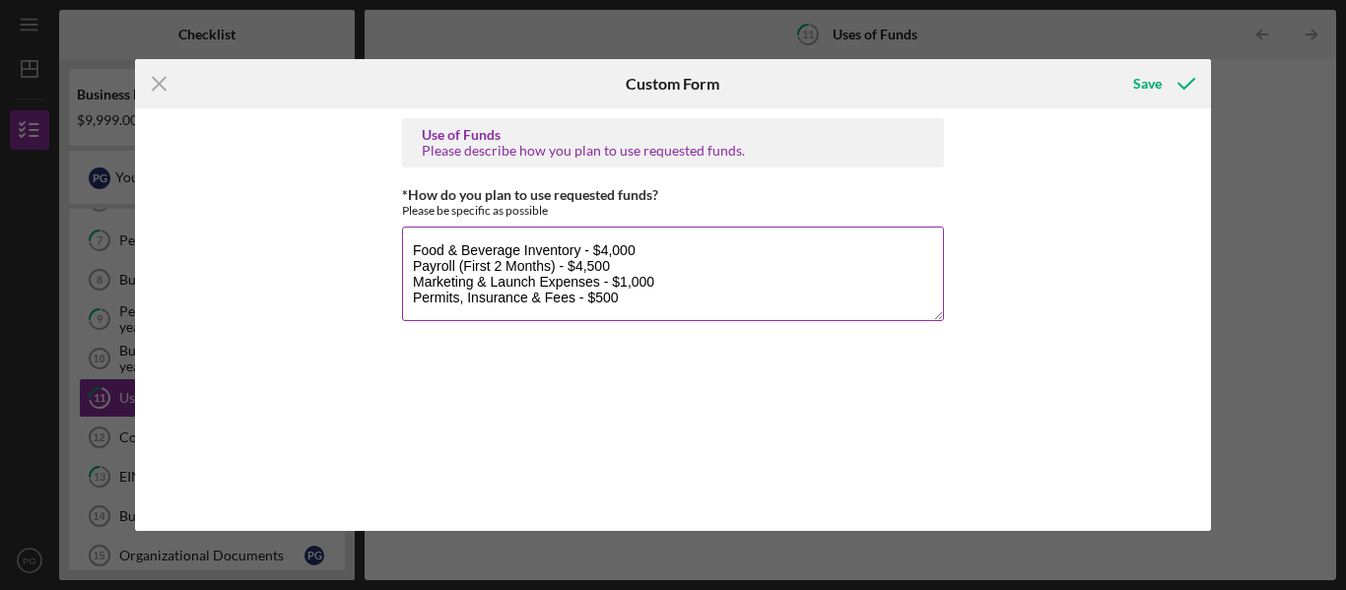
scroll to position [0, 0]
type textarea "Food & Beverage Inventory - $4,000 Payroll (First 2 Months) - $4,500 Marketing …"
click at [1146, 79] on div "Save" at bounding box center [1147, 83] width 29 height 39
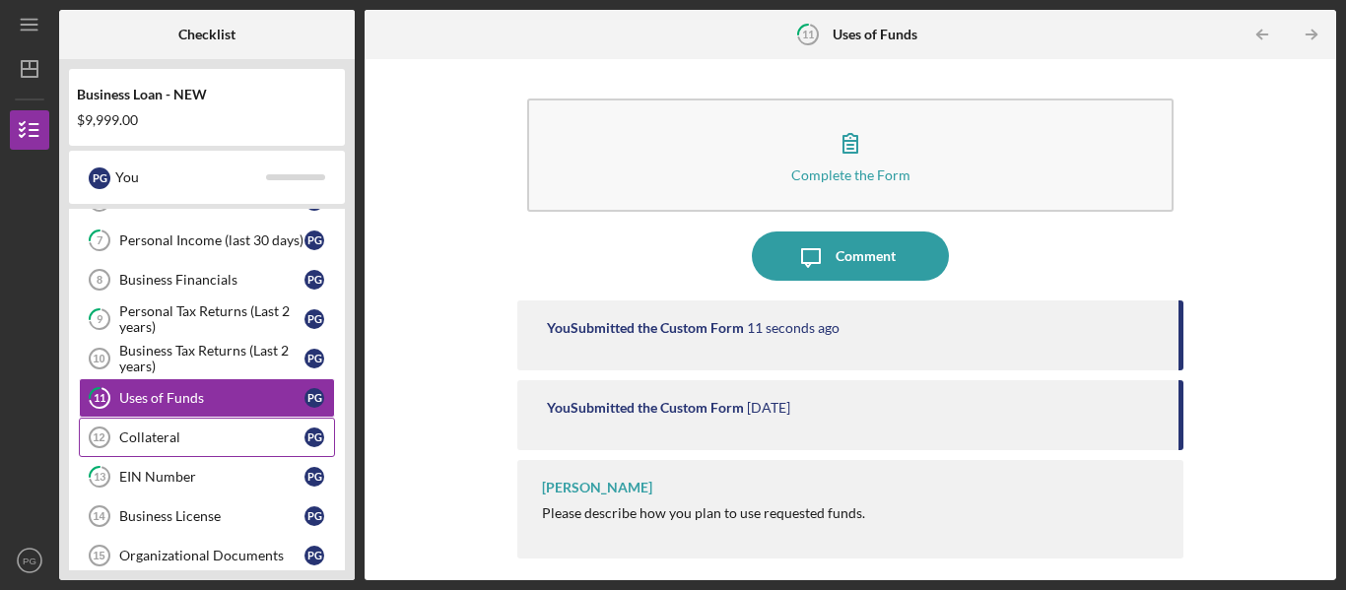
click at [247, 434] on div "Collateral" at bounding box center [211, 438] width 185 height 16
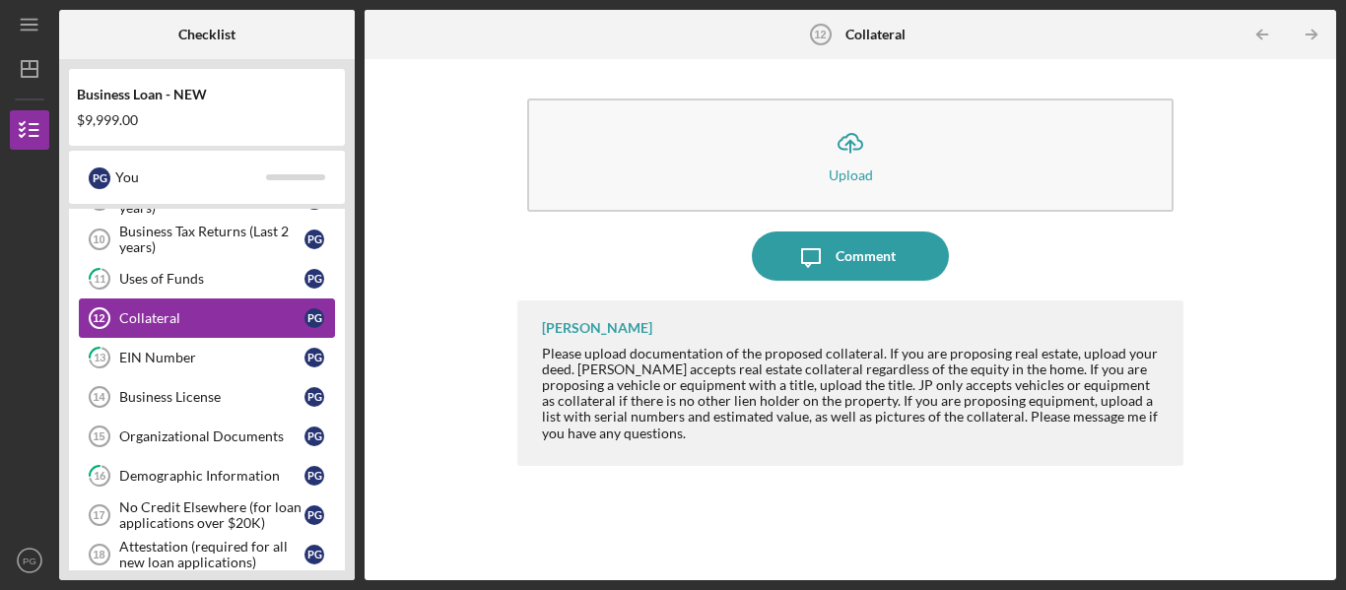
scroll to position [485, 0]
click at [229, 355] on div "EIN Number" at bounding box center [211, 357] width 185 height 16
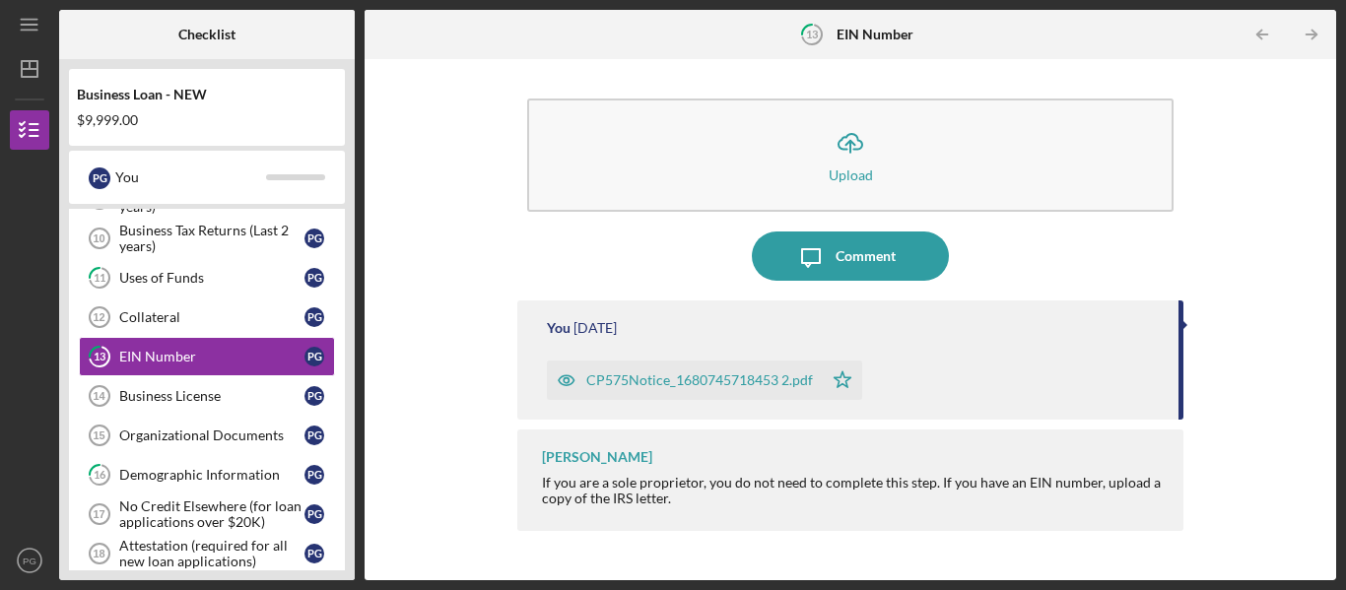
click at [663, 380] on div "CP575Notice_1680745718453 2.pdf" at bounding box center [699, 380] width 227 height 16
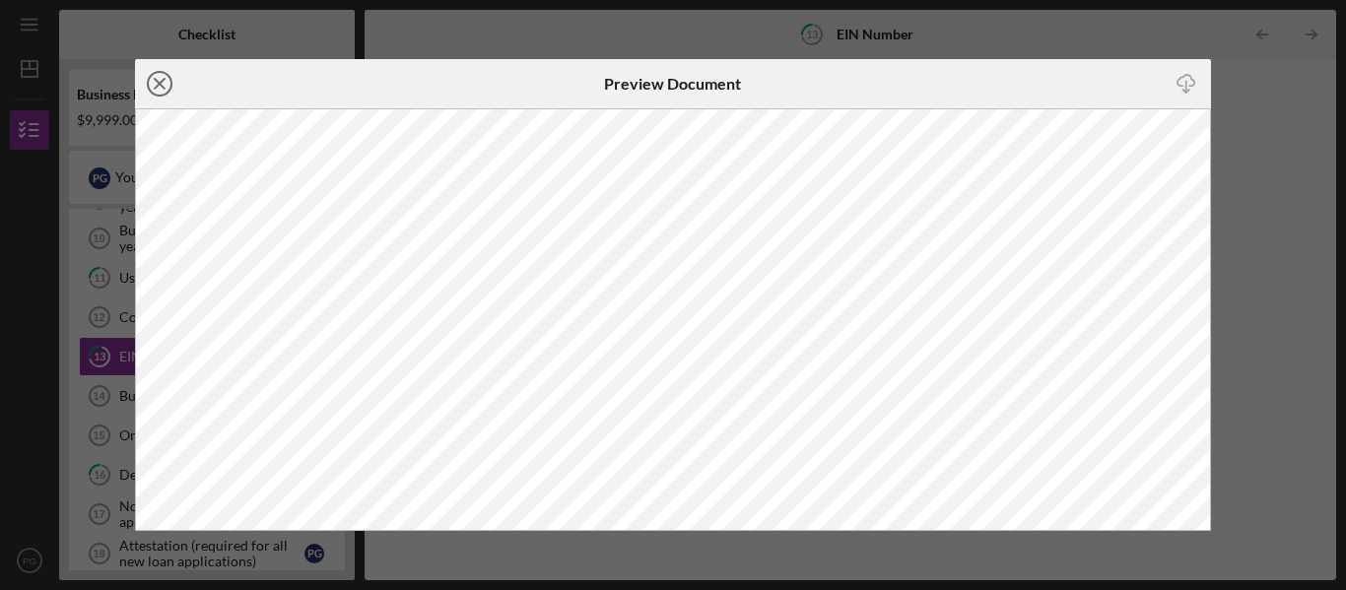
click at [169, 75] on circle at bounding box center [160, 84] width 24 height 24
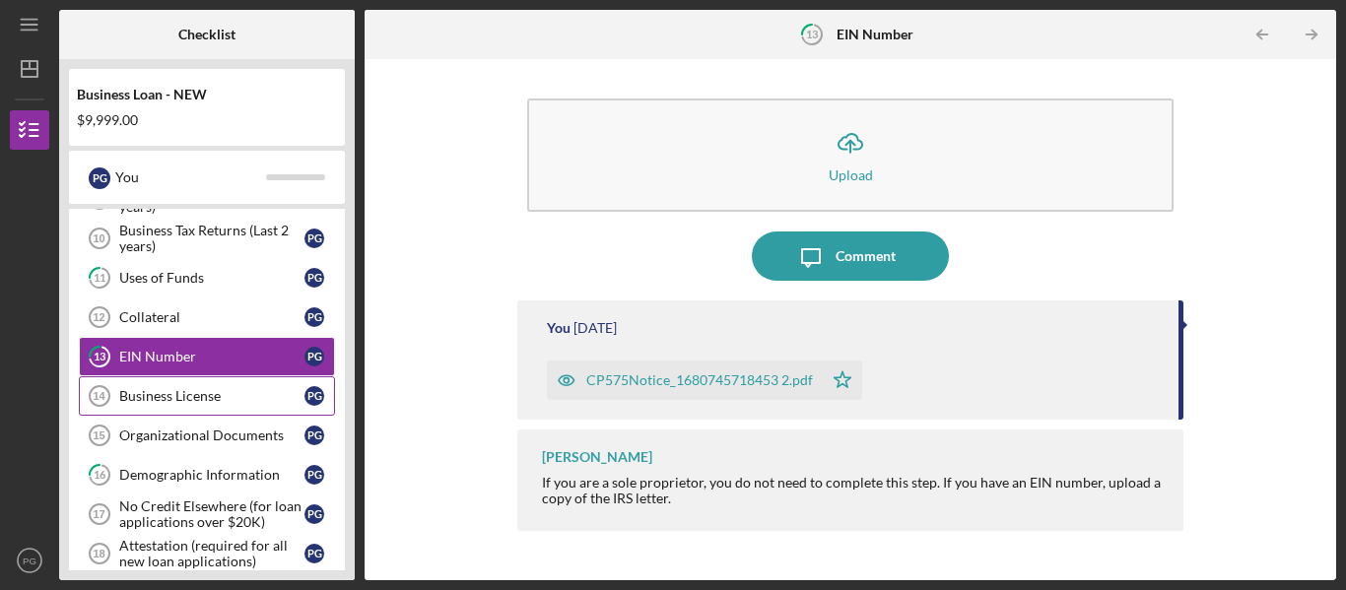
click at [153, 393] on div "Business License" at bounding box center [211, 396] width 185 height 16
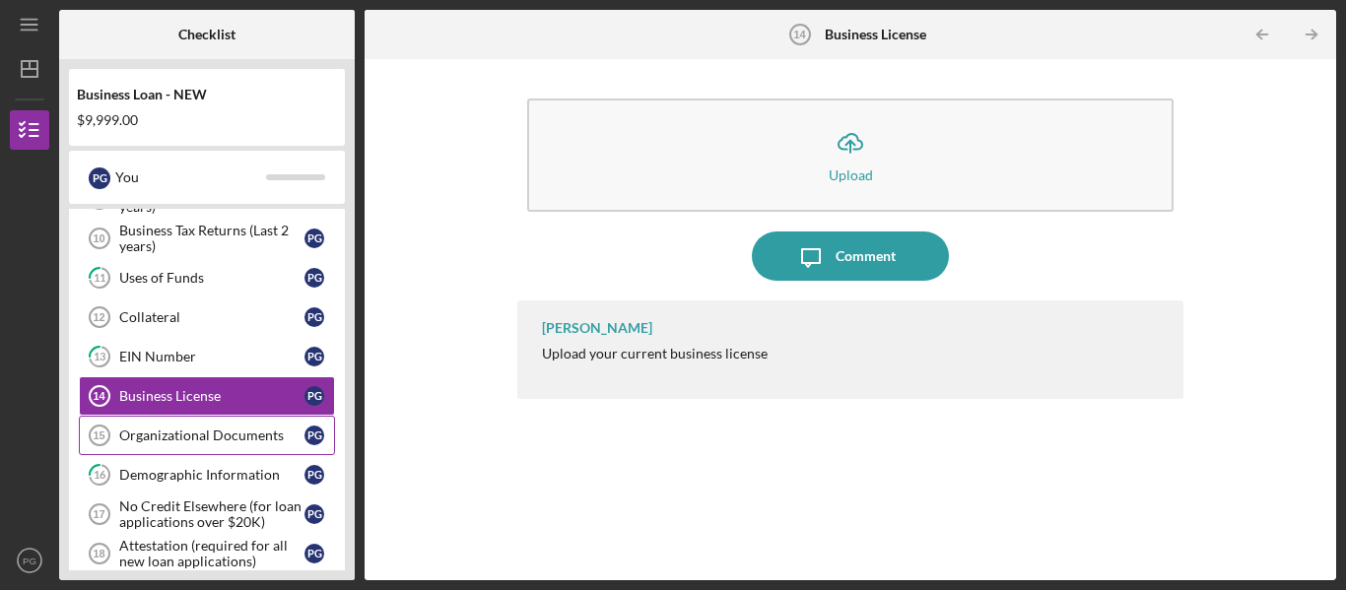
click at [177, 444] on link "Organizational Documents 15 Organizational Documents P G" at bounding box center [207, 435] width 256 height 39
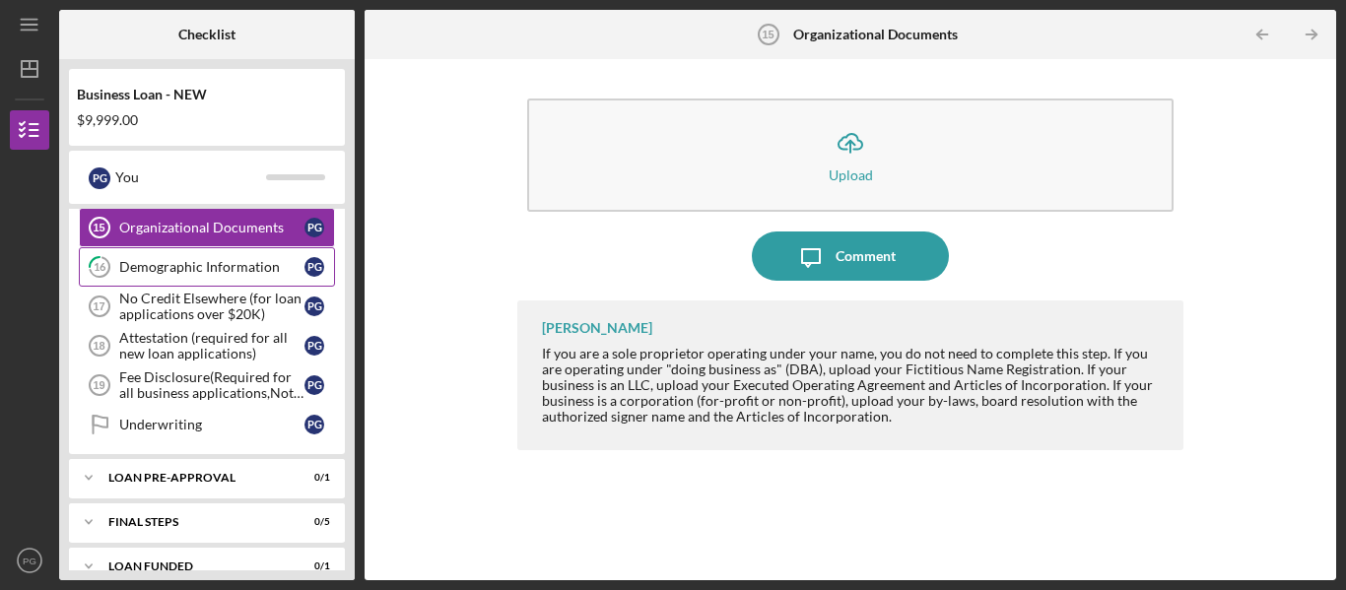
scroll to position [700, 0]
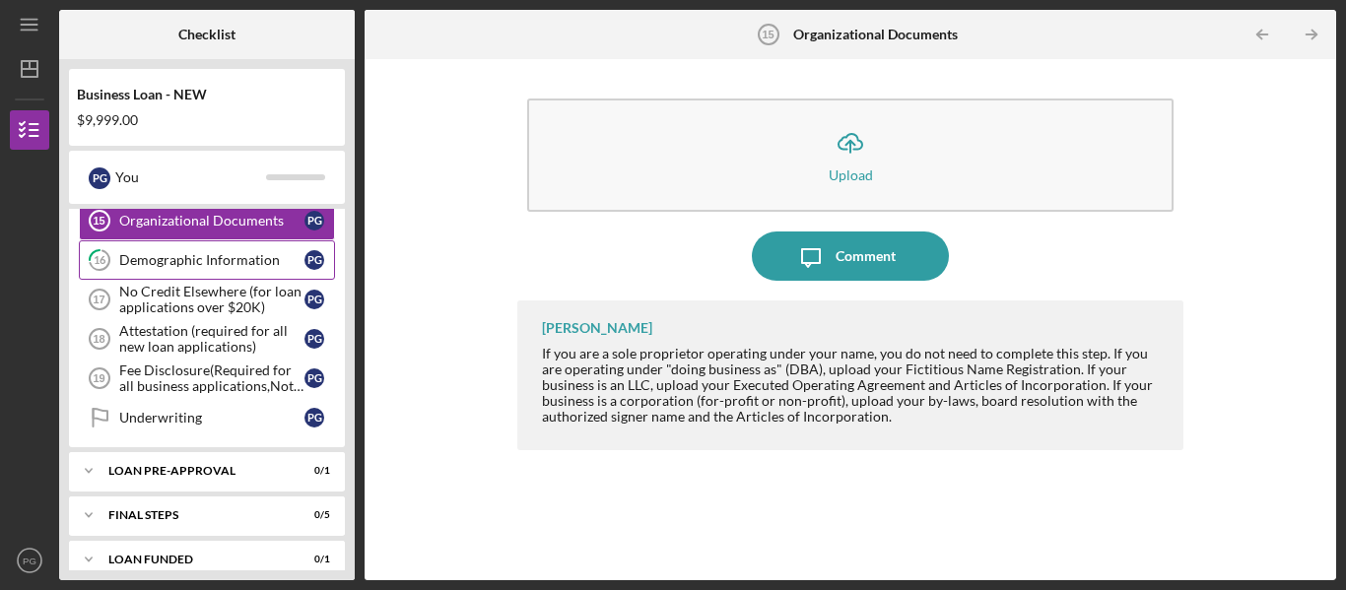
click at [201, 266] on div "Demographic Information" at bounding box center [211, 260] width 185 height 16
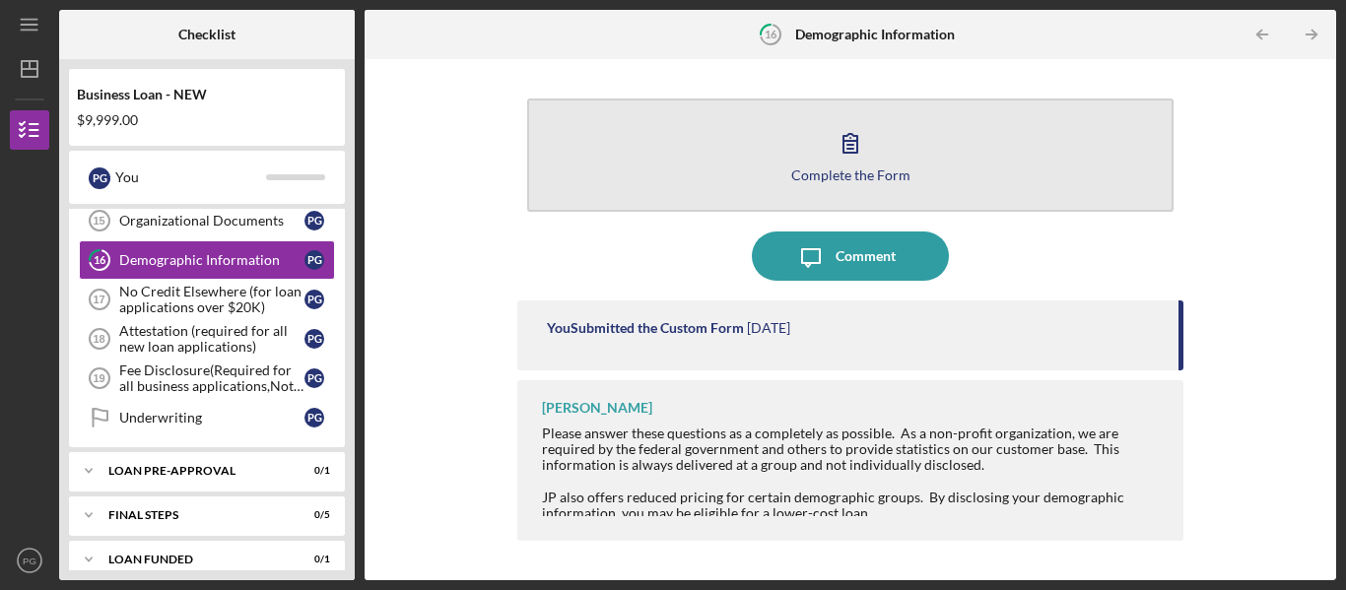
click at [765, 166] on button "Complete the Form Form" at bounding box center [850, 155] width 646 height 113
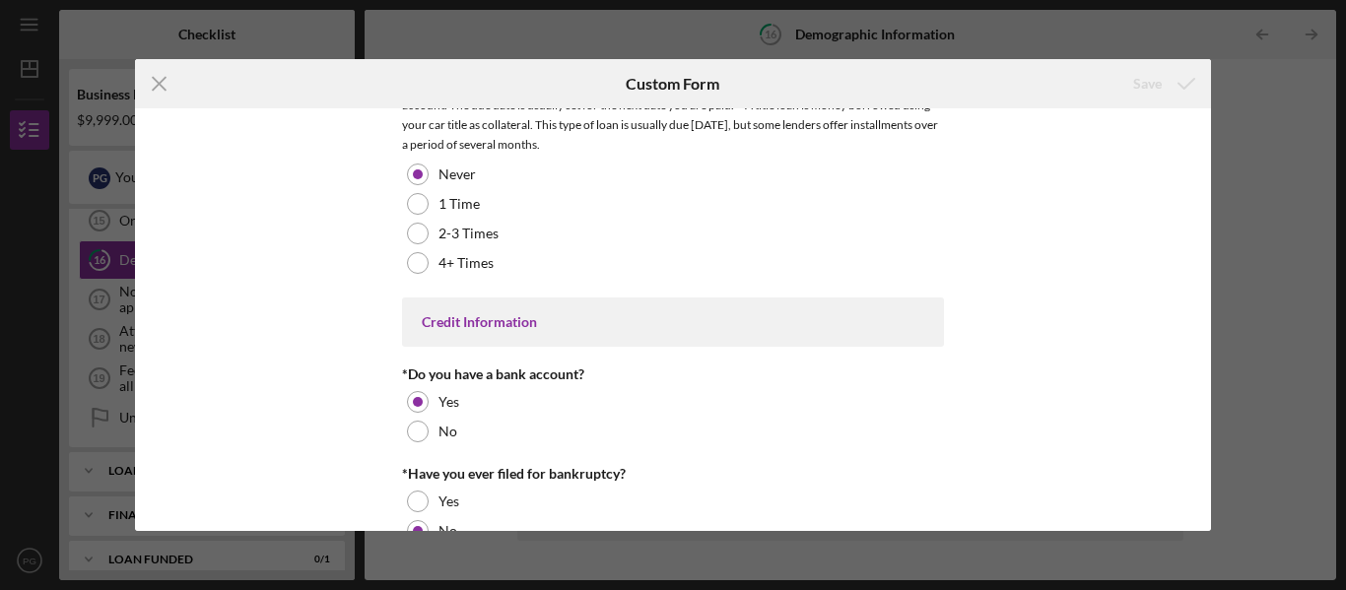
scroll to position [4139, 0]
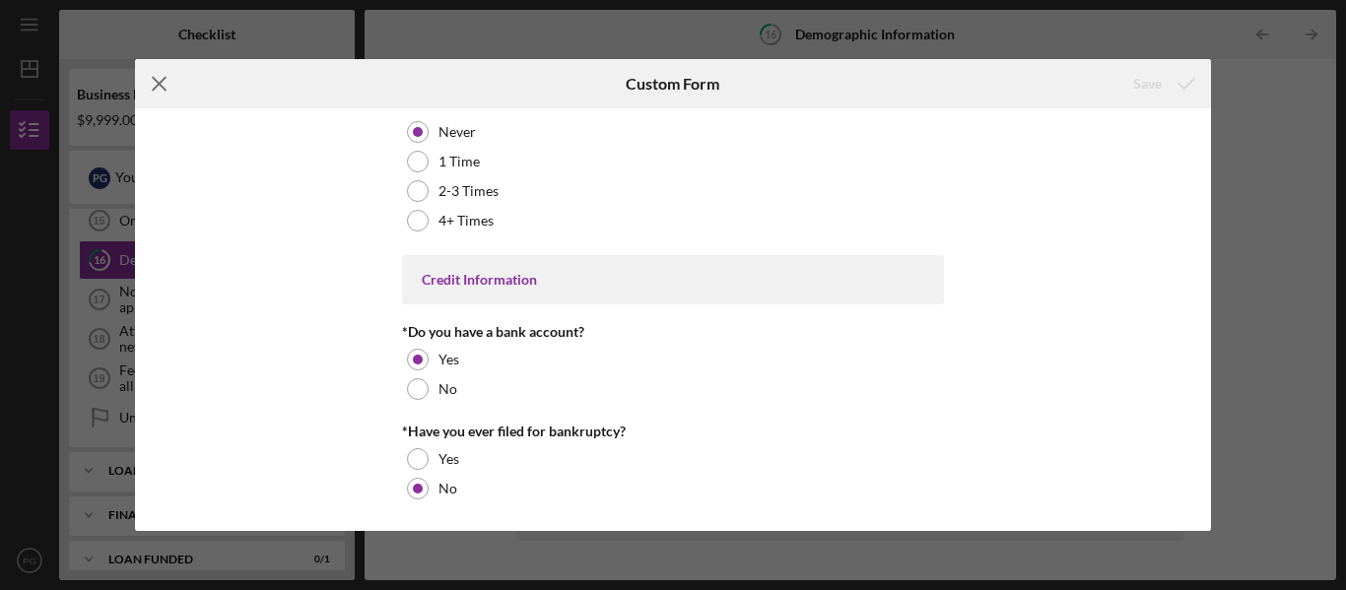
click at [154, 88] on line at bounding box center [159, 84] width 13 height 13
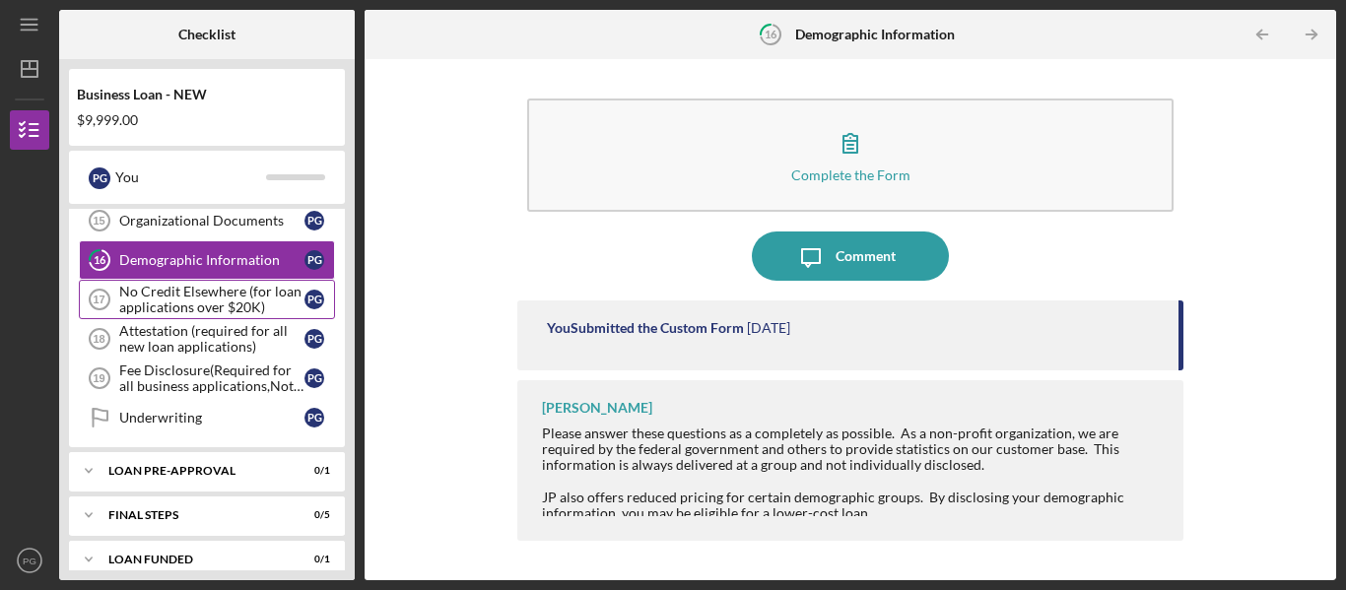
click at [231, 302] on div "No Credit Elsewhere (for loan applications over $20K)" at bounding box center [211, 300] width 185 height 32
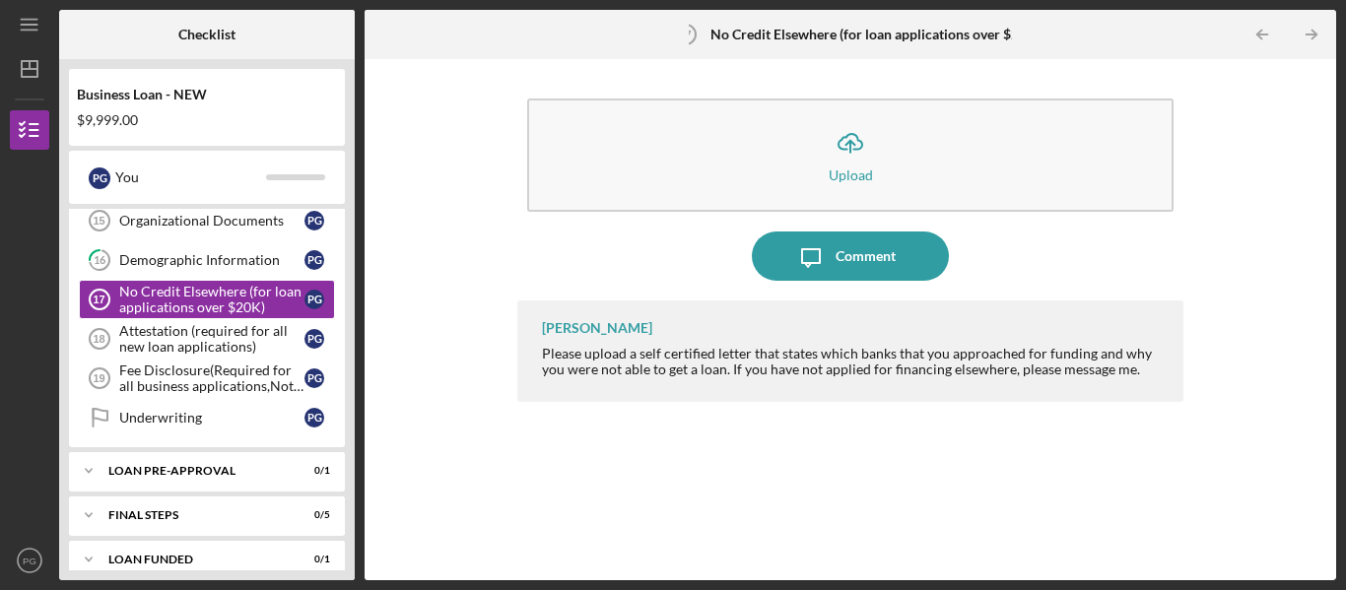
click at [430, 240] on div "Icon/Upload Upload Icon/Message Comment Peyton McGovern Please upload a self ce…" at bounding box center [850, 320] width 952 height 502
click at [147, 344] on div "Attestation (required for all new loan applications)" at bounding box center [211, 339] width 185 height 32
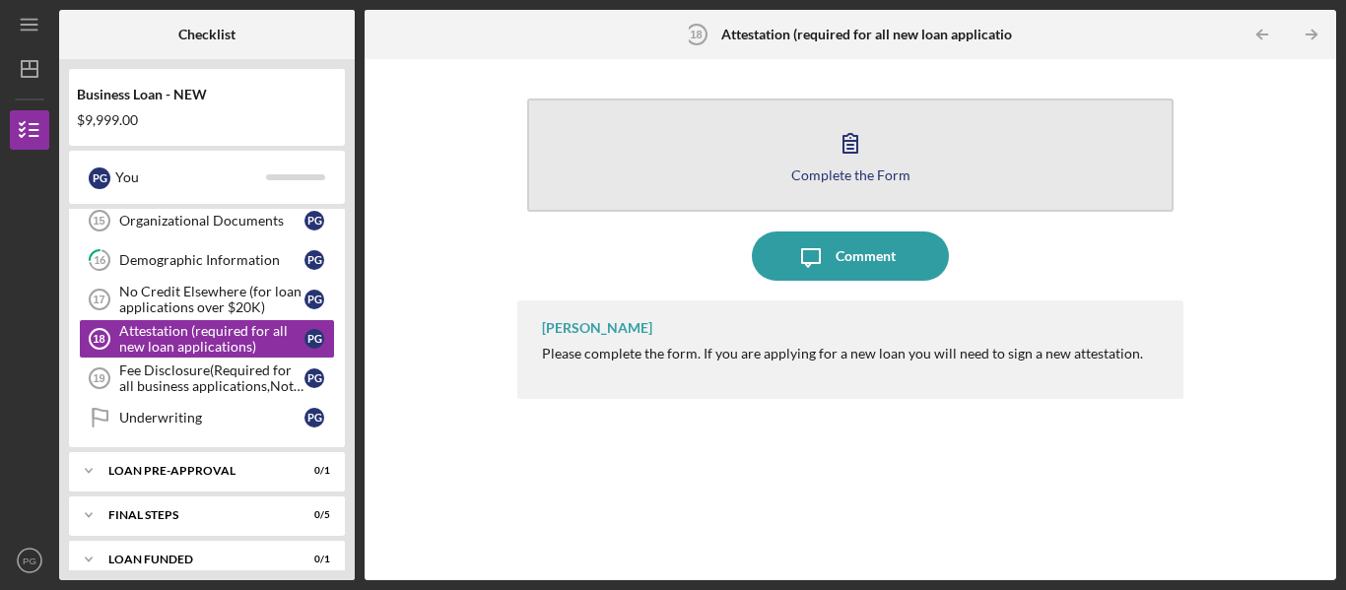
click at [627, 167] on button "Complete the Form Form" at bounding box center [850, 155] width 646 height 113
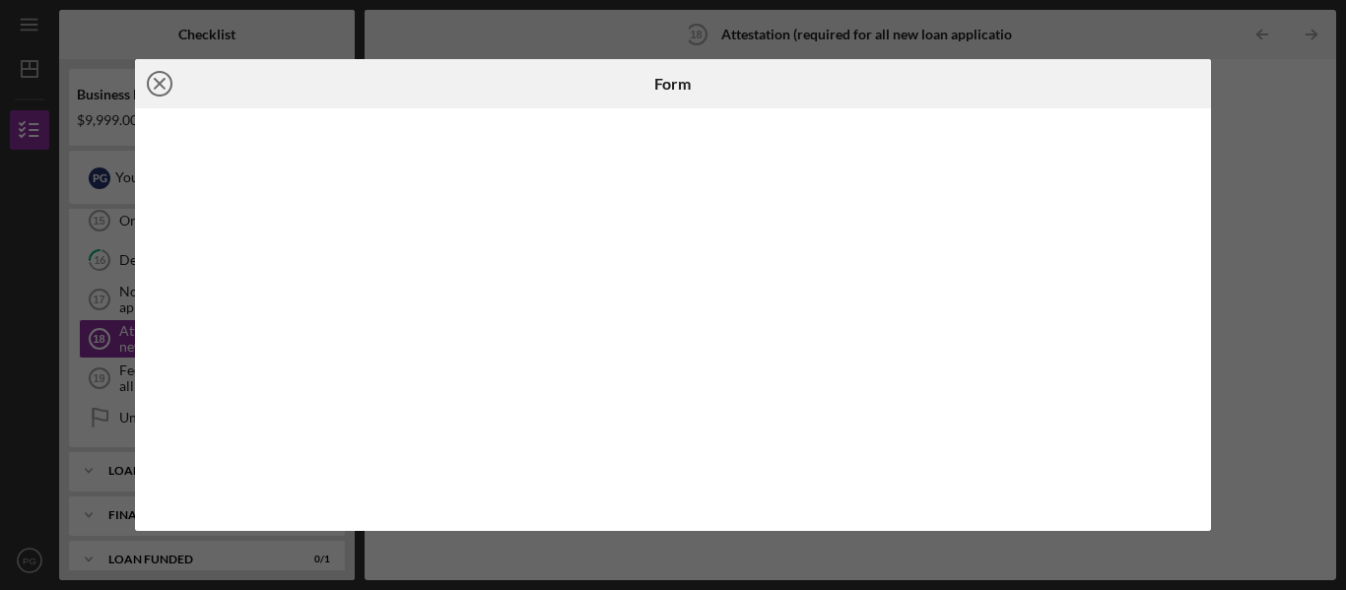
click at [162, 83] on icon "Icon/Close" at bounding box center [159, 83] width 49 height 49
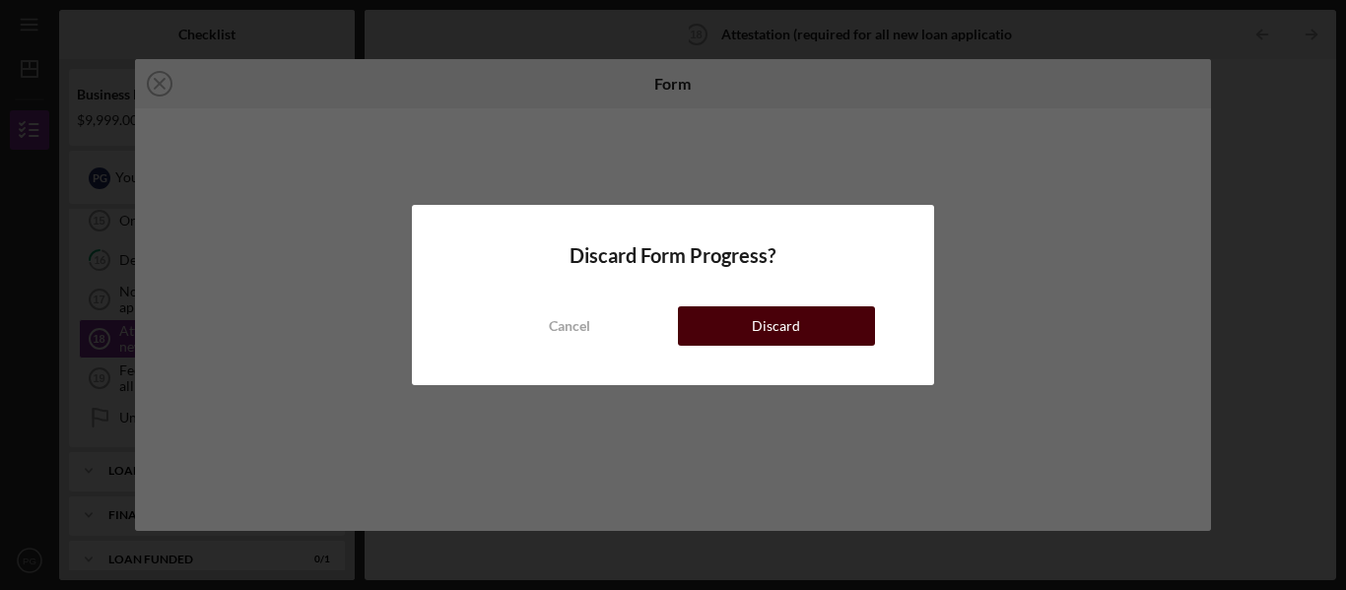
click at [760, 328] on div "Discard" at bounding box center [776, 325] width 48 height 39
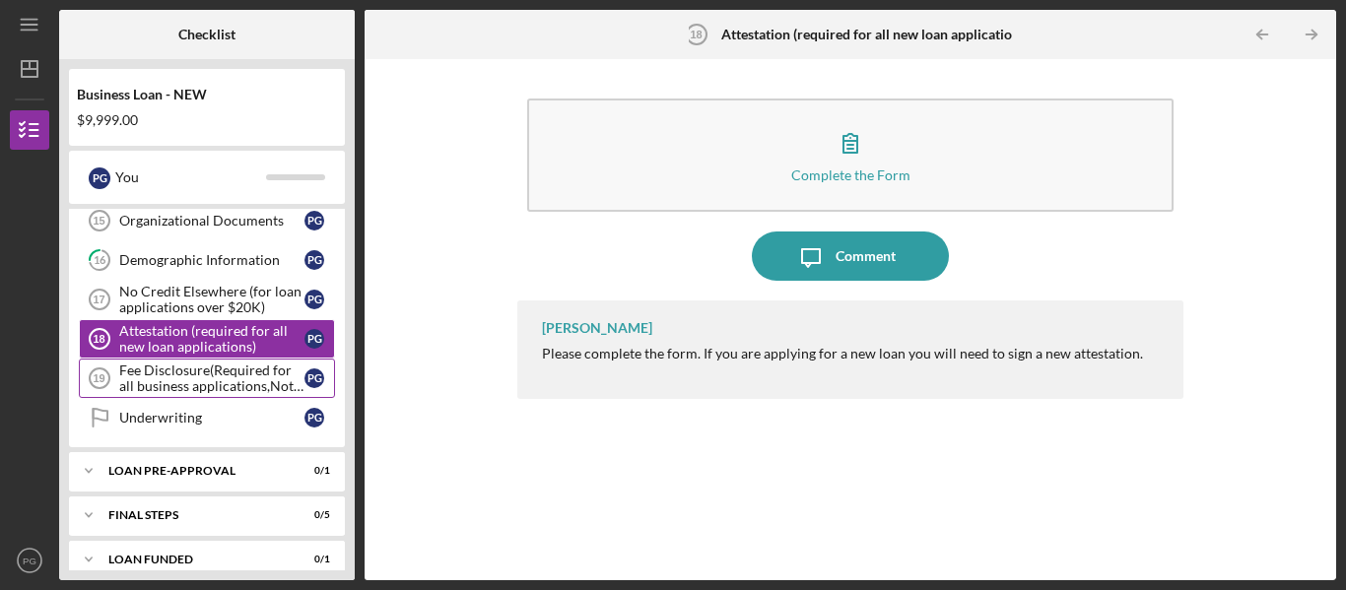
click at [214, 379] on div "Fee Disclosure(Required for all business applications,Not needed for Contractor…" at bounding box center [211, 379] width 185 height 32
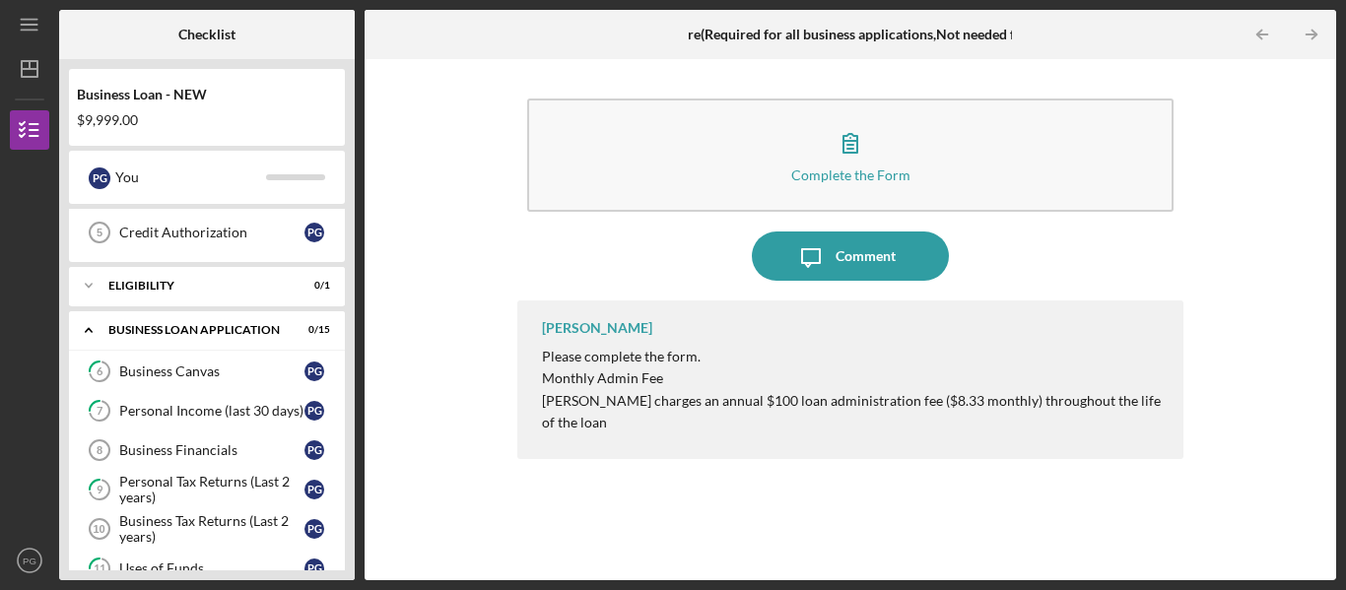
click at [237, 347] on div "Icon/Expander BUSINESS LOAN APPLICATION 0 / 15" at bounding box center [207, 330] width 276 height 40
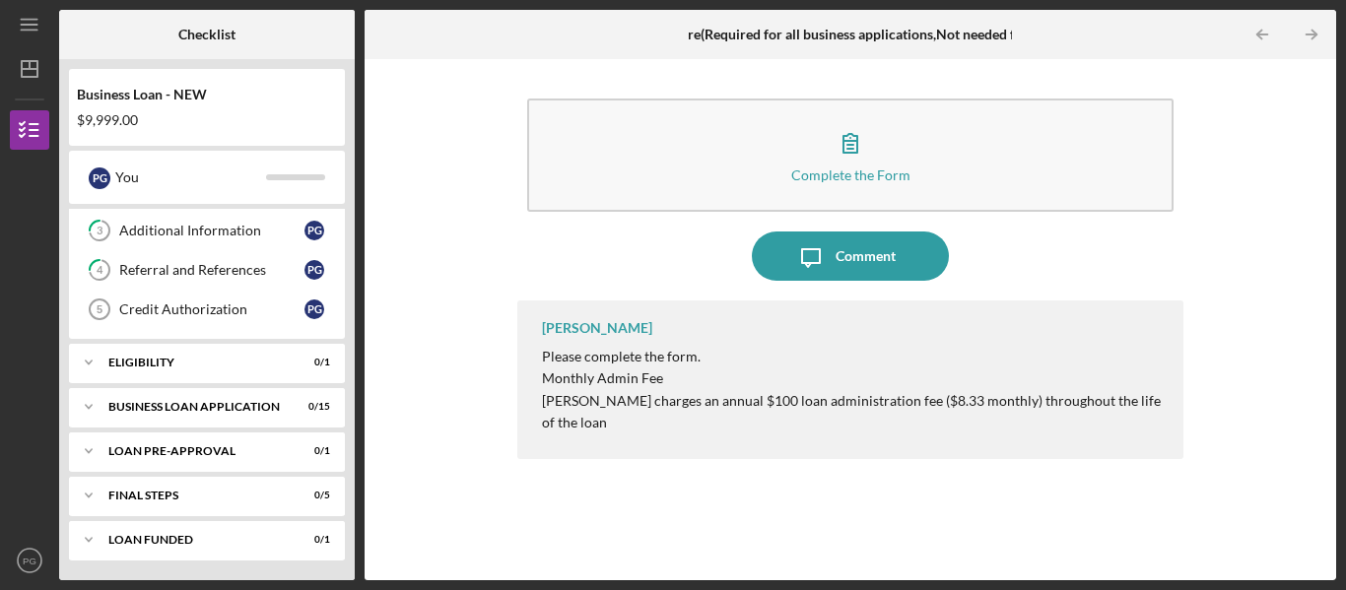
scroll to position [117, 0]
click at [179, 362] on div "ELIGIBILITY" at bounding box center [214, 363] width 212 height 12
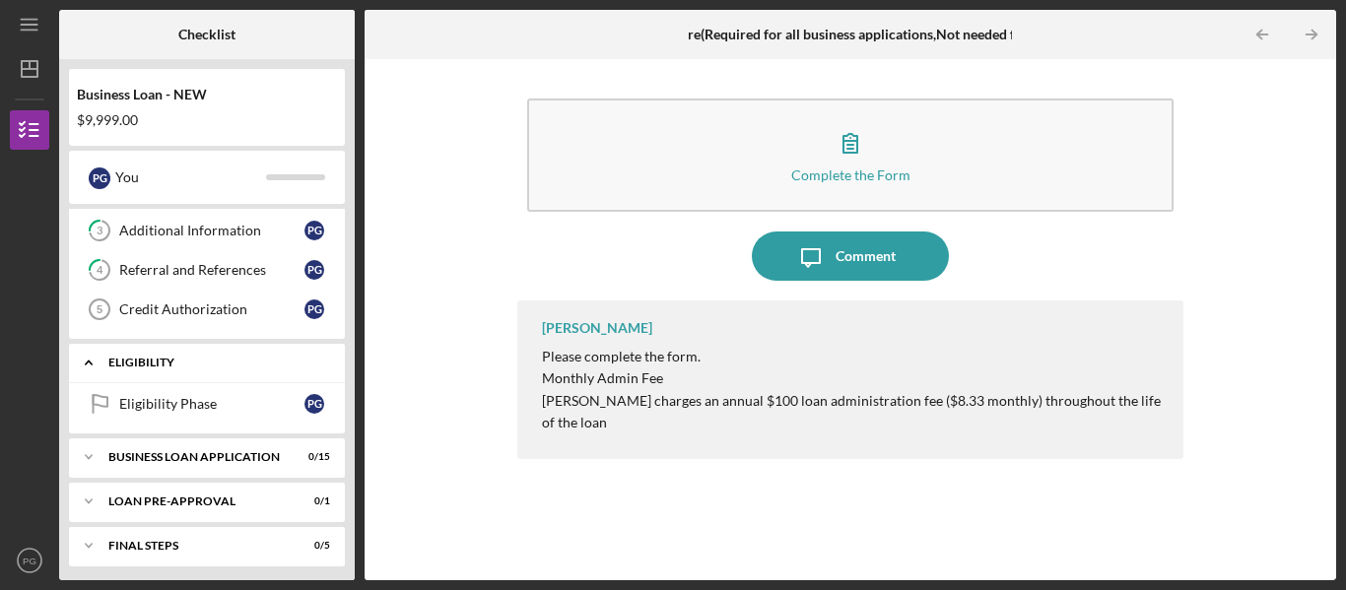
scroll to position [168, 0]
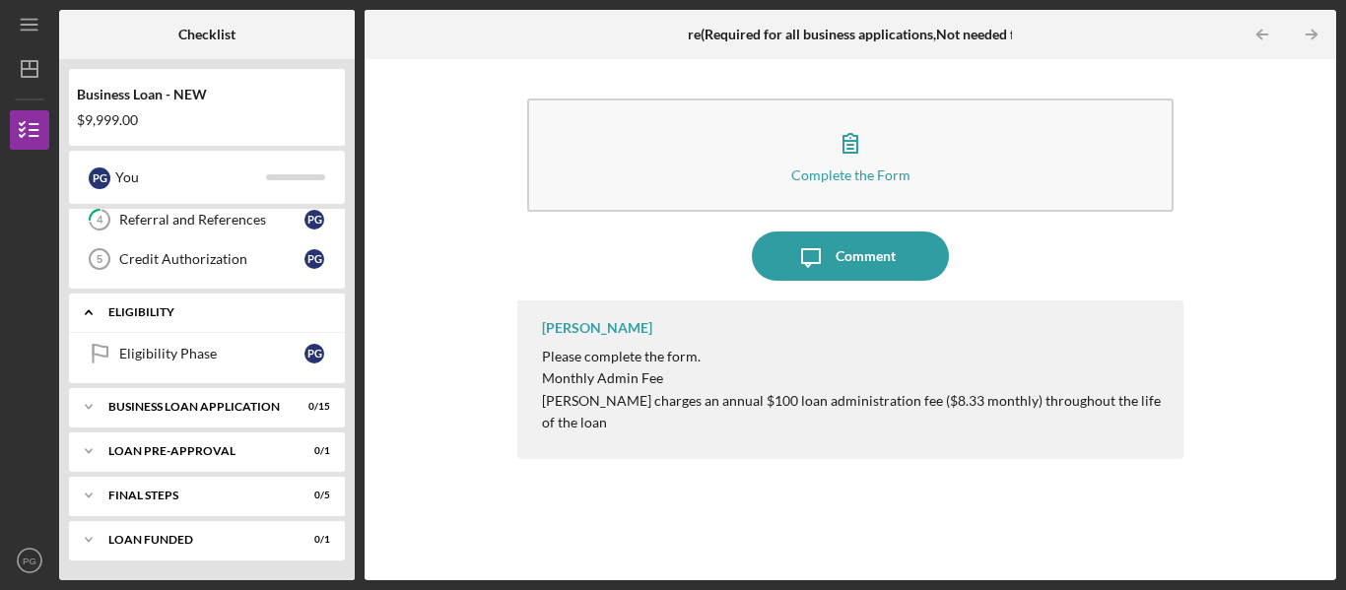
click at [179, 362] on div "Eligibility Phase" at bounding box center [211, 354] width 185 height 16
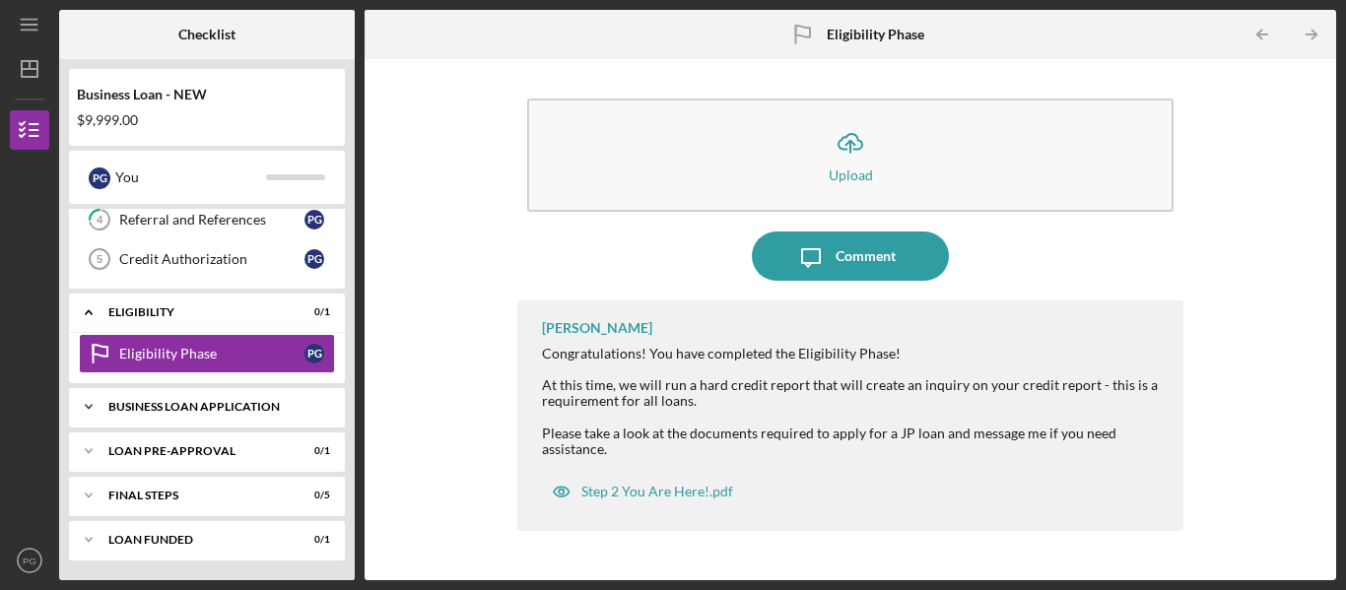
click at [180, 411] on div "BUSINESS LOAN APPLICATION" at bounding box center [214, 407] width 212 height 12
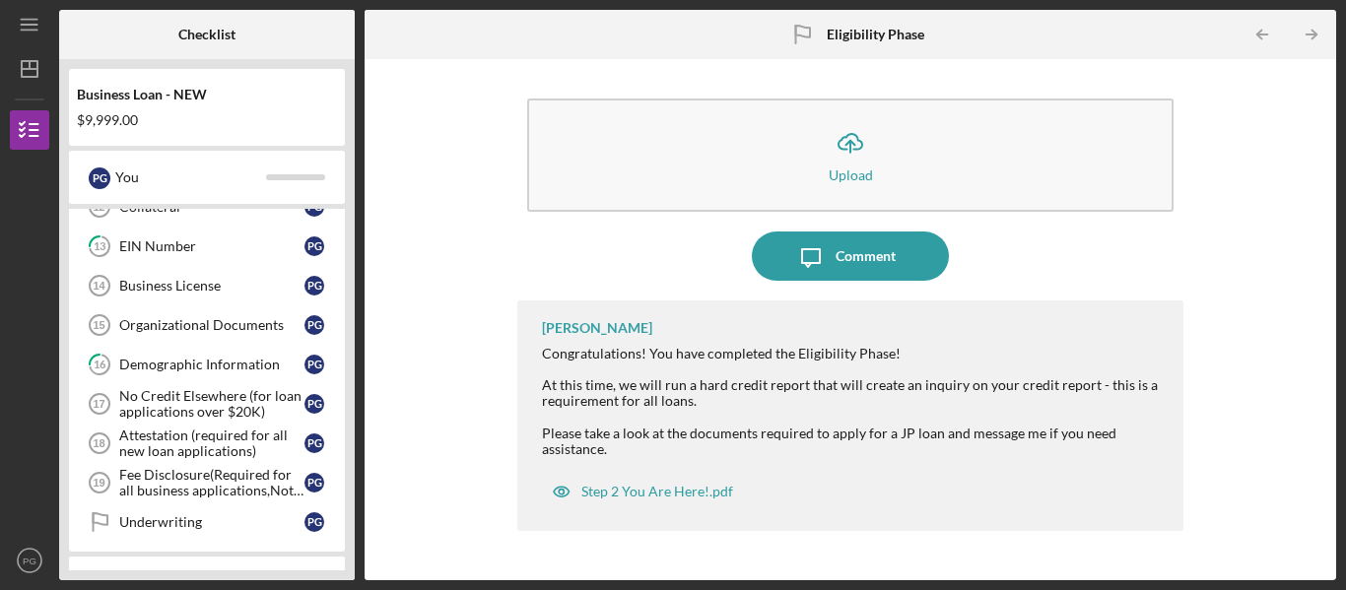
scroll to position [647, 0]
click at [26, 547] on icon "PG" at bounding box center [29, 560] width 39 height 49
drag, startPoint x: 215, startPoint y: 382, endPoint x: 399, endPoint y: 98, distance: 339.2
click at [399, 98] on div "Icon/Upload Upload Icon/Message Comment Peyton McGovern Congratulations! You ha…" at bounding box center [850, 320] width 952 height 502
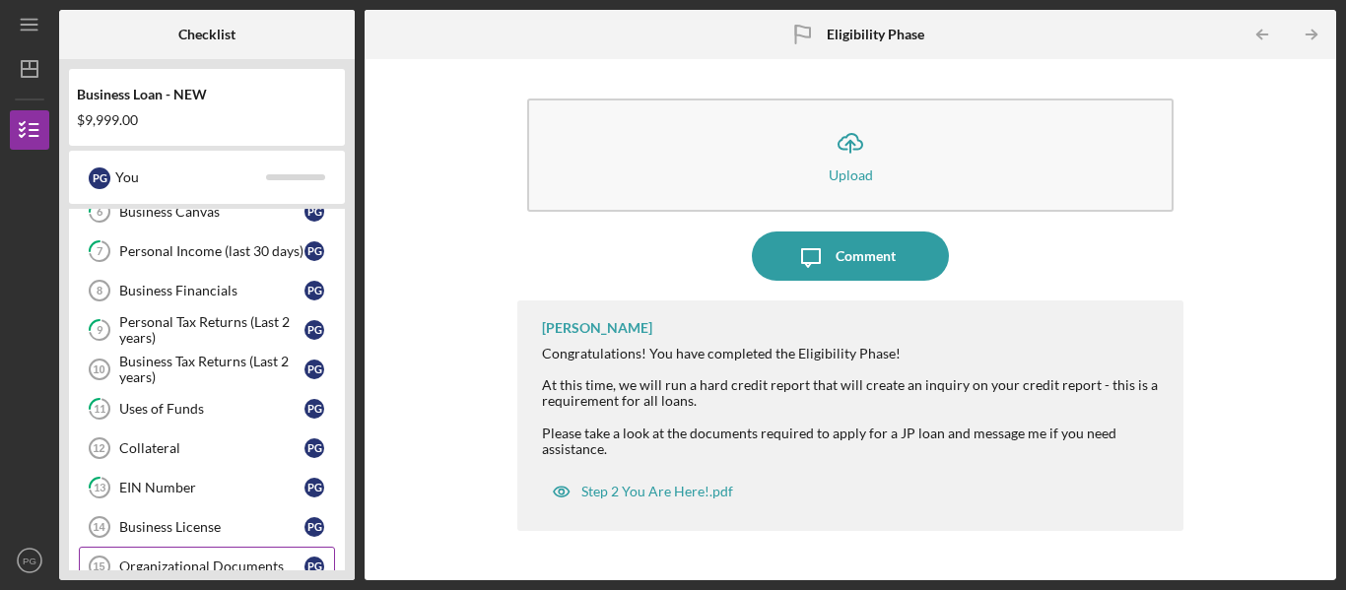
scroll to position [0, 0]
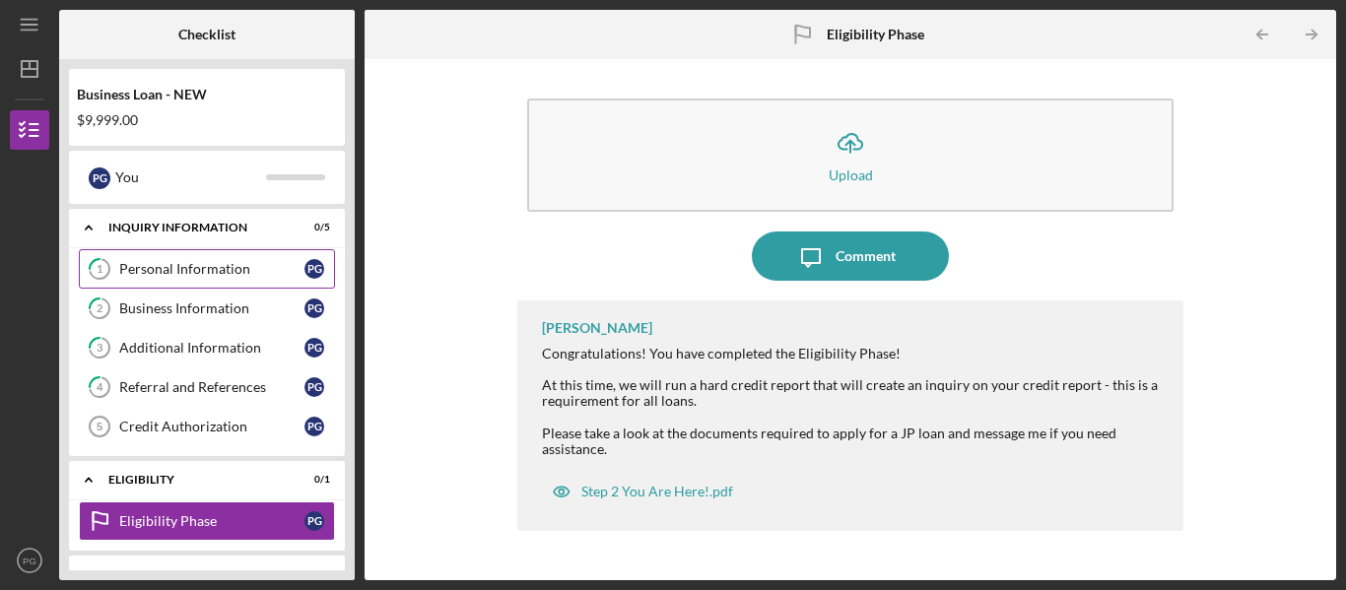
click at [222, 259] on link "1 Personal Information P G" at bounding box center [207, 268] width 256 height 39
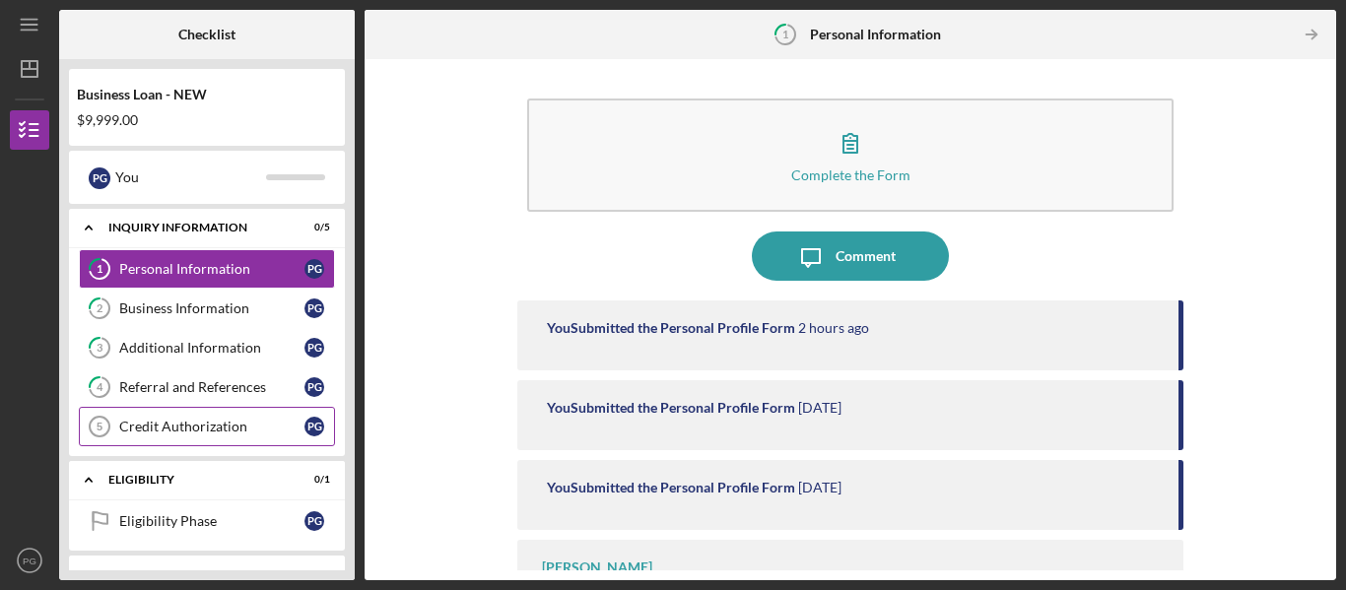
click at [200, 413] on link "Credit Authorization 5 Credit Authorization P G" at bounding box center [207, 426] width 256 height 39
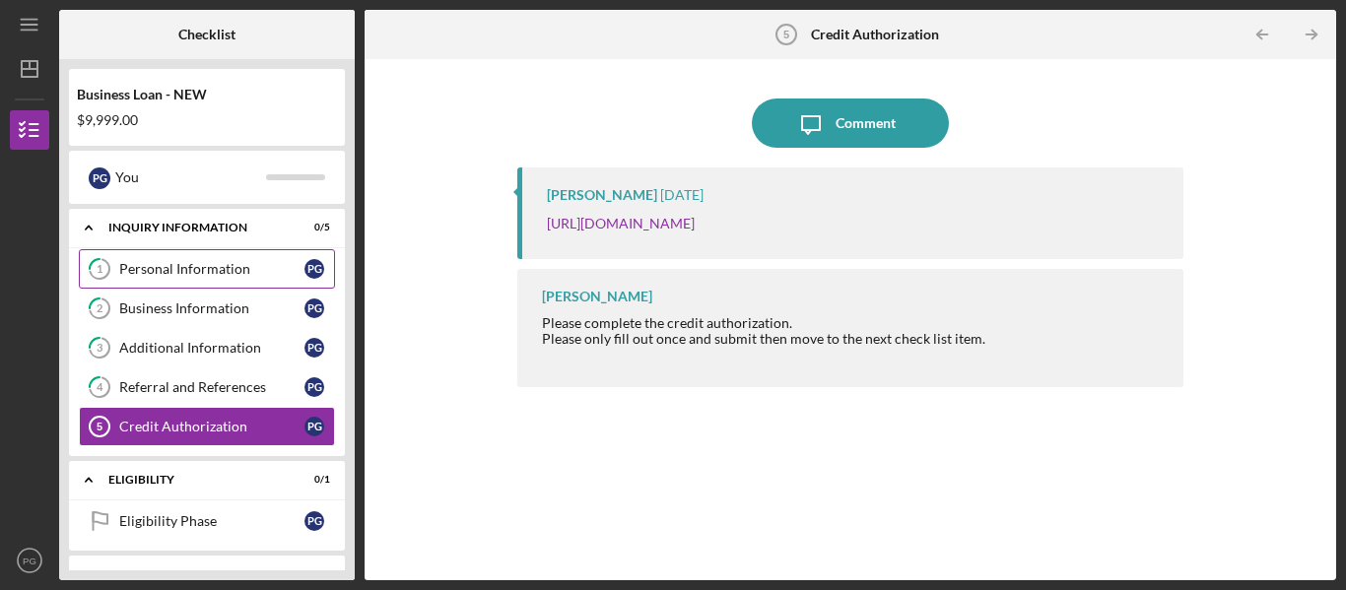
click at [174, 262] on div "Personal Information" at bounding box center [211, 269] width 185 height 16
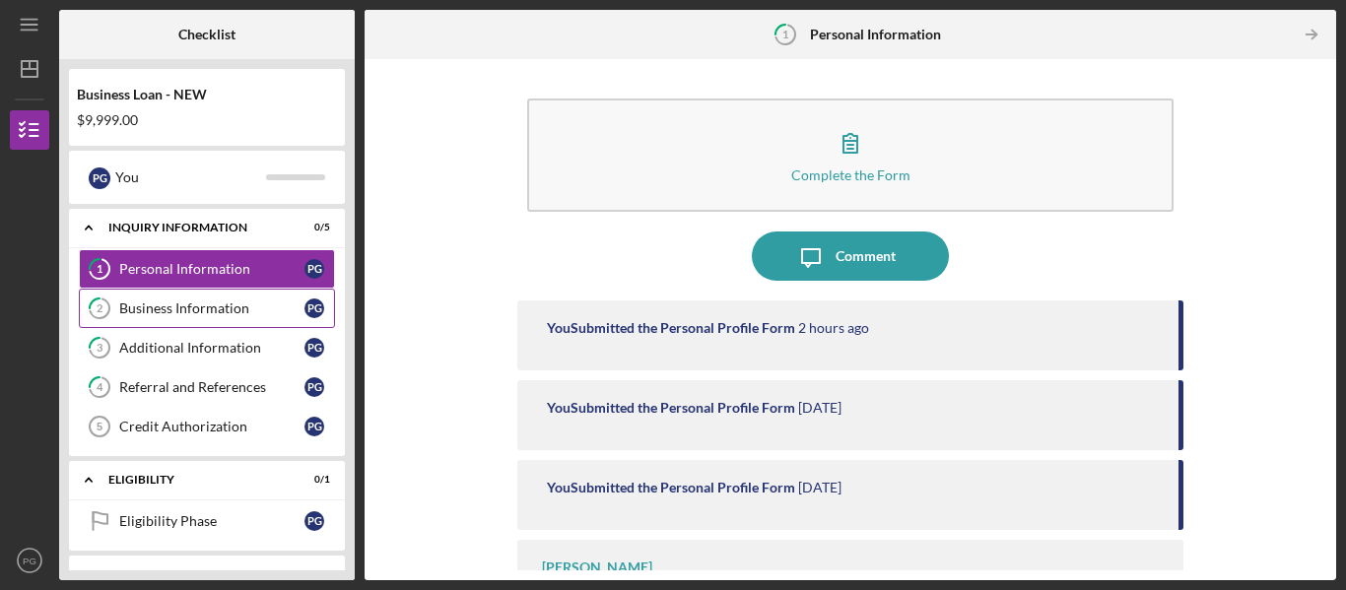
click at [175, 302] on div "Business Information" at bounding box center [211, 309] width 185 height 16
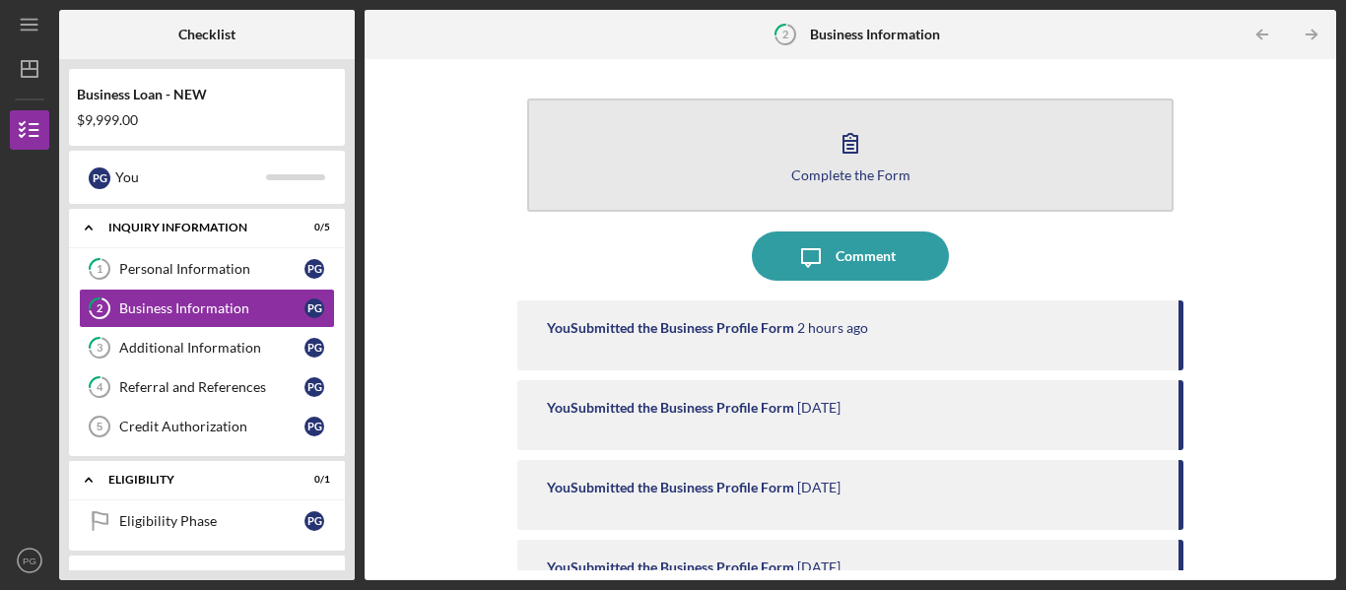
click at [731, 158] on button "Complete the Form Form" at bounding box center [850, 155] width 646 height 113
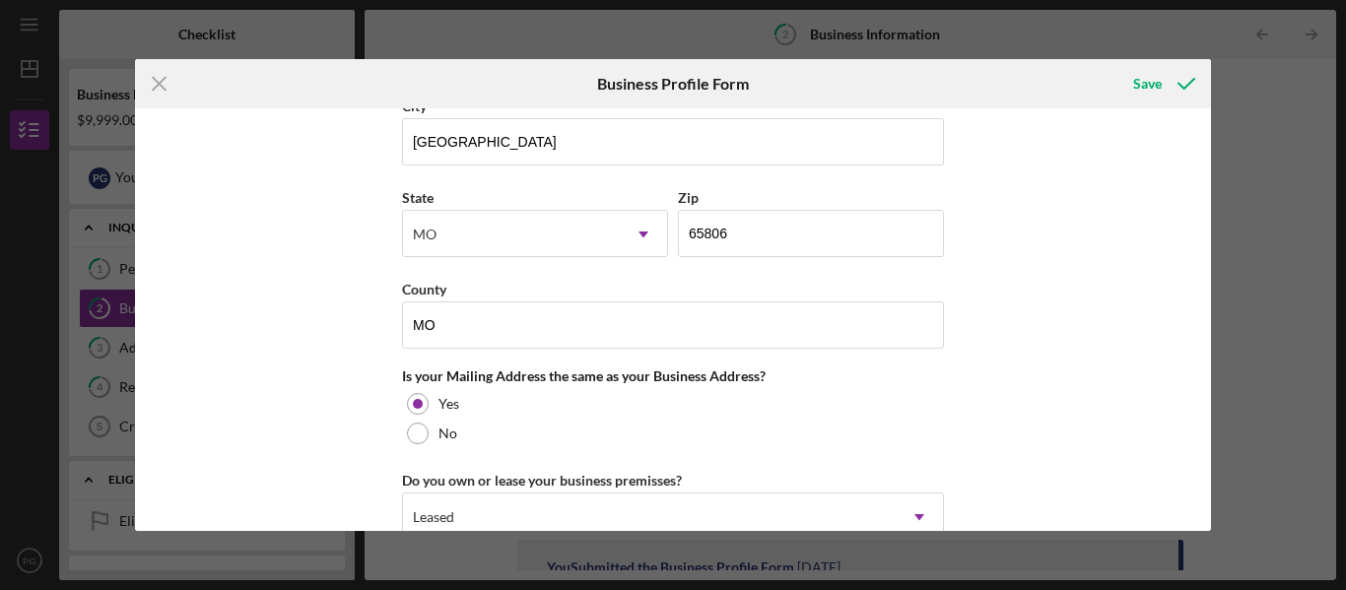
scroll to position [1592, 0]
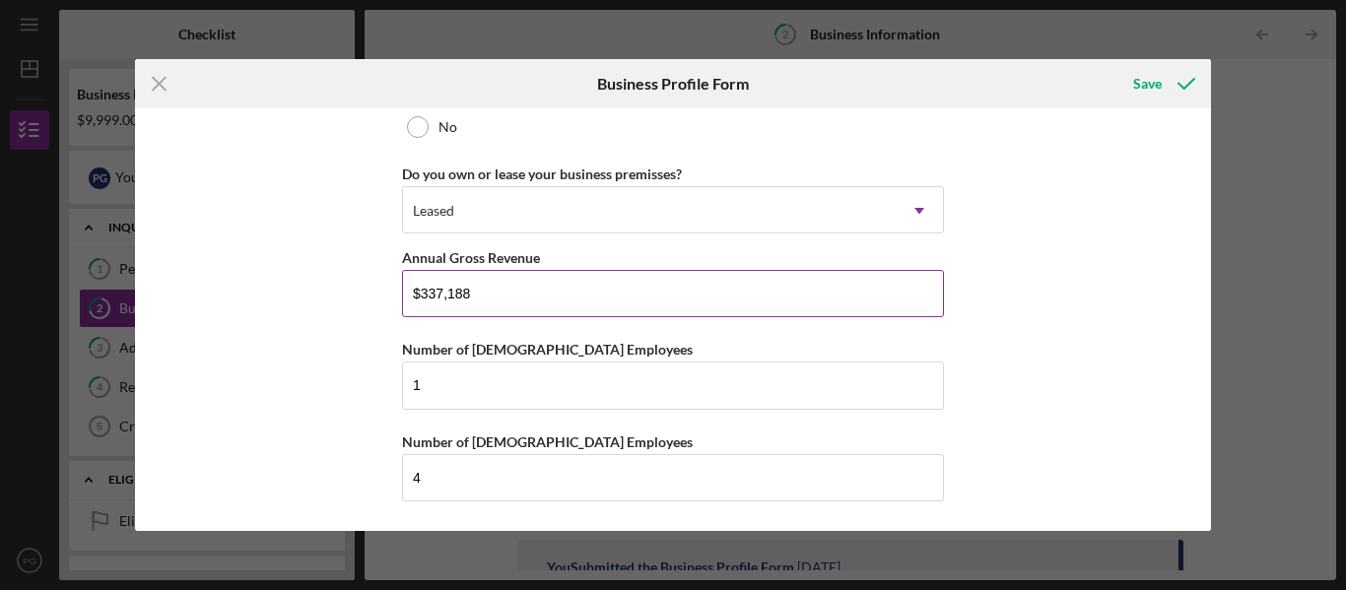
click at [531, 297] on input "$337,188" at bounding box center [673, 293] width 542 height 47
type input "$3"
type input "$269,750"
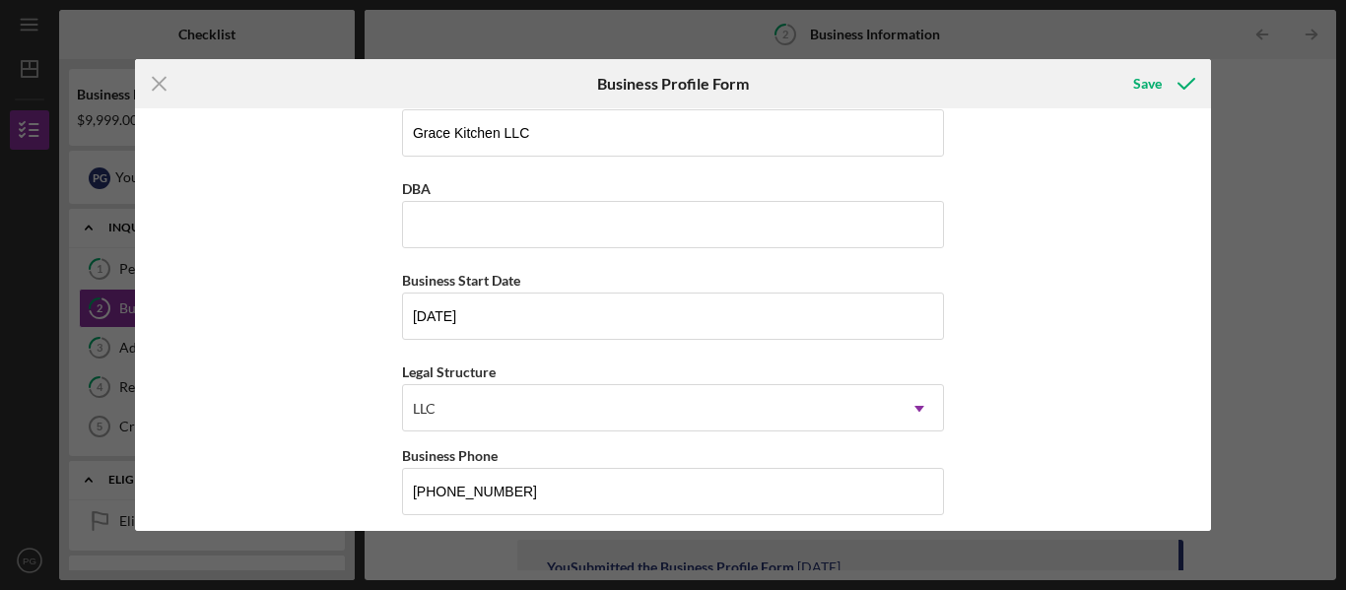
scroll to position [0, 0]
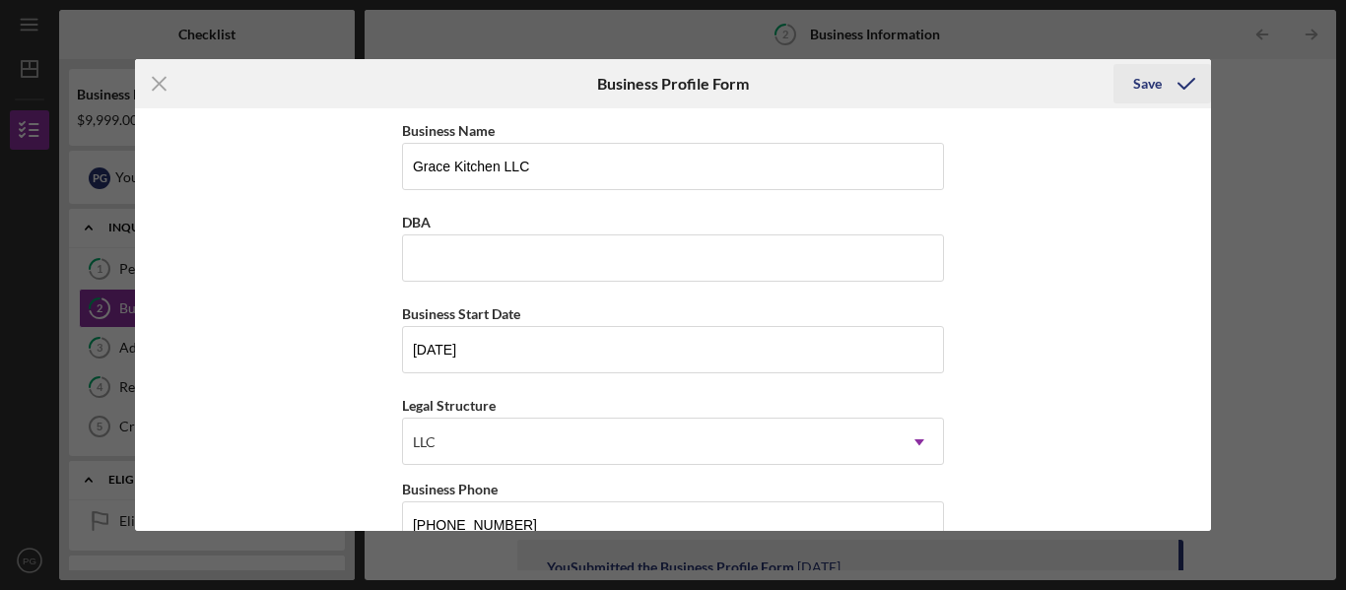
click at [1183, 84] on icon "submit" at bounding box center [1186, 83] width 49 height 49
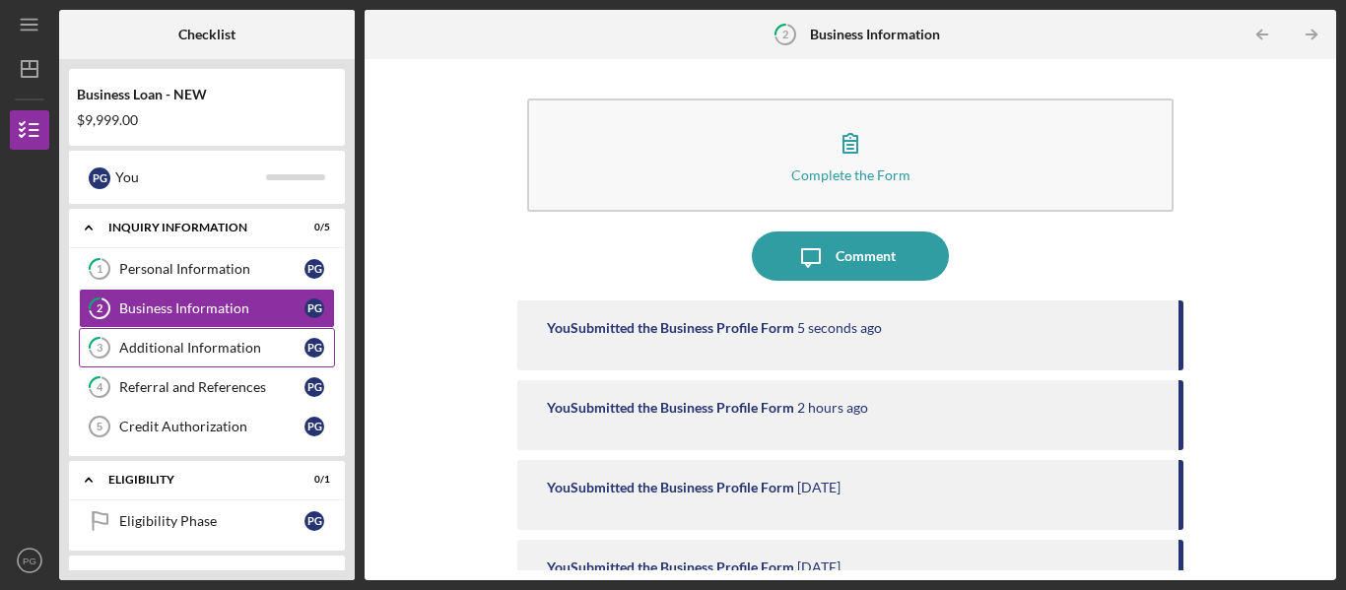
click at [162, 350] on div "Additional Information" at bounding box center [211, 348] width 185 height 16
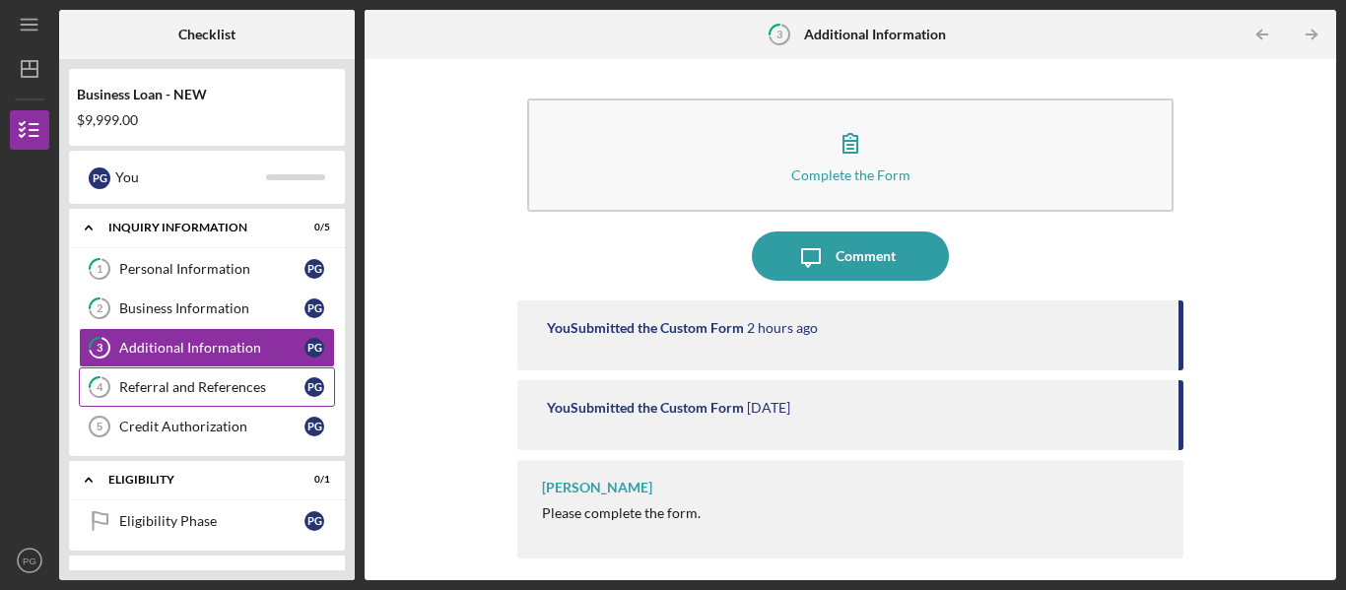
click at [203, 392] on div "Referral and References" at bounding box center [211, 387] width 185 height 16
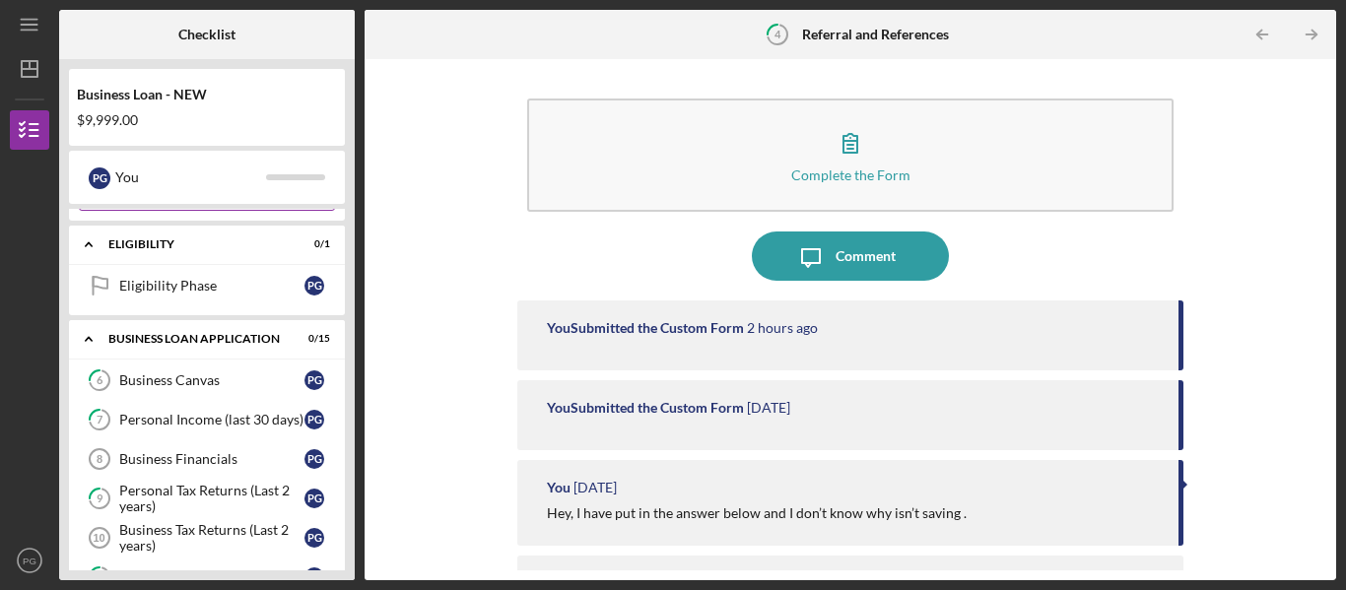
scroll to position [285, 0]
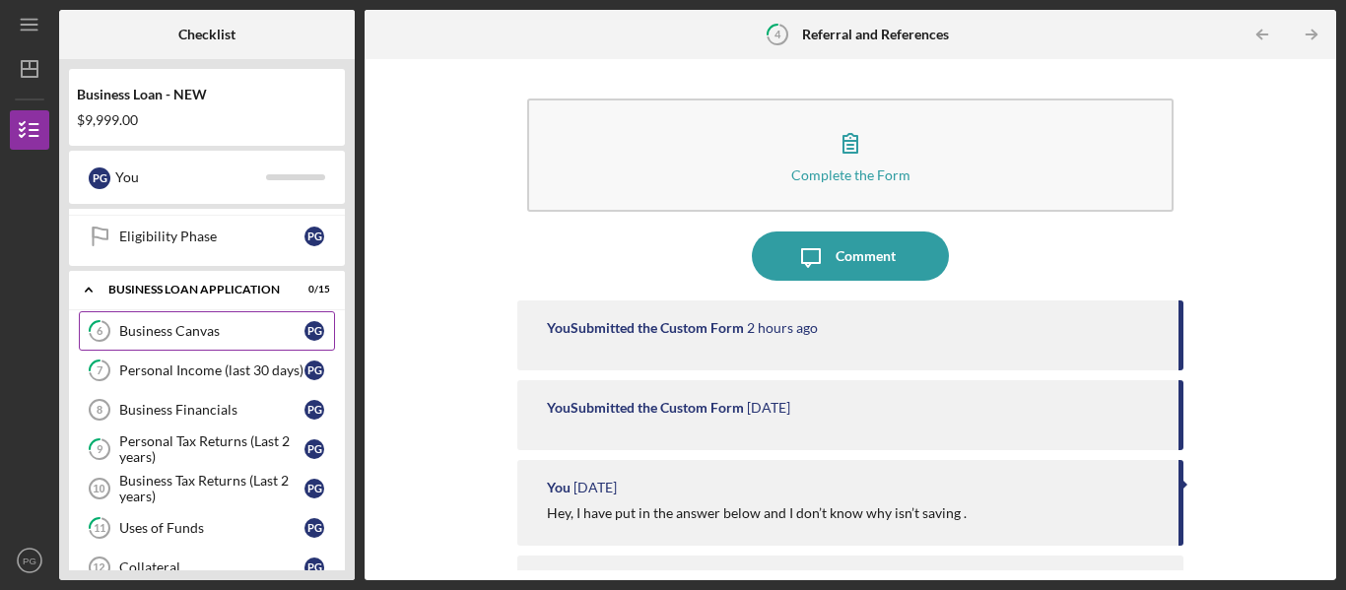
click at [210, 332] on div "Business Canvas" at bounding box center [211, 331] width 185 height 16
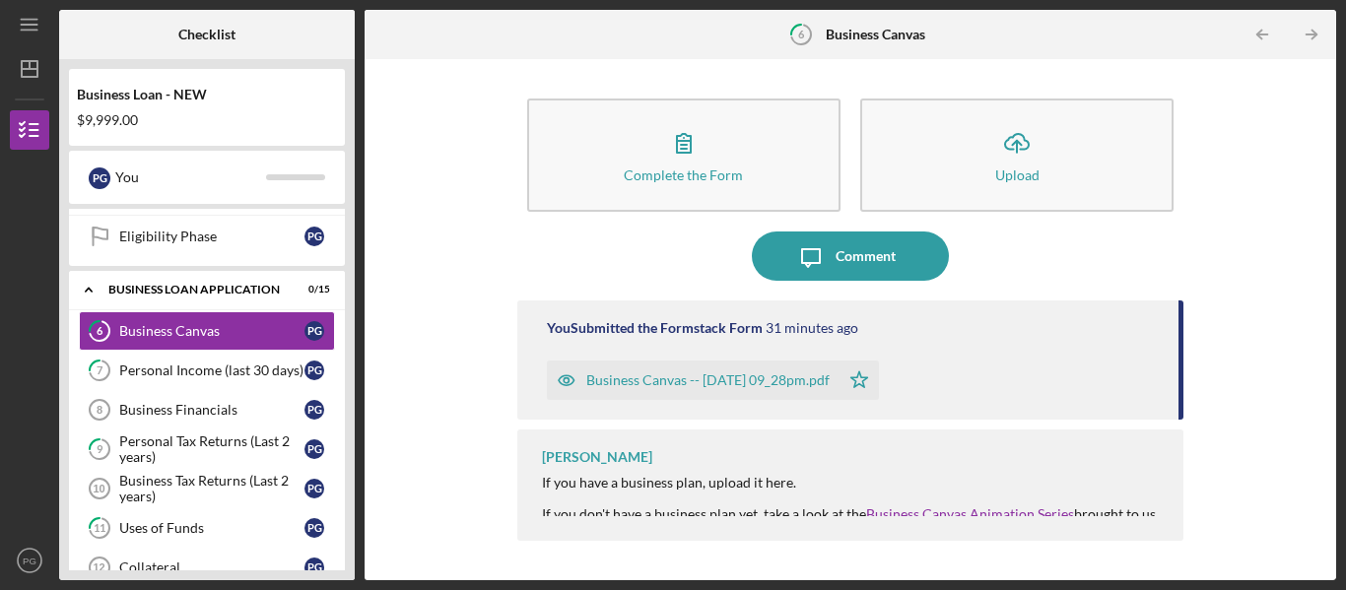
click at [642, 381] on div "Business Canvas -- 2025-10-11 09_28pm.pdf" at bounding box center [707, 380] width 243 height 16
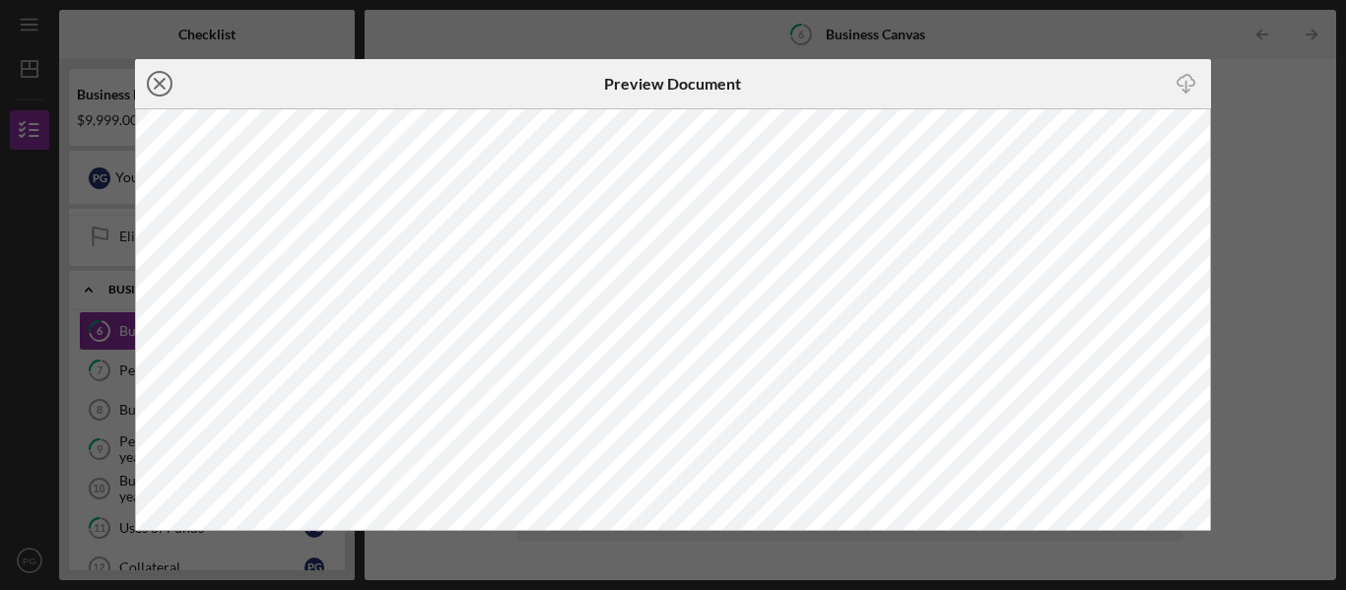
click at [154, 80] on icon "Icon/Close" at bounding box center [159, 83] width 49 height 49
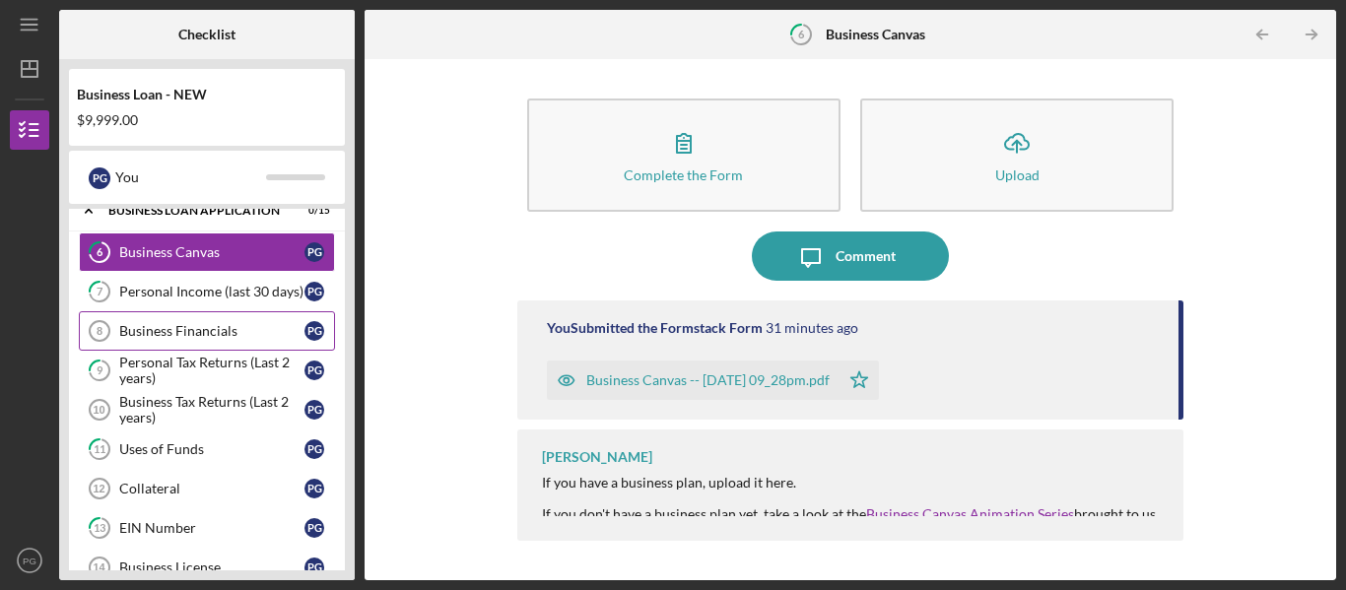
scroll to position [348, 0]
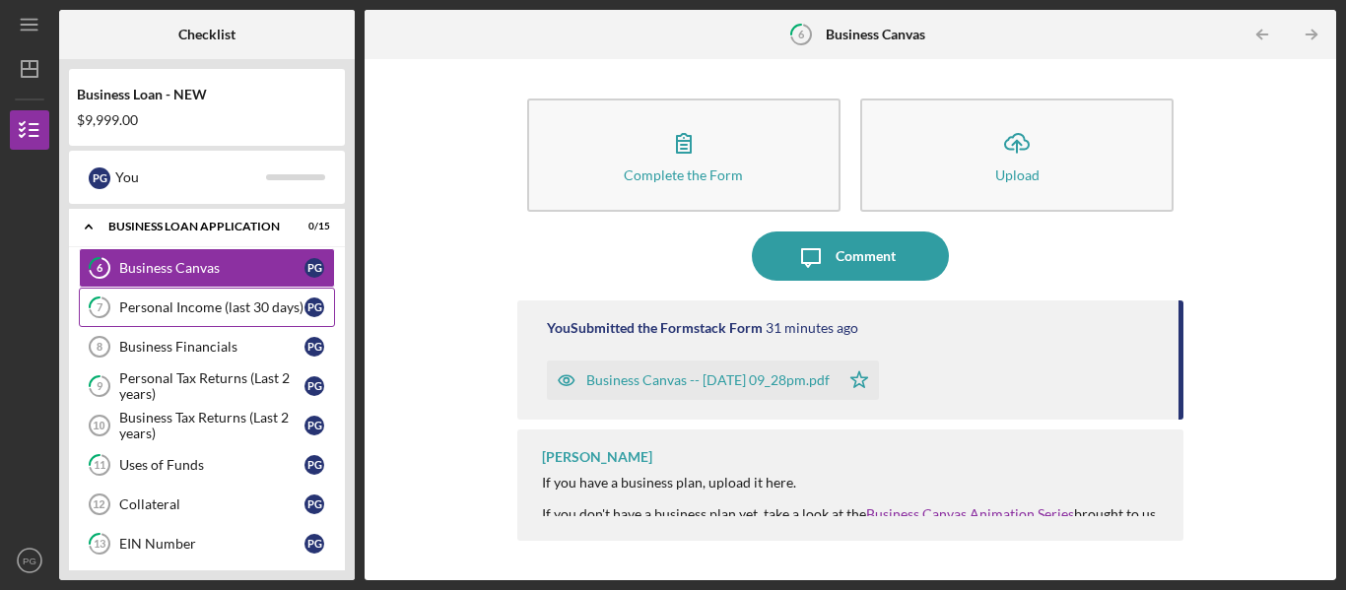
click at [196, 309] on div "Personal Income (last 30 days)" at bounding box center [211, 308] width 185 height 16
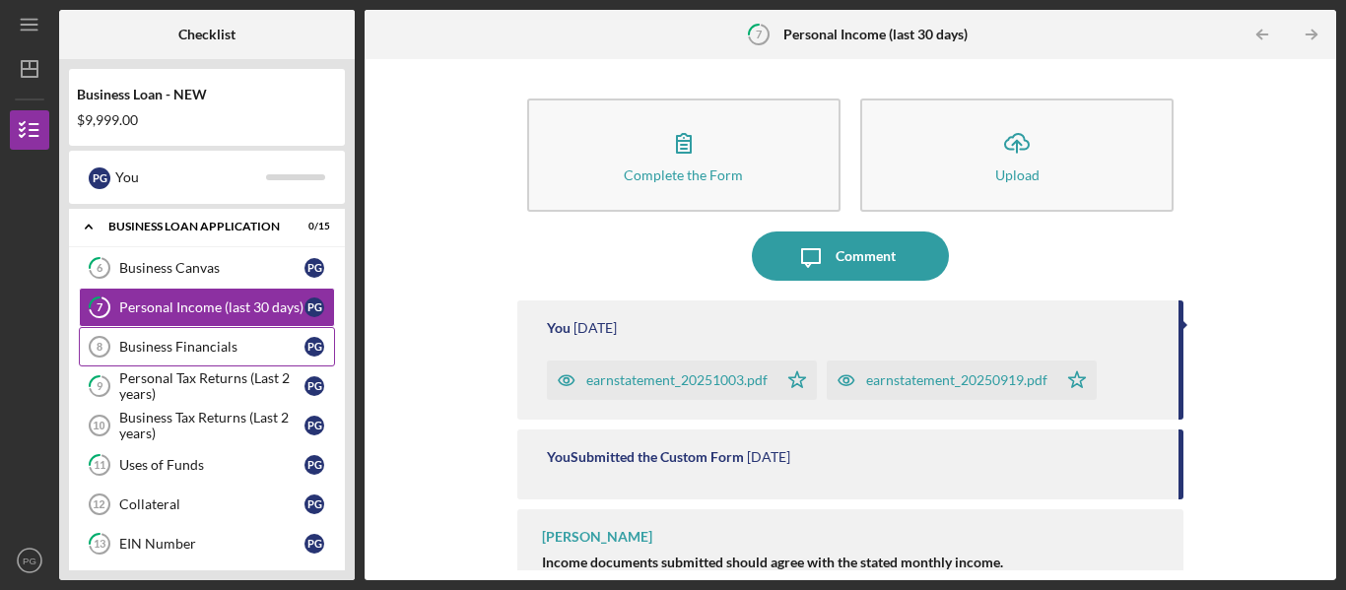
click at [198, 349] on div "Business Financials" at bounding box center [211, 347] width 185 height 16
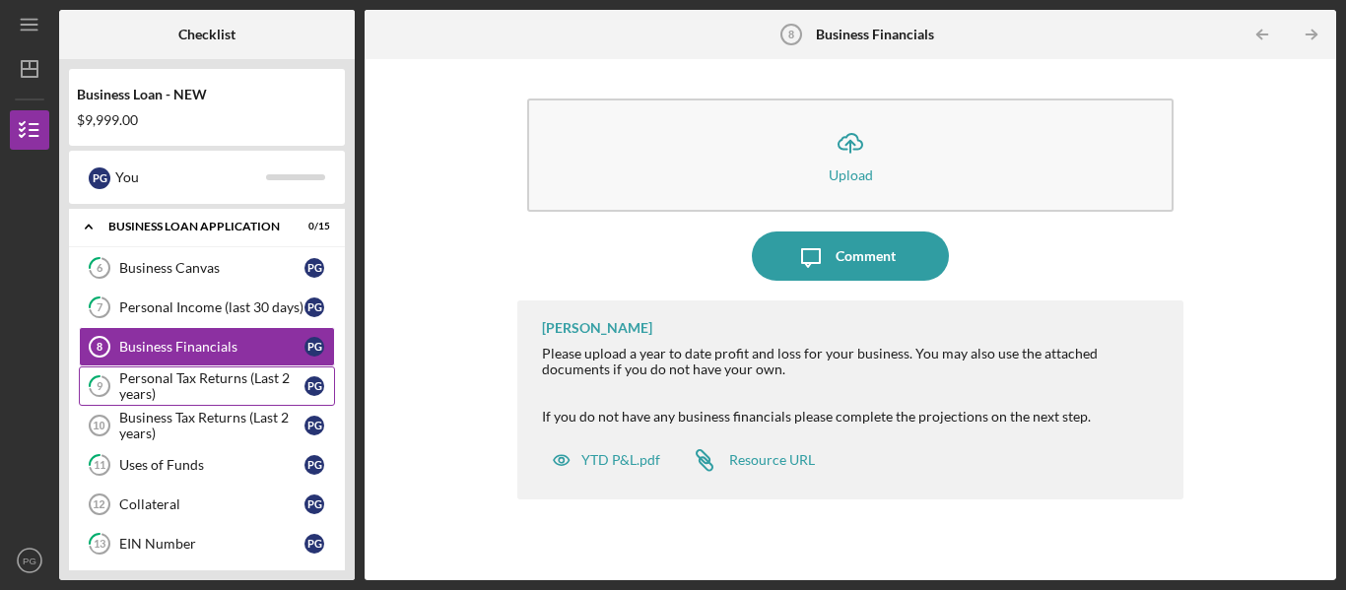
click at [205, 386] on div "Personal Tax Returns (Last 2 years)" at bounding box center [211, 387] width 185 height 32
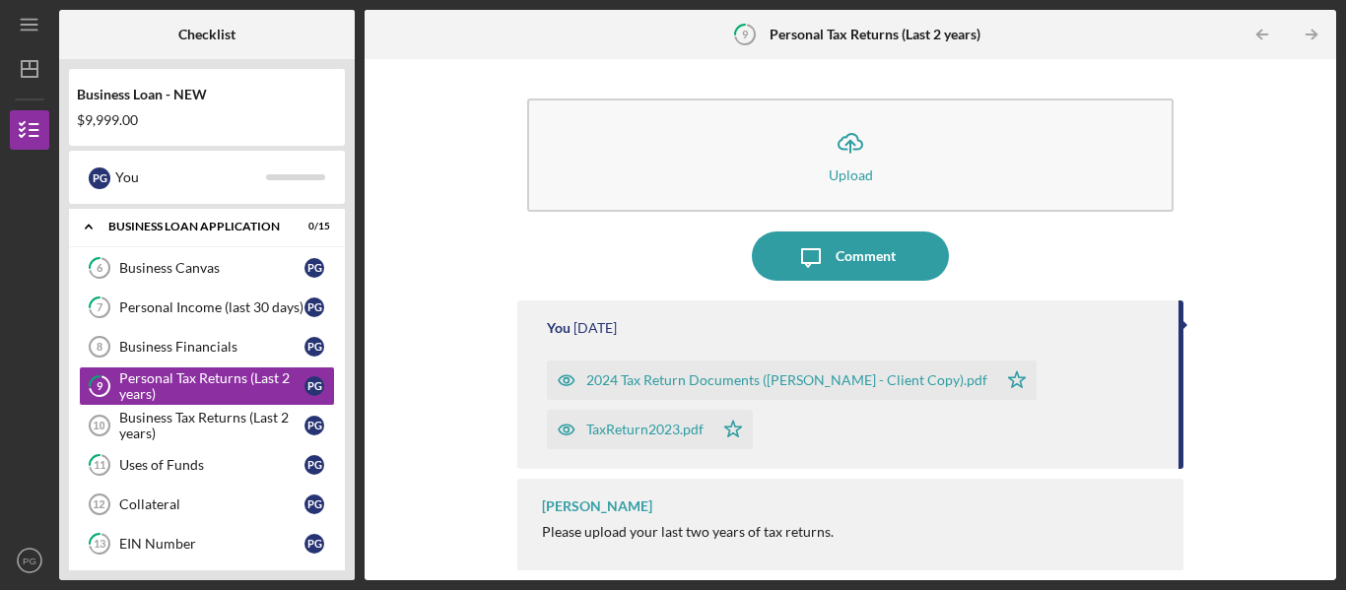
scroll to position [7, 0]
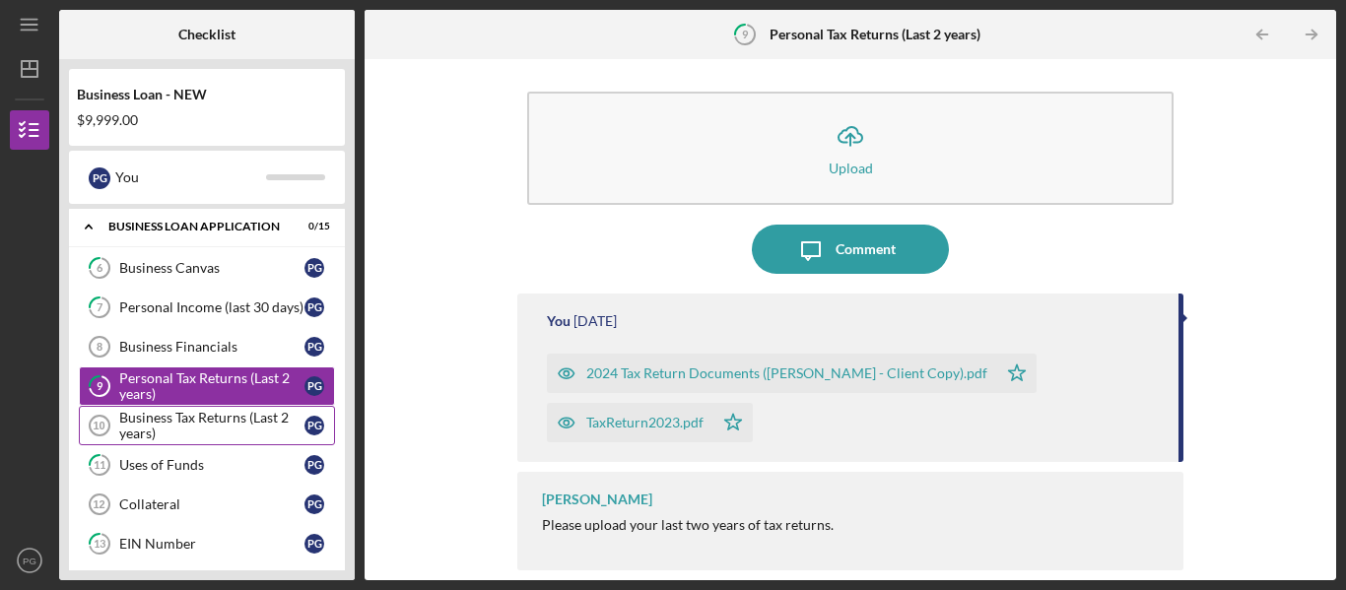
click at [210, 429] on div "Business Tax Returns (Last 2 years)" at bounding box center [211, 426] width 185 height 32
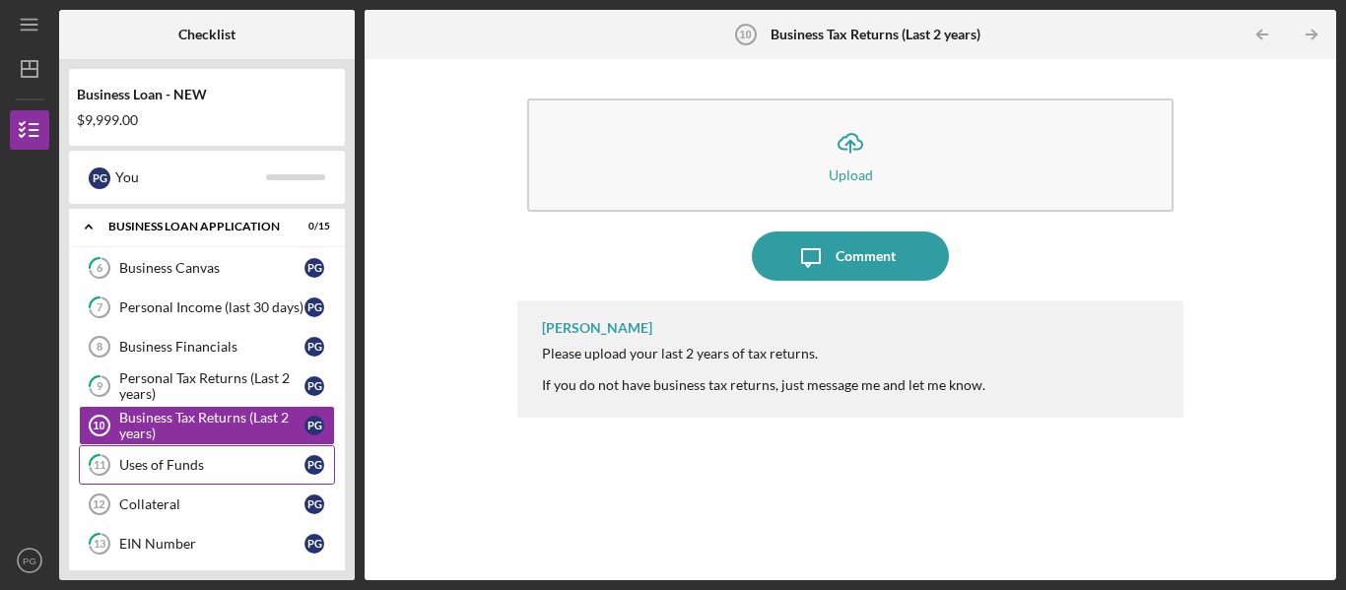
click at [192, 469] on div "Uses of Funds" at bounding box center [211, 465] width 185 height 16
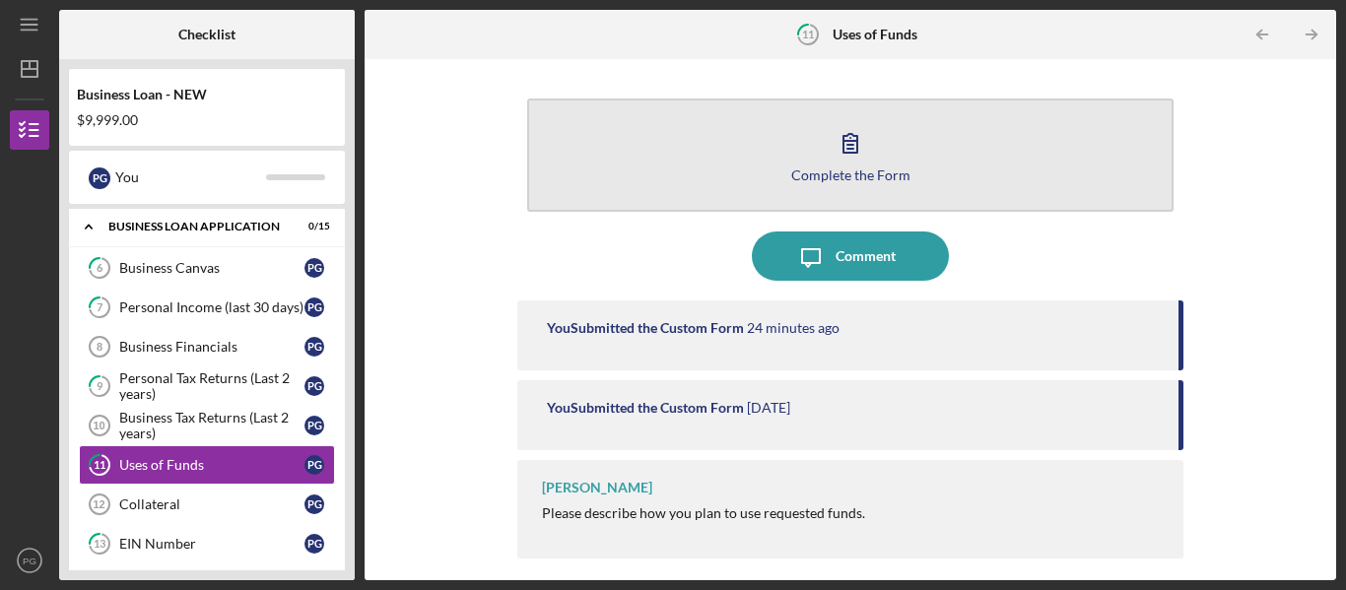
click at [735, 156] on button "Complete the Form Form" at bounding box center [850, 155] width 646 height 113
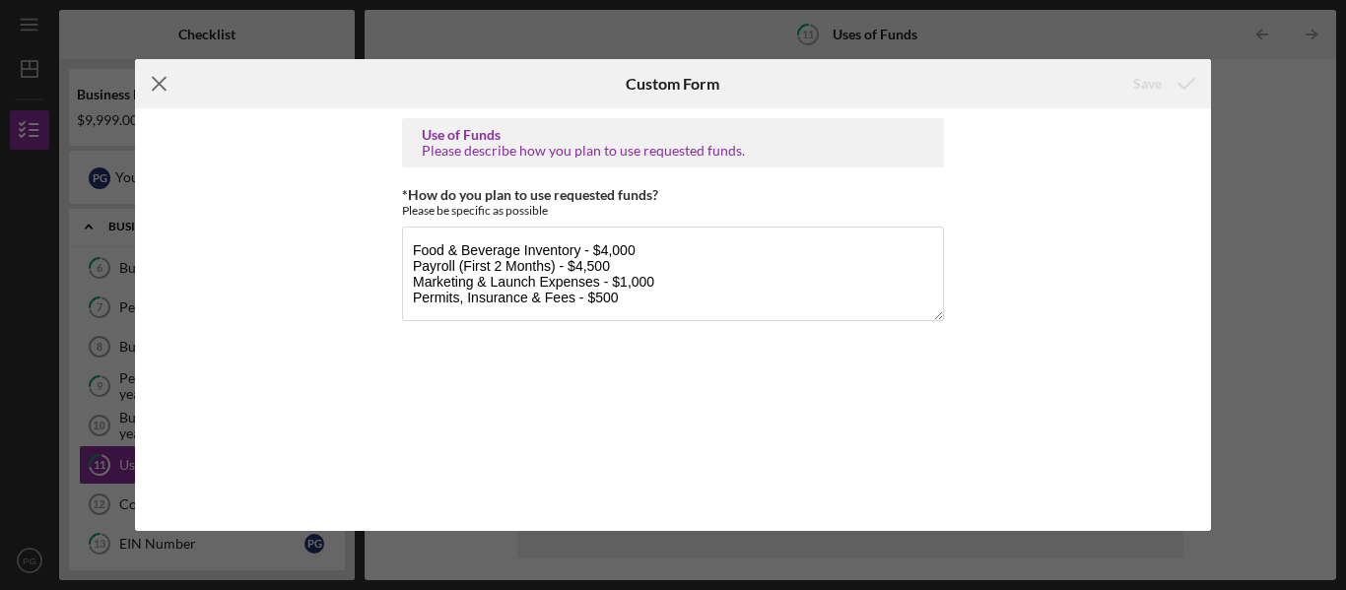
click at [156, 81] on line at bounding box center [159, 84] width 13 height 13
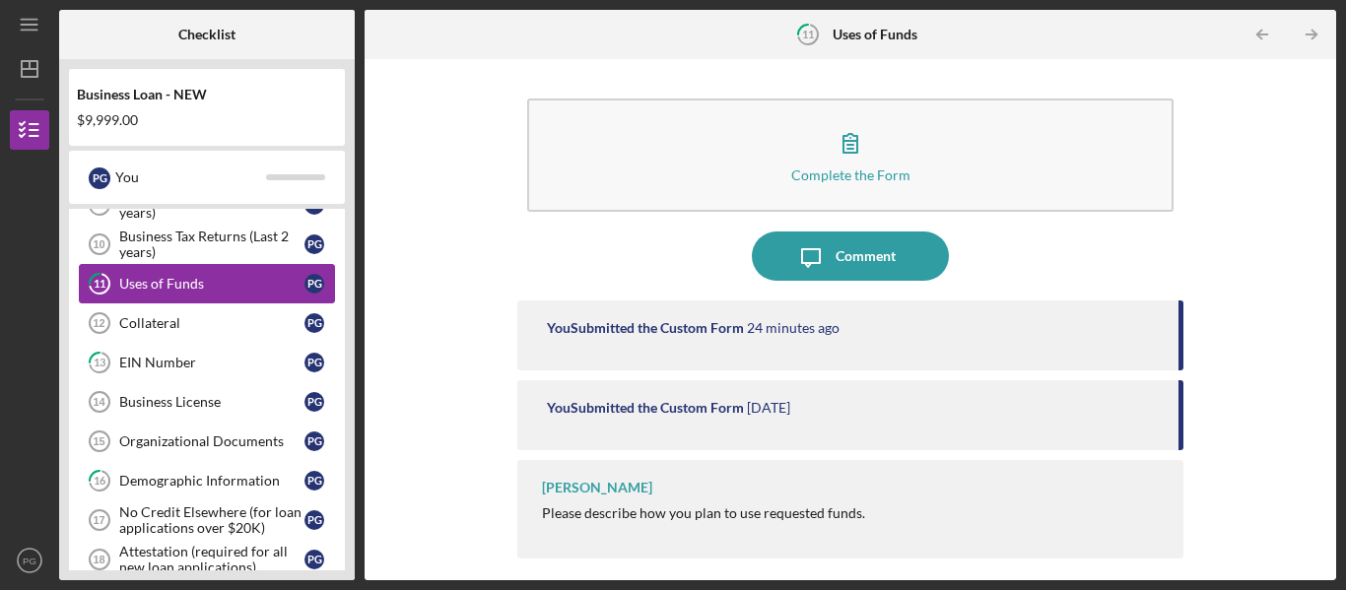
scroll to position [560, 0]
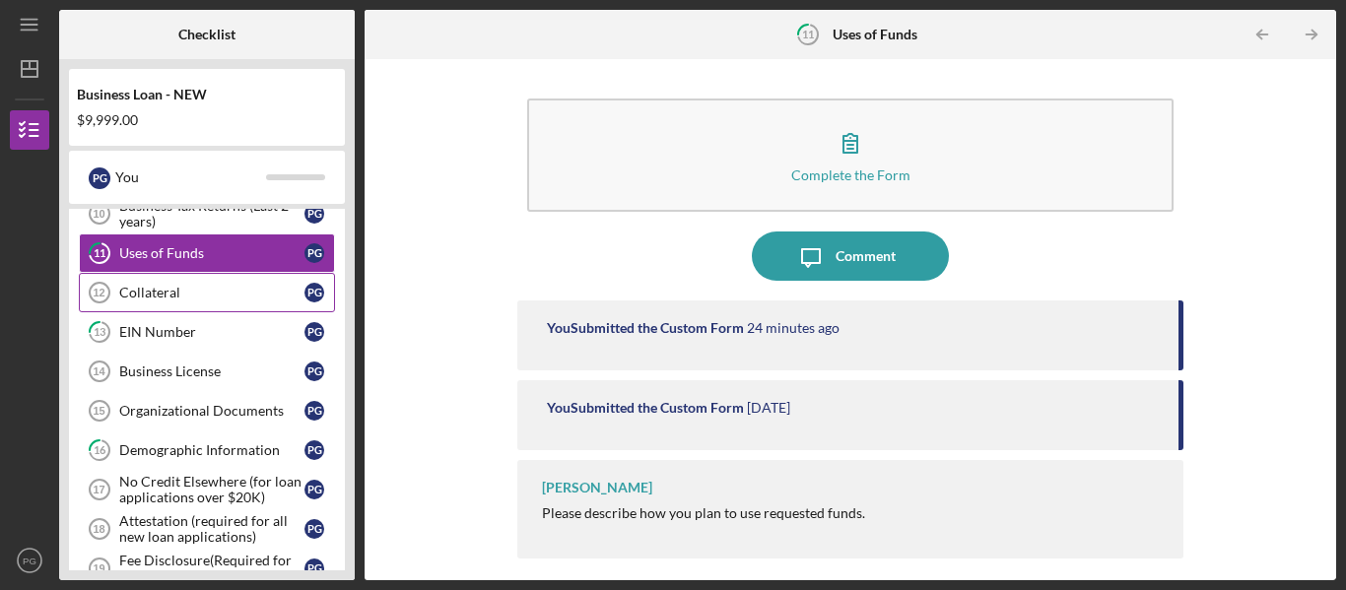
click at [210, 289] on div "Collateral" at bounding box center [211, 293] width 185 height 16
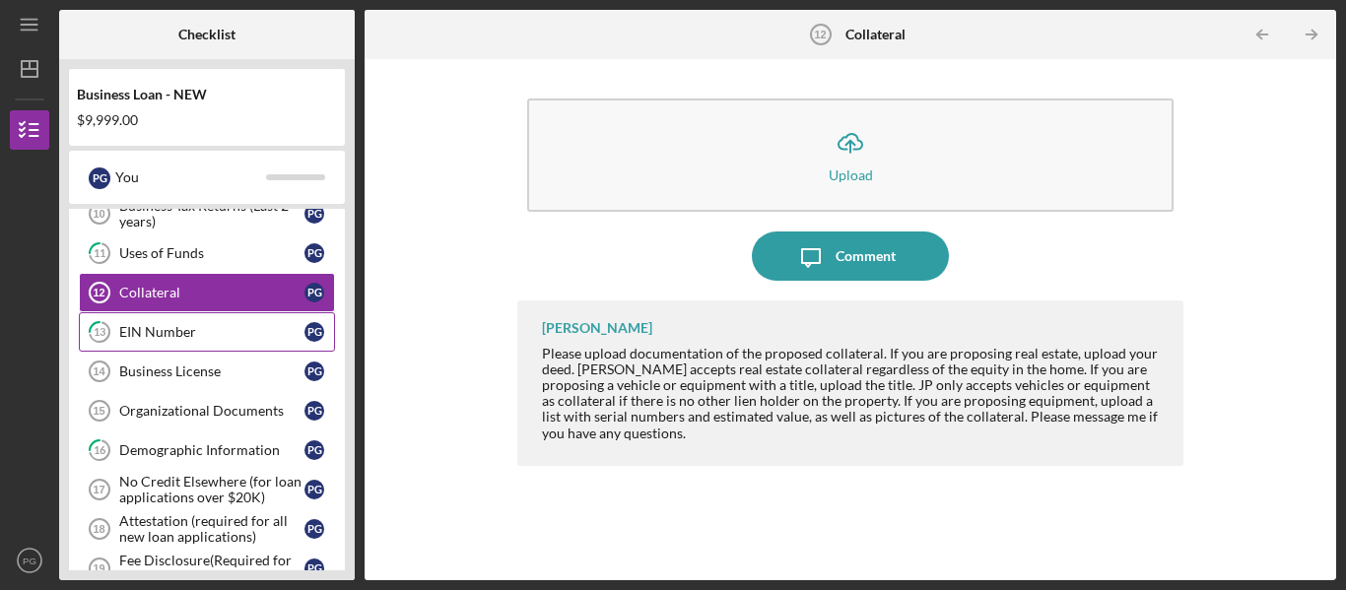
click at [228, 332] on div "EIN Number" at bounding box center [211, 332] width 185 height 16
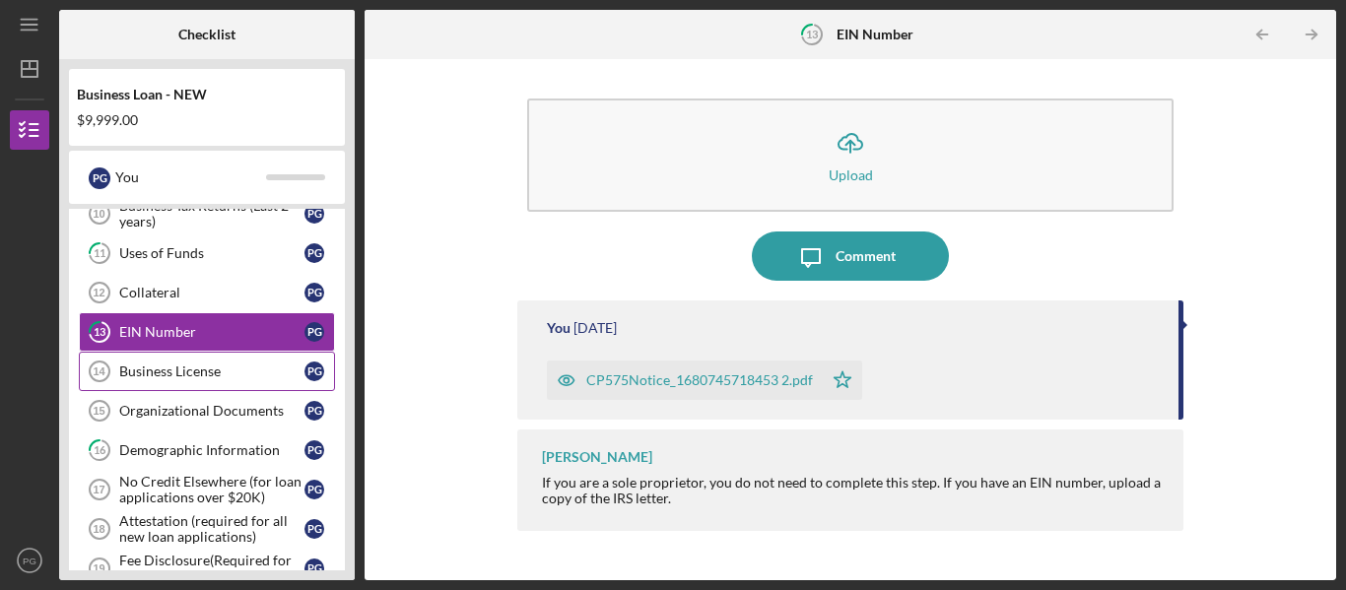
click at [222, 367] on div "Business License" at bounding box center [211, 372] width 185 height 16
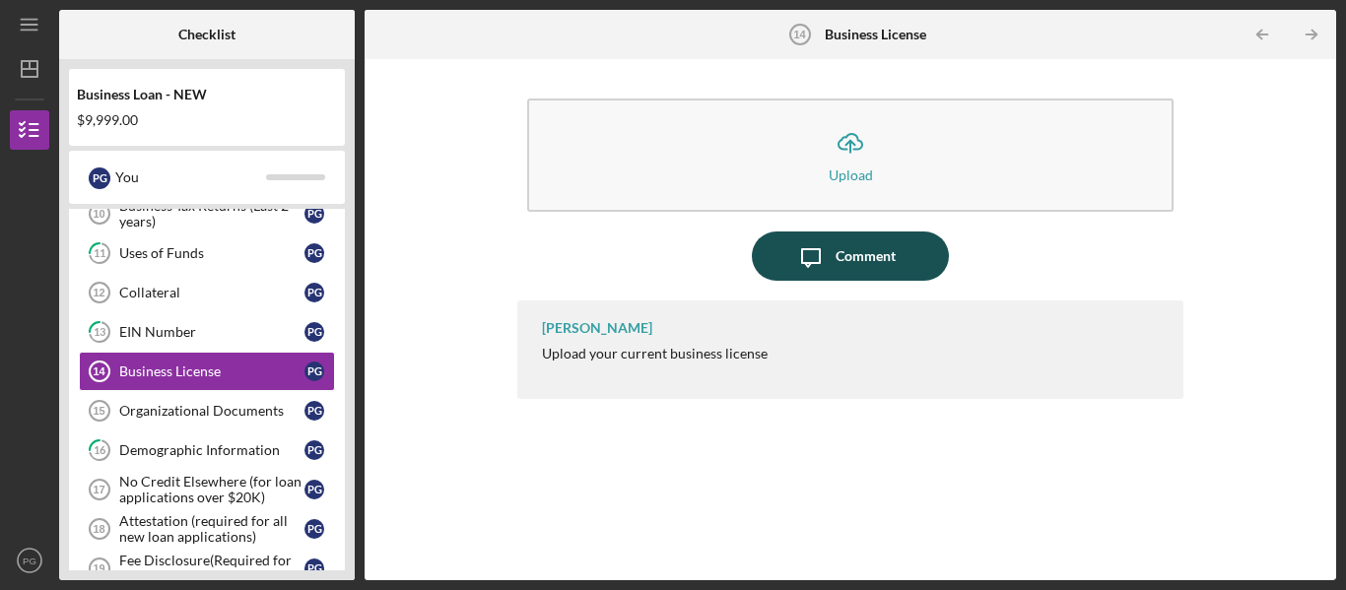
click at [862, 256] on div "Comment" at bounding box center [866, 256] width 60 height 49
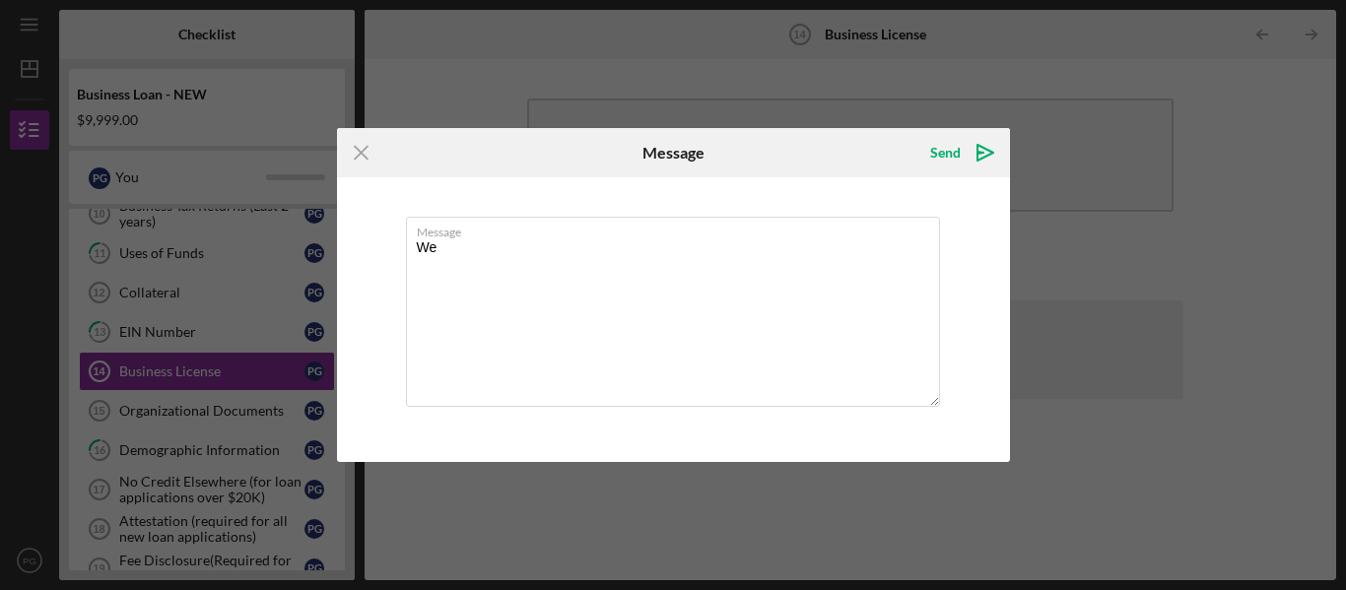
type textarea "W"
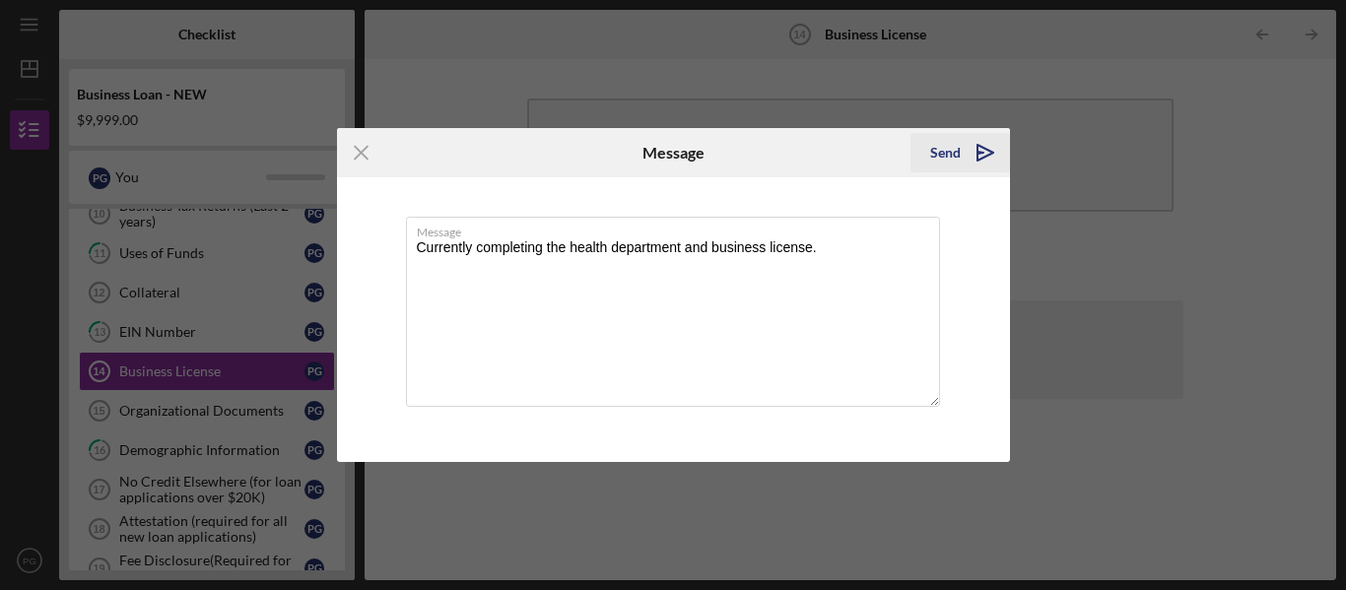
type textarea "Currently completing the health department and business license."
click at [952, 156] on div "Send" at bounding box center [945, 152] width 31 height 39
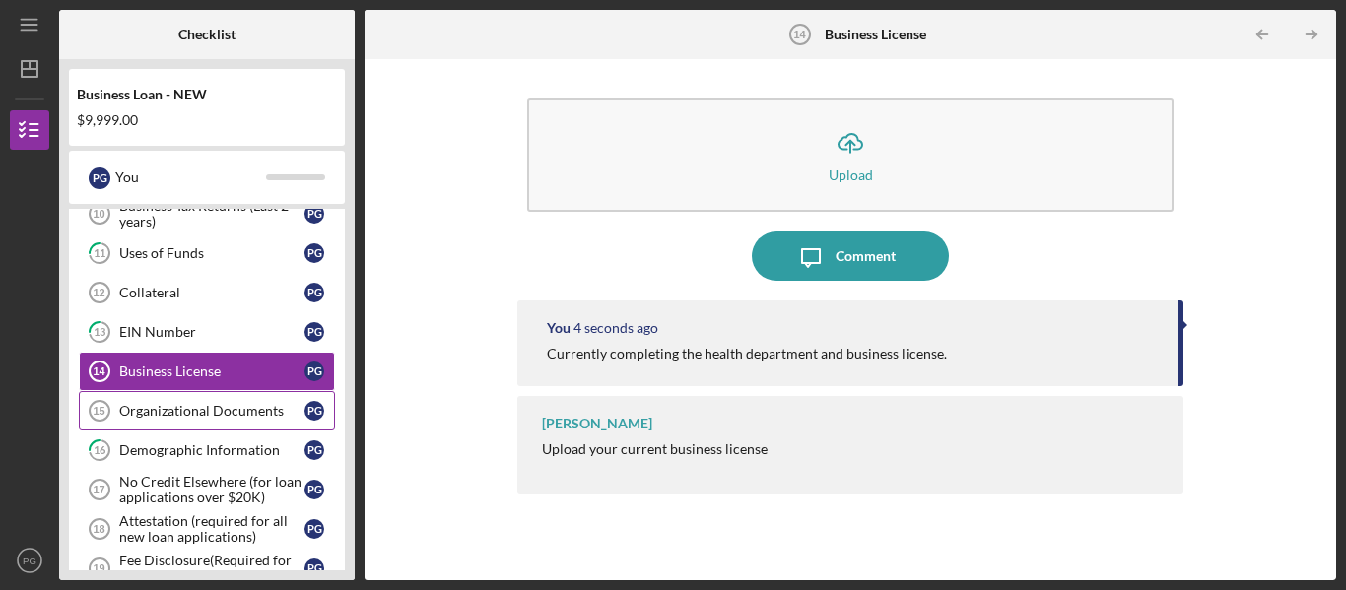
click at [191, 421] on link "Organizational Documents 15 Organizational Documents P G" at bounding box center [207, 410] width 256 height 39
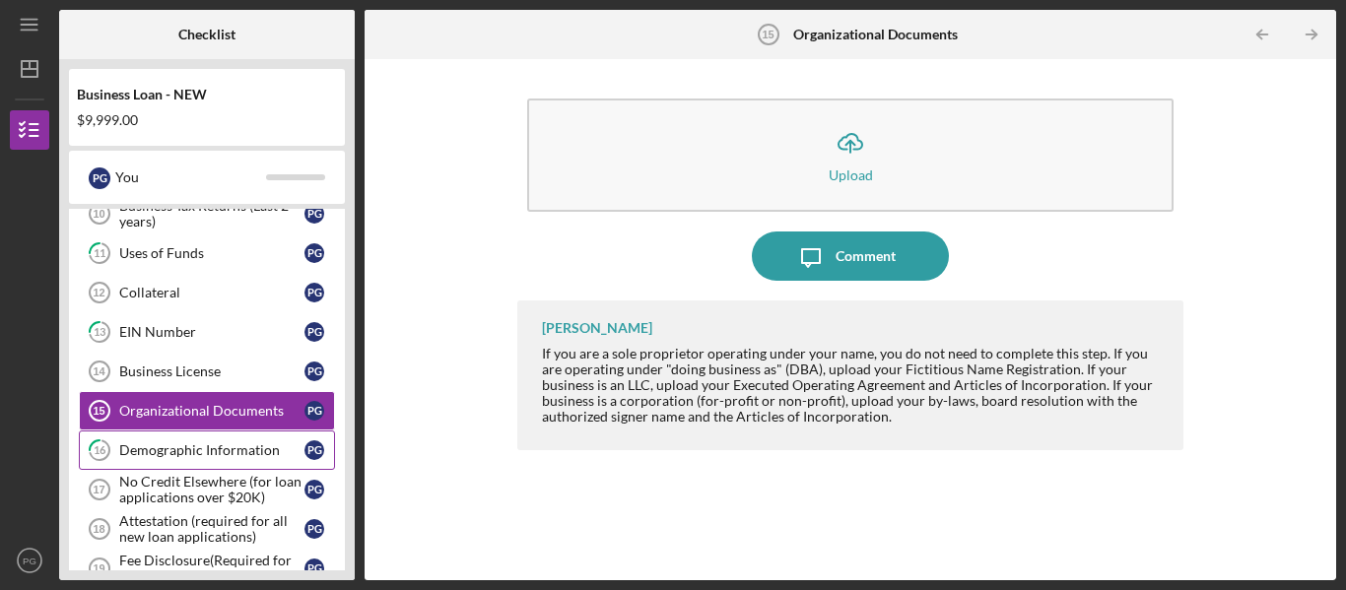
click at [211, 450] on div "Demographic Information" at bounding box center [211, 450] width 185 height 16
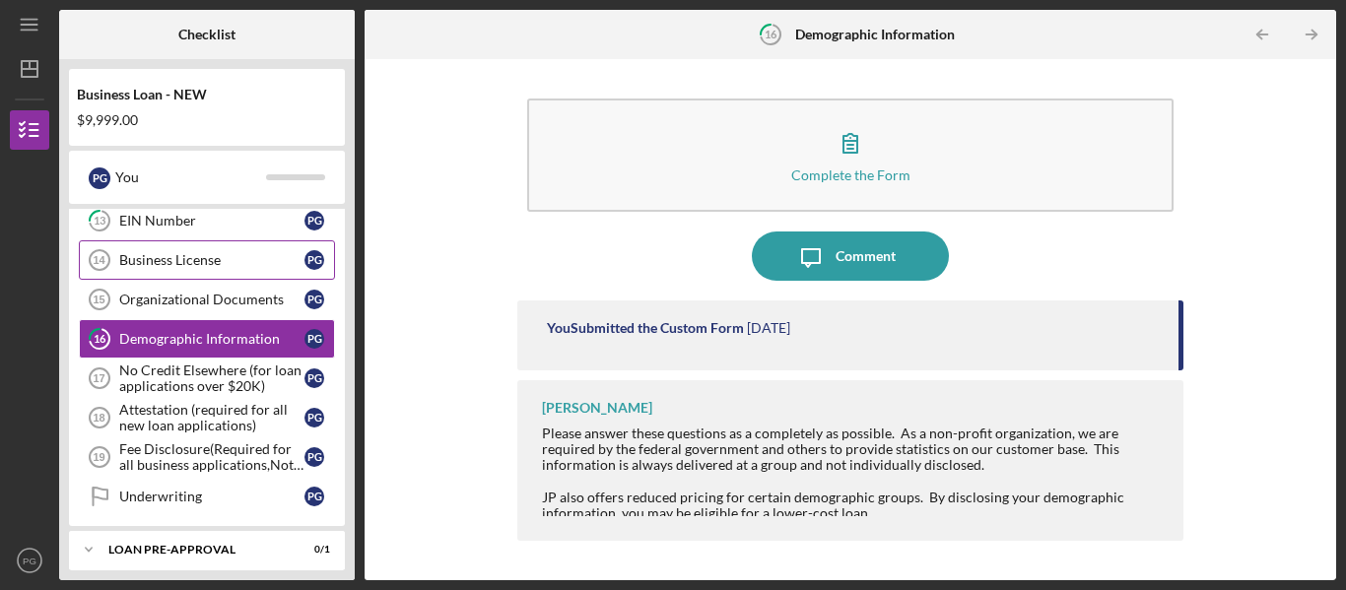
scroll to position [672, 0]
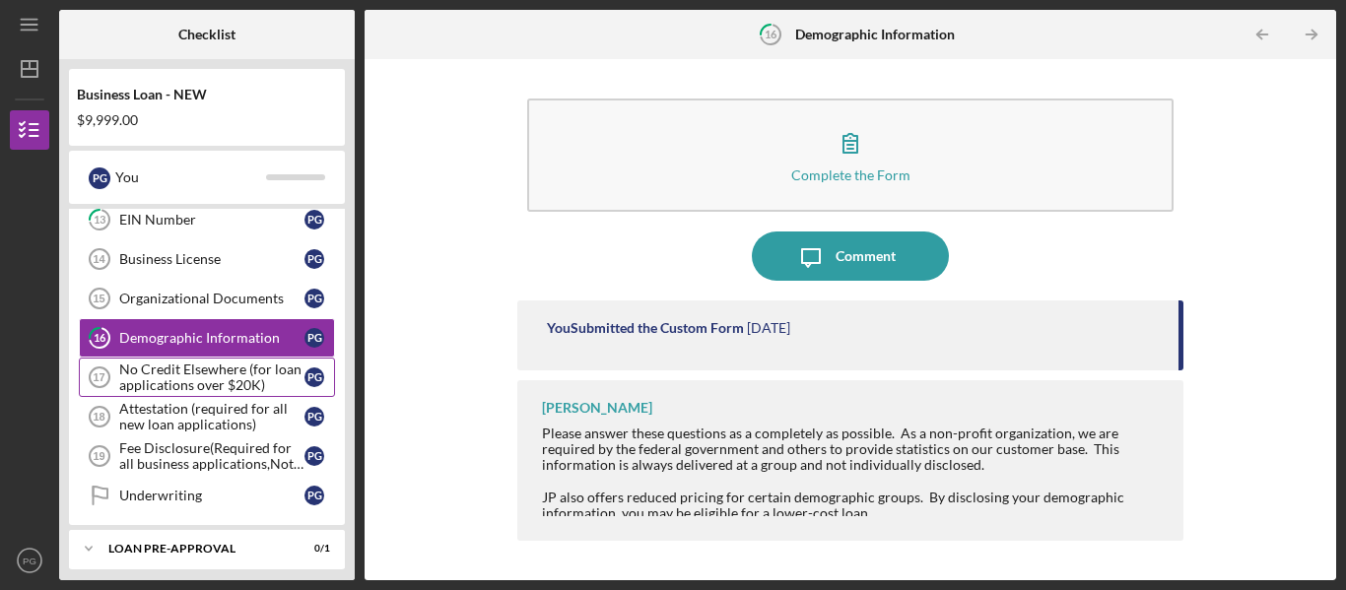
click at [200, 376] on div "No Credit Elsewhere (for loan applications over $20K)" at bounding box center [211, 378] width 185 height 32
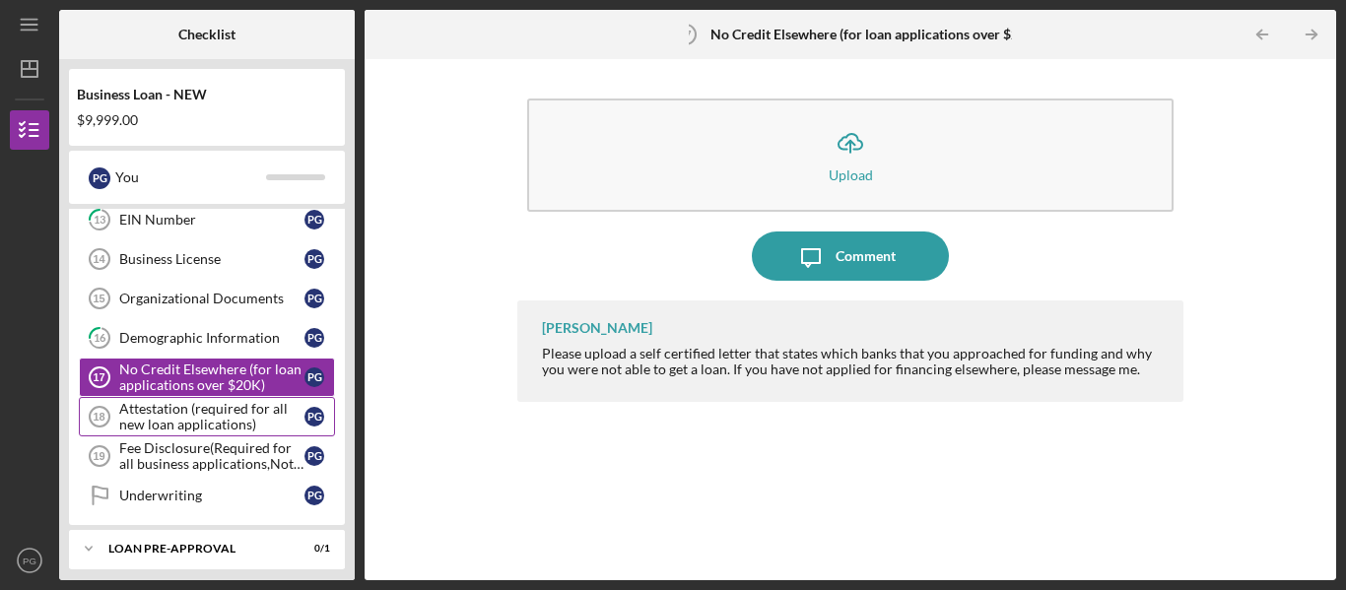
click at [226, 415] on div "Attestation (required for all new loan applications)" at bounding box center [211, 417] width 185 height 32
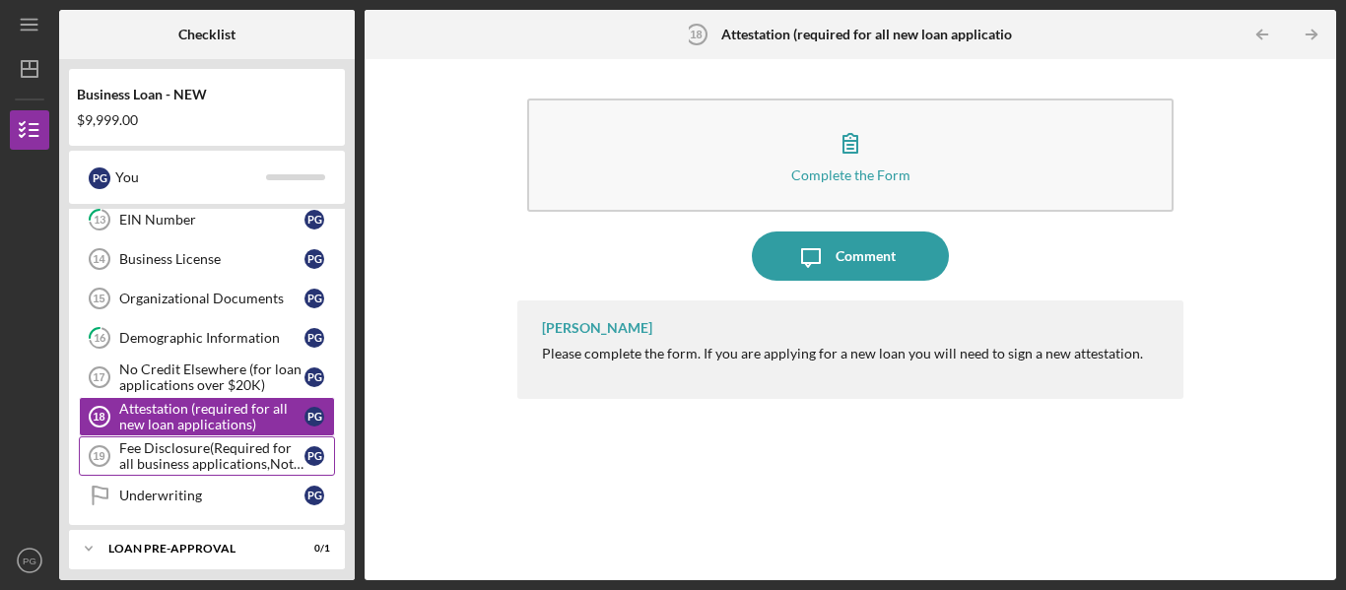
click at [250, 449] on div "Fee Disclosure(Required for all business applications,Not needed for Contractor…" at bounding box center [211, 456] width 185 height 32
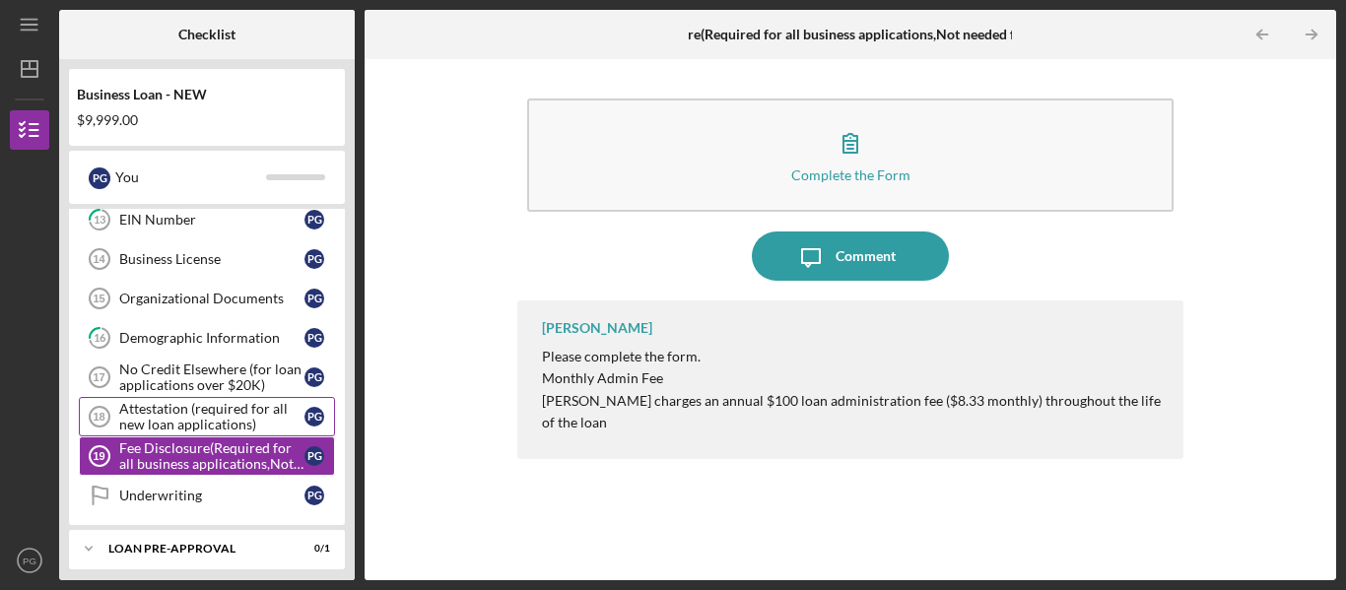
click at [235, 413] on div "Attestation (required for all new loan applications)" at bounding box center [211, 417] width 185 height 32
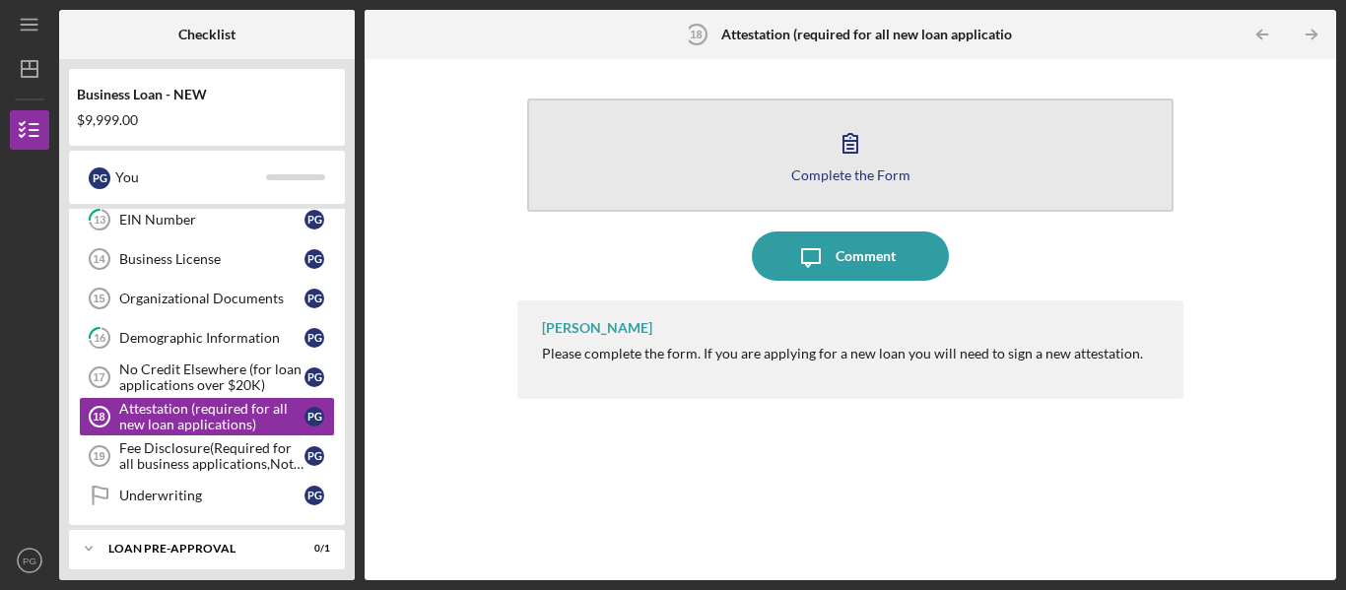
click at [844, 149] on icon "button" at bounding box center [850, 143] width 14 height 19
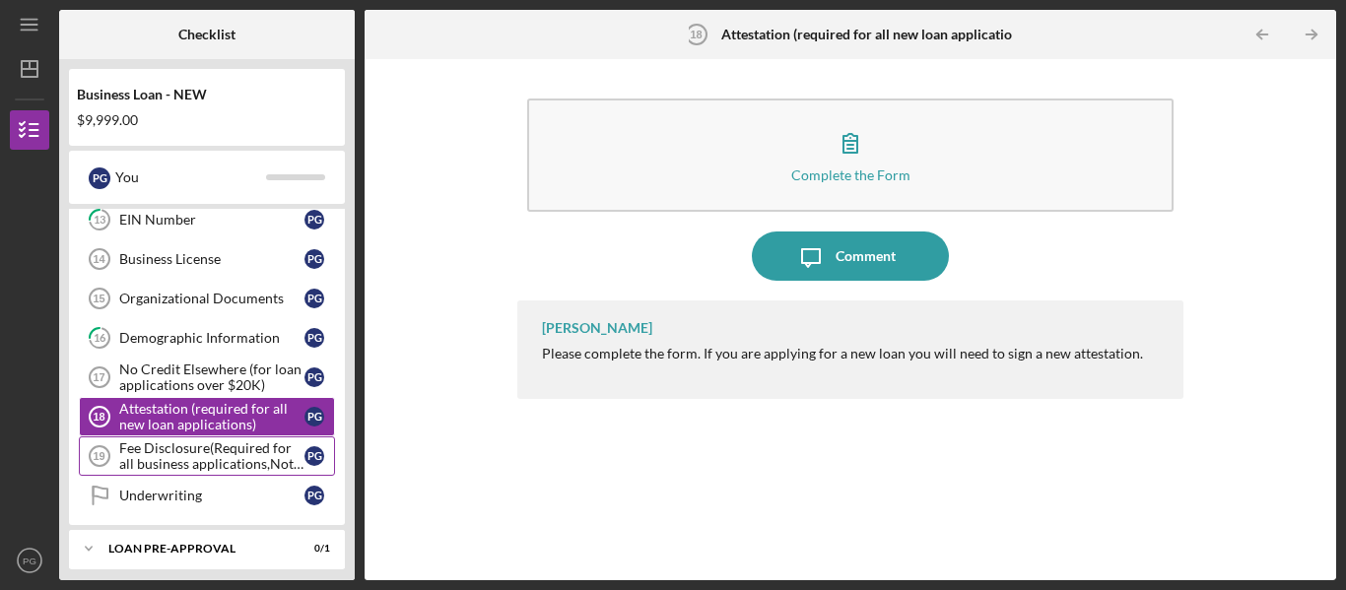
click at [191, 449] on div "Fee Disclosure(Required for all business applications,Not needed for Contractor…" at bounding box center [211, 456] width 185 height 32
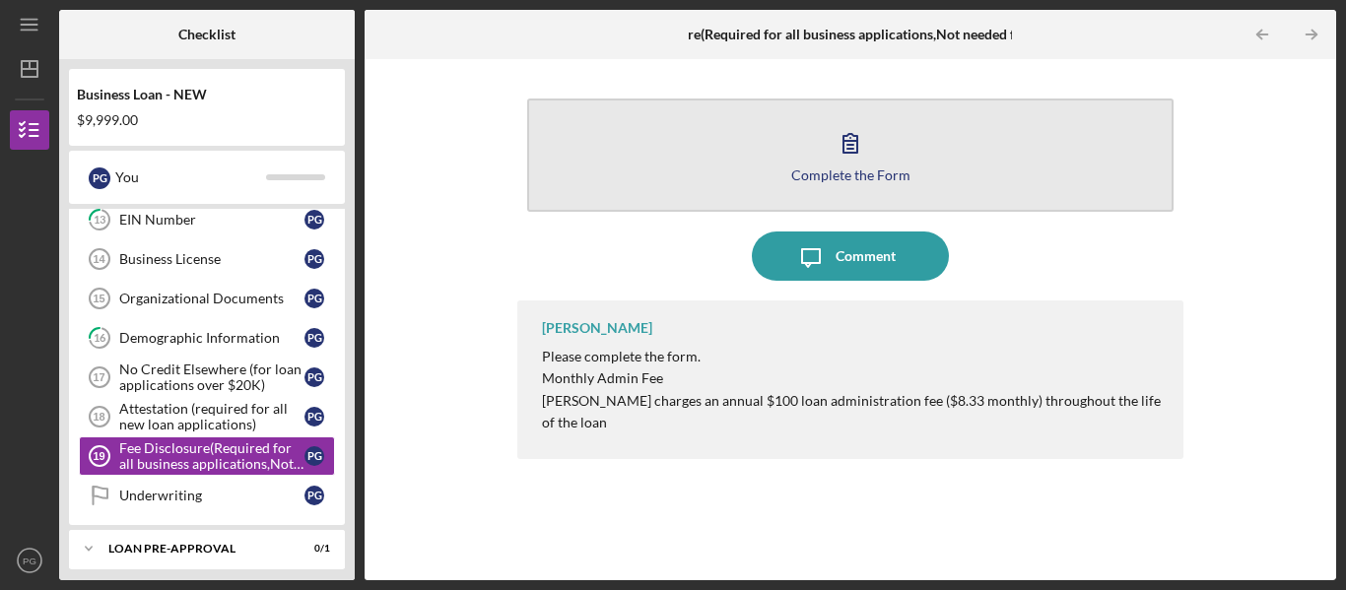
click at [880, 152] on button "Complete the Form Form" at bounding box center [850, 155] width 646 height 113
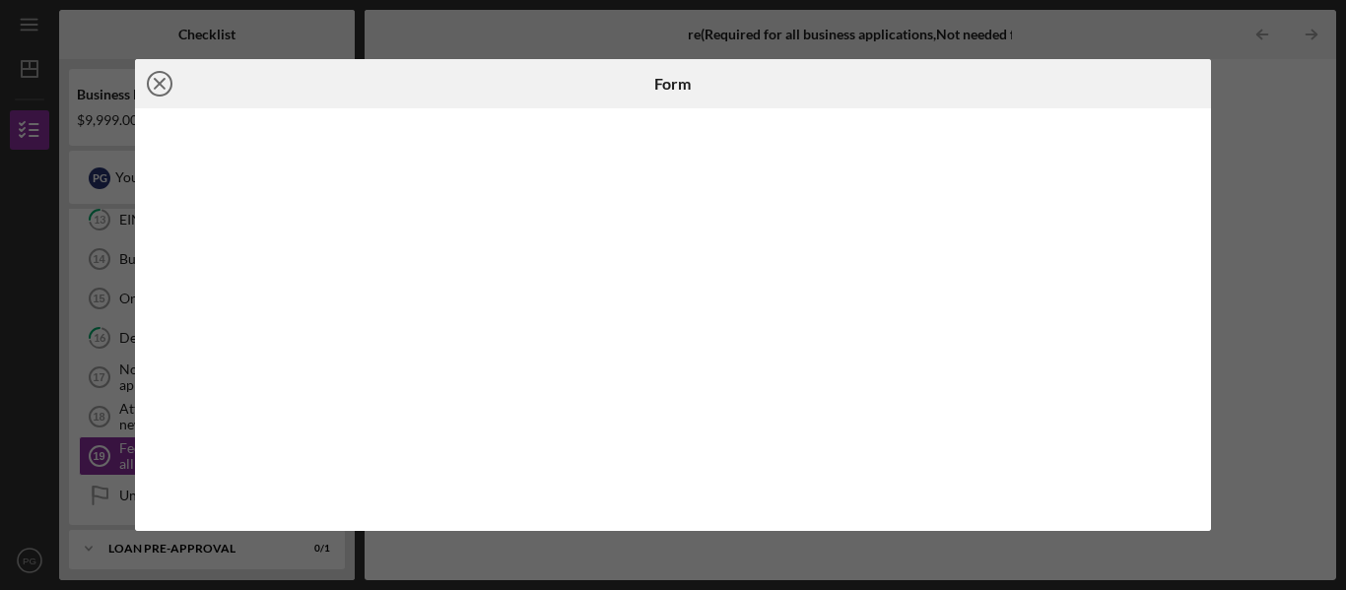
click at [166, 79] on icon "Icon/Close" at bounding box center [159, 83] width 49 height 49
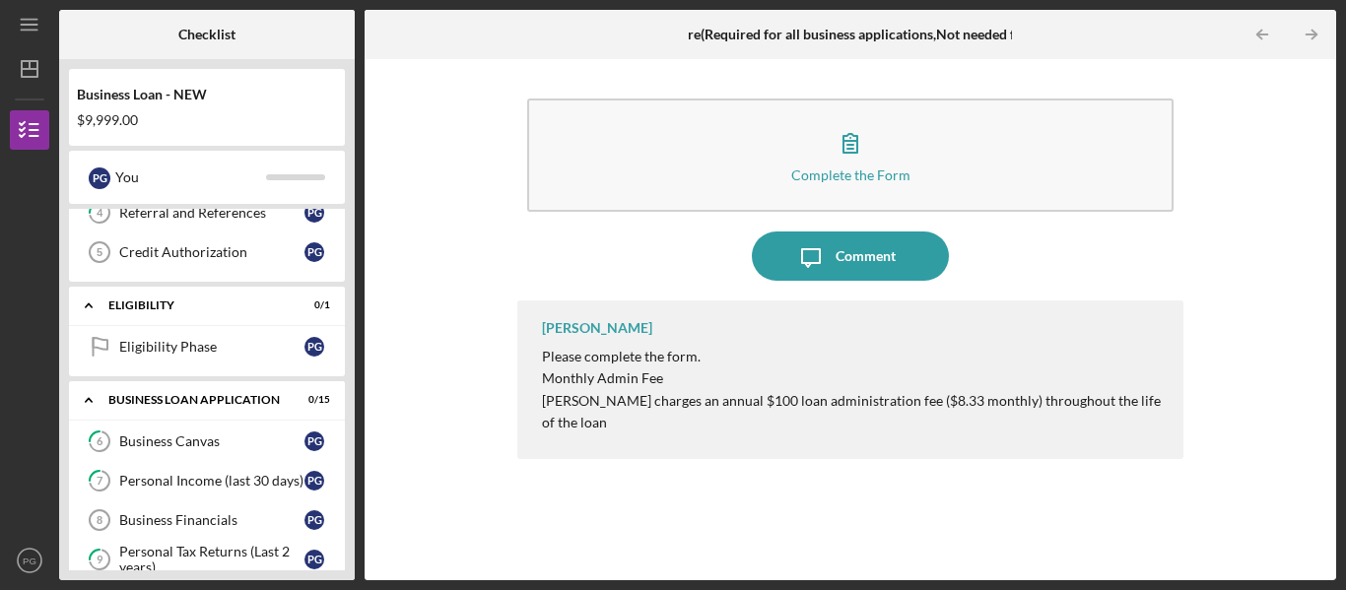
scroll to position [175, 0]
click at [202, 333] on link "Eligibility Phase Eligibility Phase P G" at bounding box center [207, 345] width 256 height 39
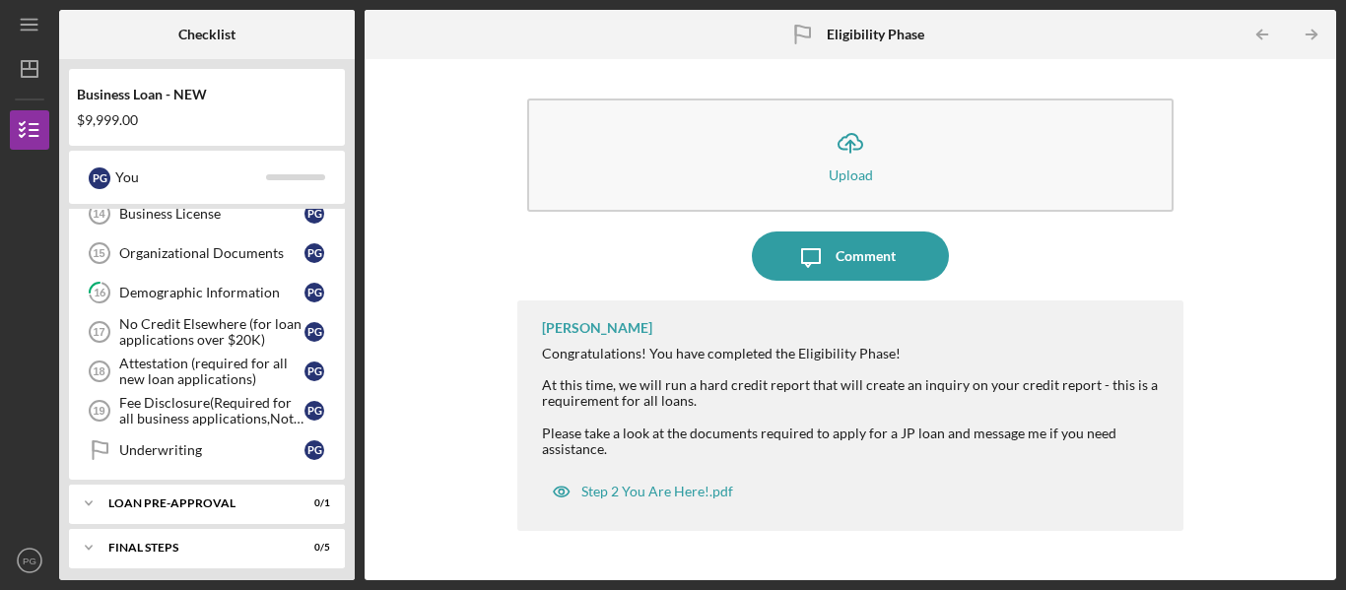
scroll to position [770, 0]
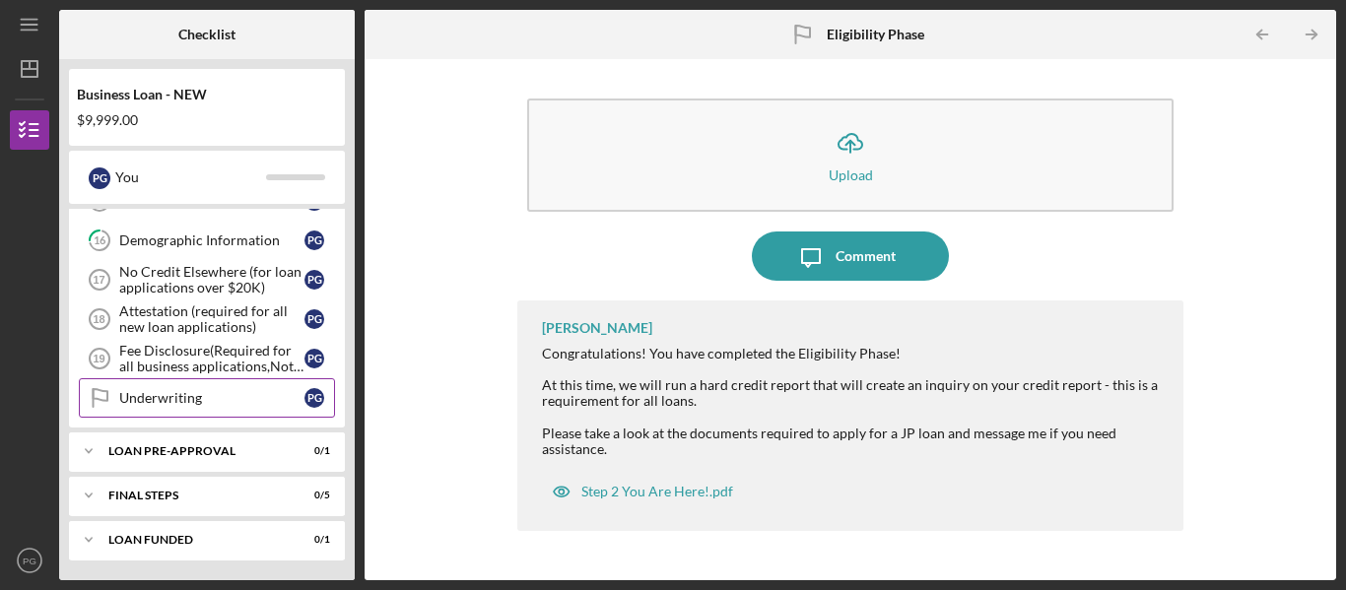
click at [159, 398] on div "Underwriting" at bounding box center [211, 398] width 185 height 16
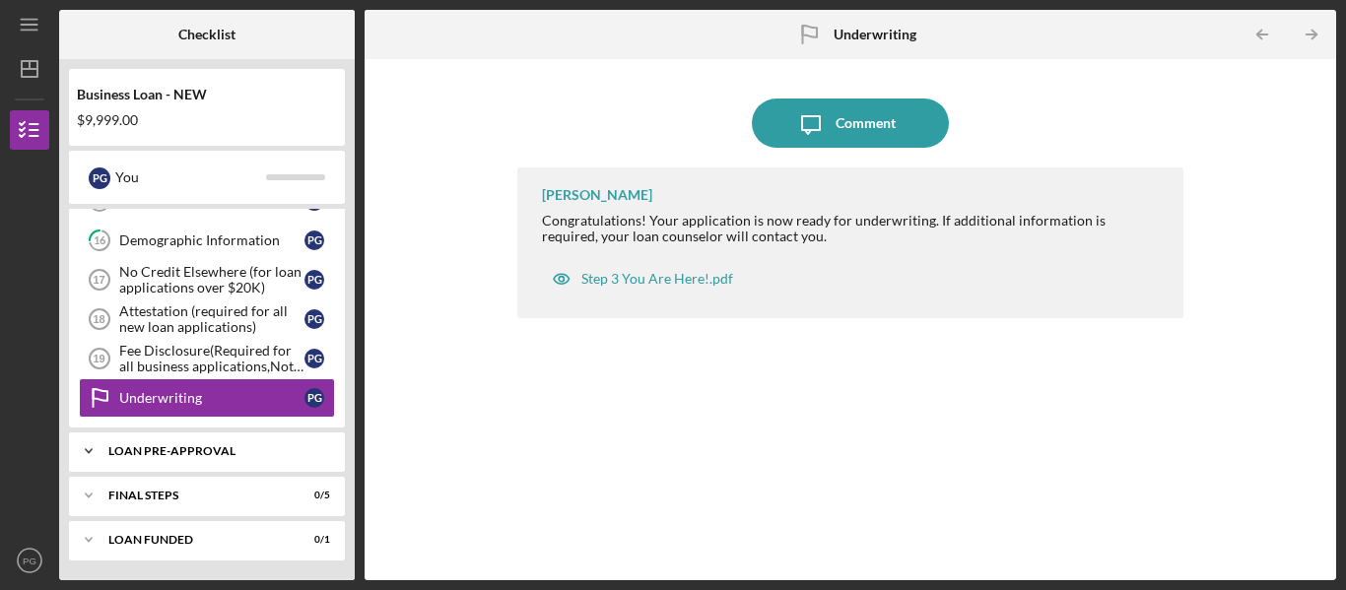
click at [132, 438] on div "Icon/Expander LOAN PRE-APPROVAL 0 / 1" at bounding box center [207, 451] width 276 height 39
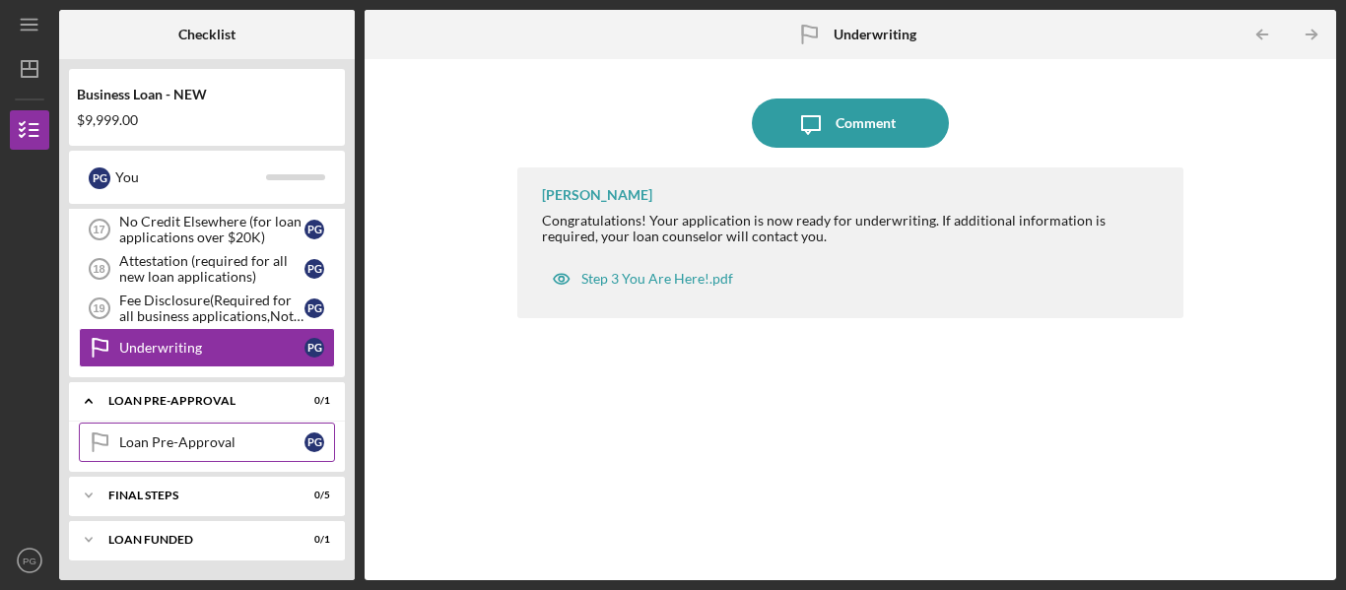
click at [177, 439] on div "Loan Pre-Approval" at bounding box center [211, 443] width 185 height 16
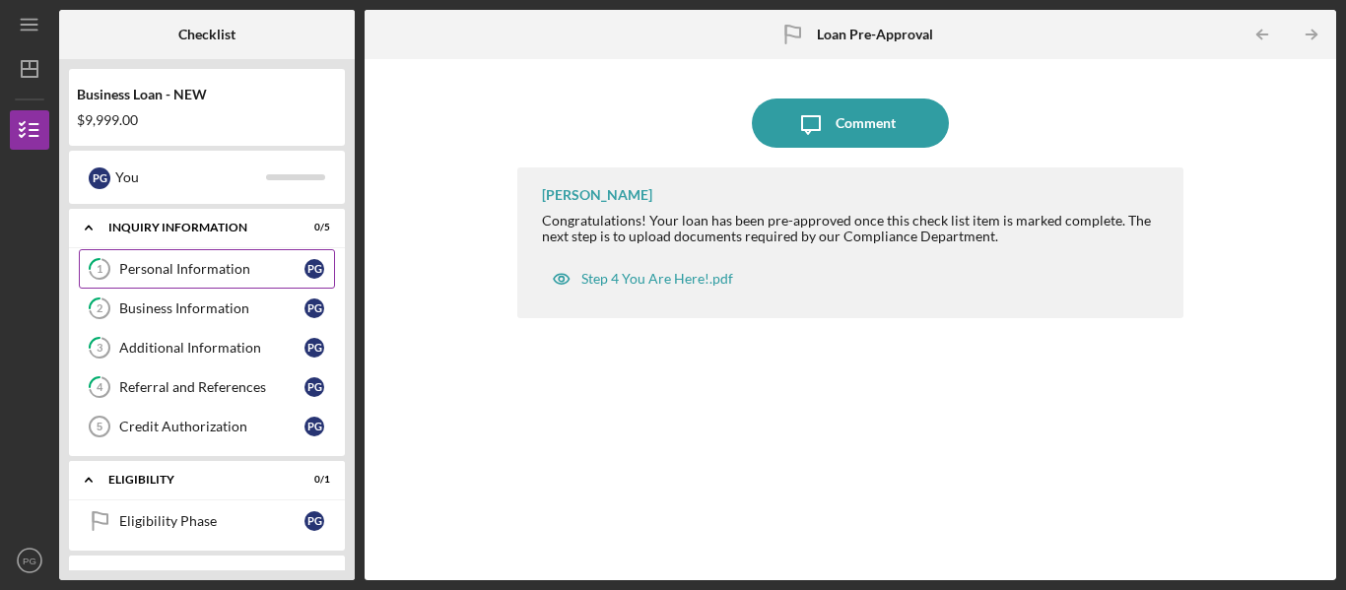
click at [186, 274] on div "Personal Information" at bounding box center [211, 269] width 185 height 16
